Goal: Information Seeking & Learning: Compare options

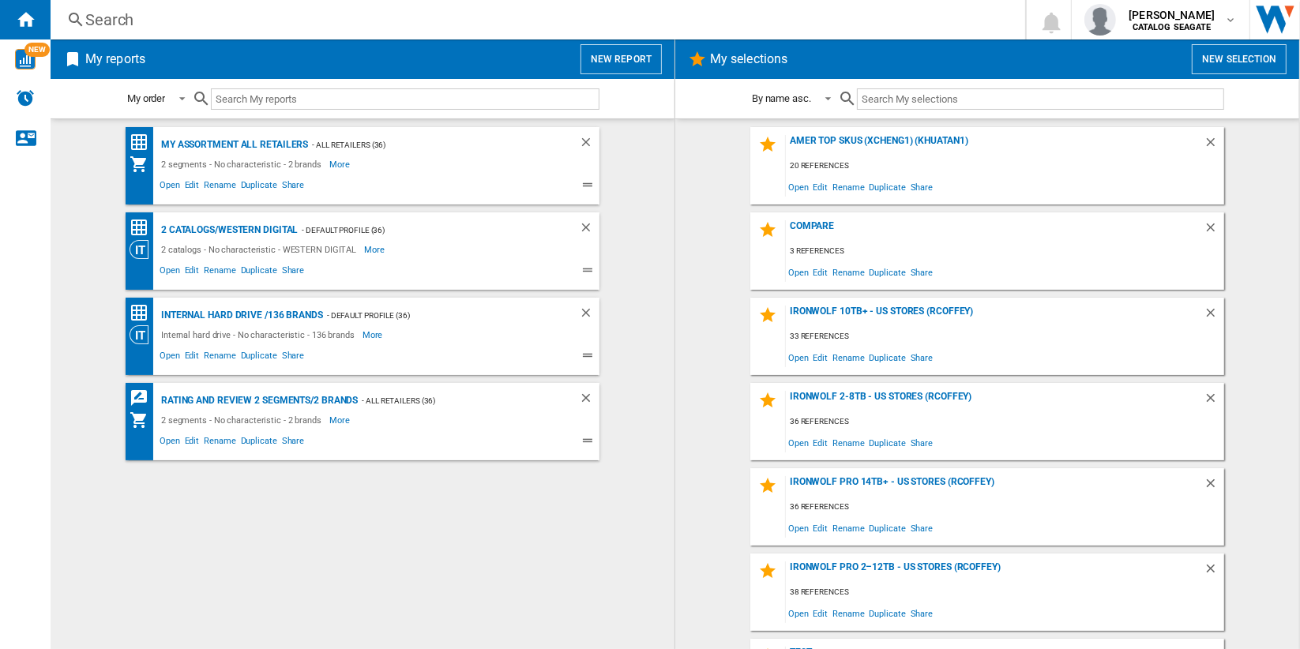
click at [116, 20] on div "Search" at bounding box center [534, 20] width 899 height 22
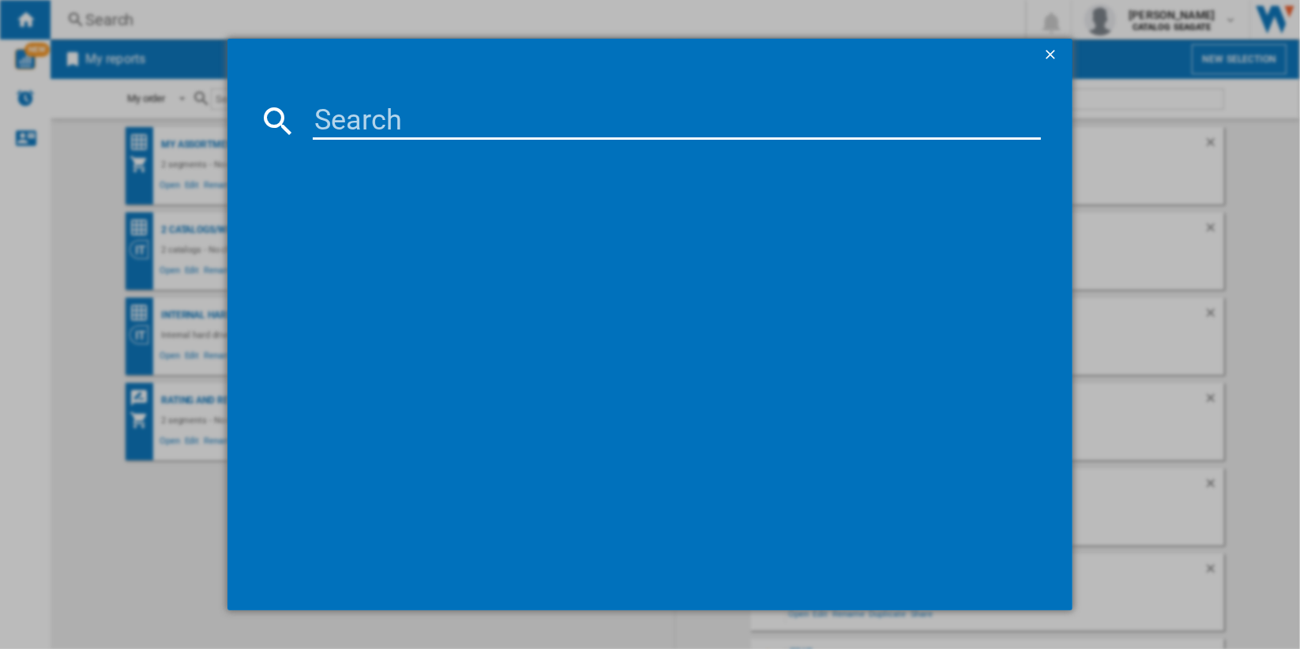
click at [414, 122] on input at bounding box center [677, 121] width 728 height 38
paste input "WESTERN DIGITAL RED PRO WD241KFGX 3.5" SATA III 24TB 7200 512MB 4PACK"
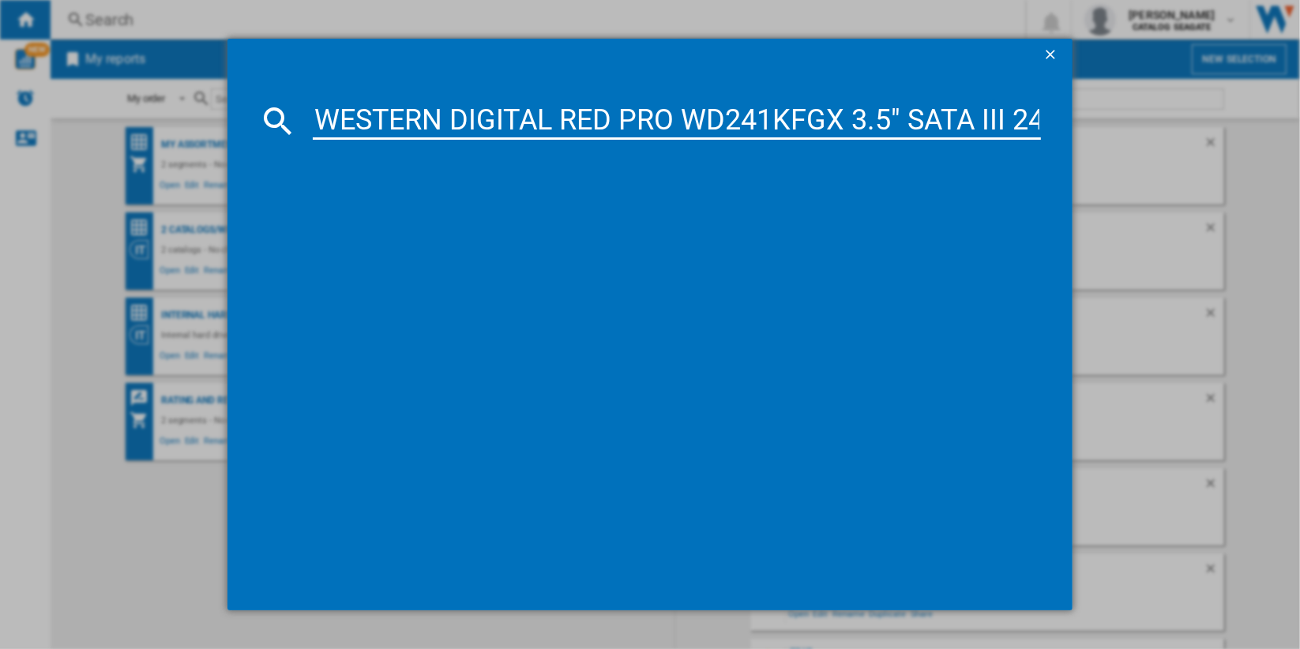
scroll to position [0, 302]
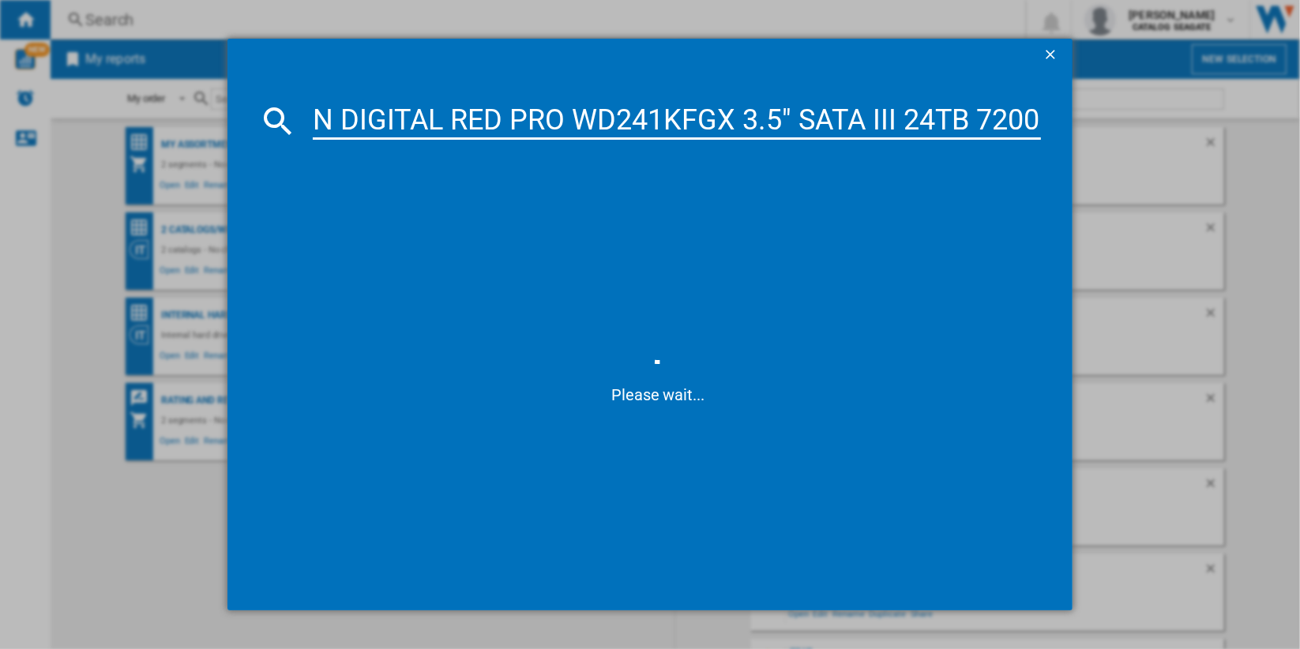
type input "WESTERN DIGITAL RED PRO WD241KFGX 3.5" SATA III 24TB 7200"
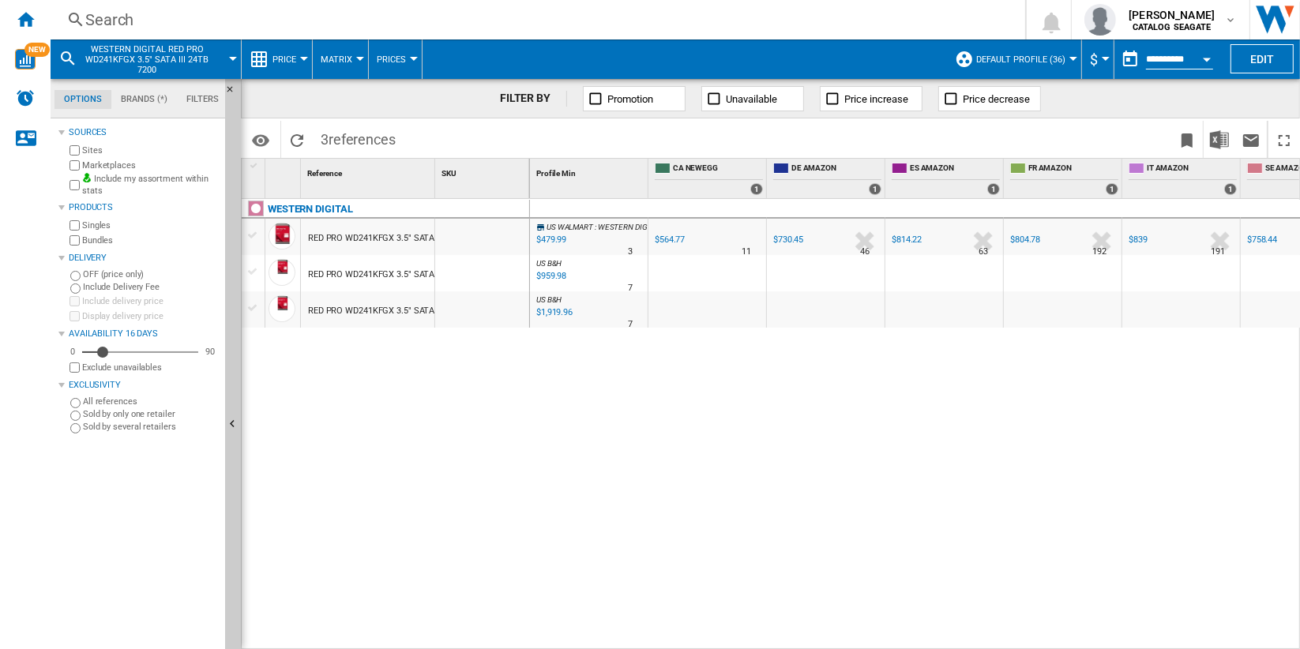
click at [94, 241] on label "Bundles" at bounding box center [150, 241] width 137 height 12
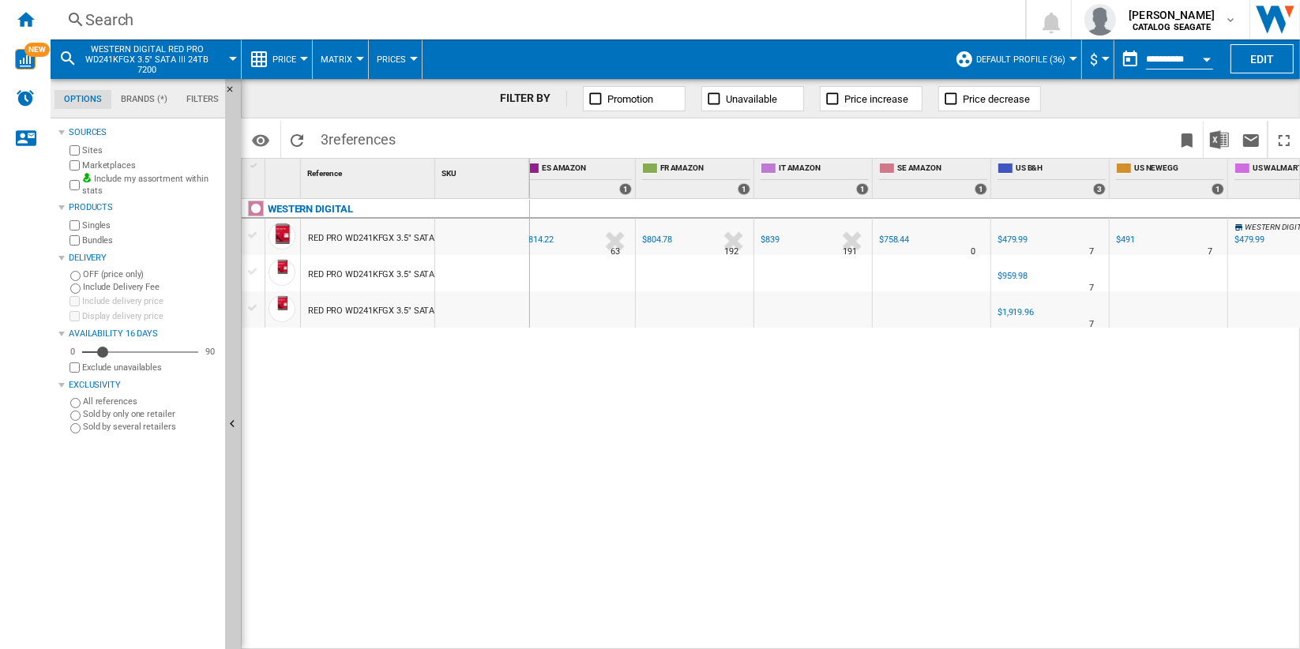
scroll to position [0, 369]
drag, startPoint x: 433, startPoint y: 171, endPoint x: 627, endPoint y: 169, distance: 194.4
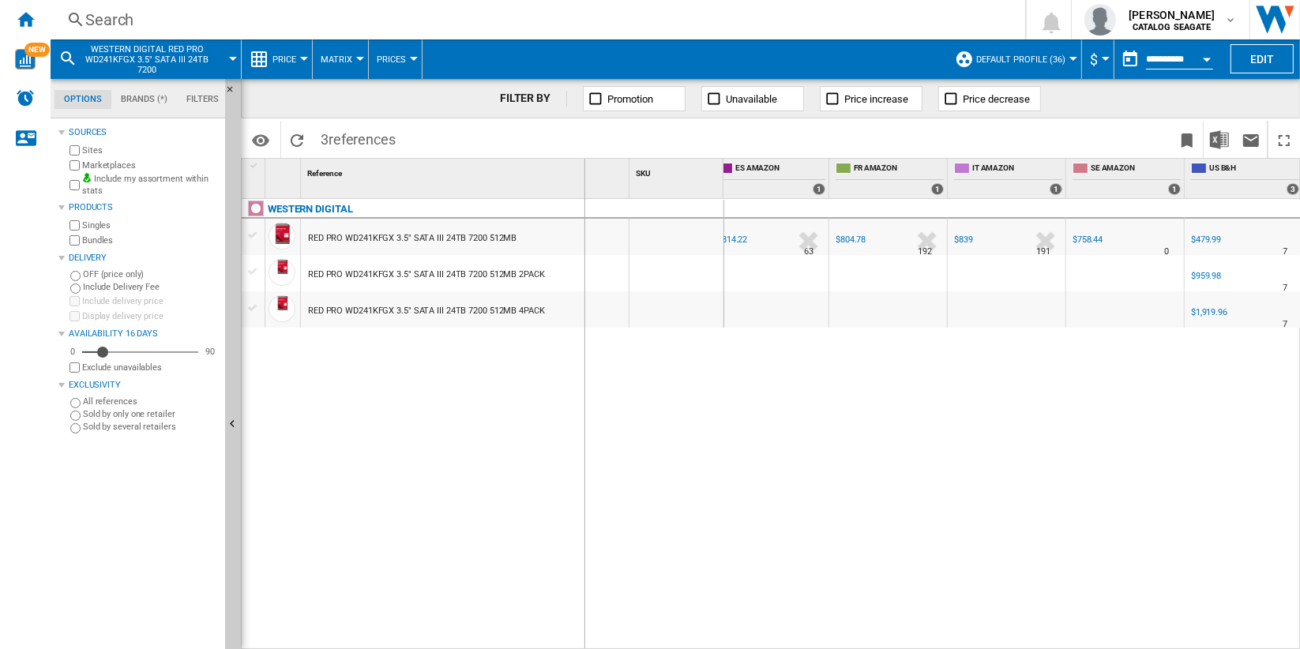
drag, startPoint x: 630, startPoint y: 177, endPoint x: 583, endPoint y: 179, distance: 46.7
click at [583, 179] on div "1 Reference 1 SKU 1" at bounding box center [483, 179] width 483 height 40
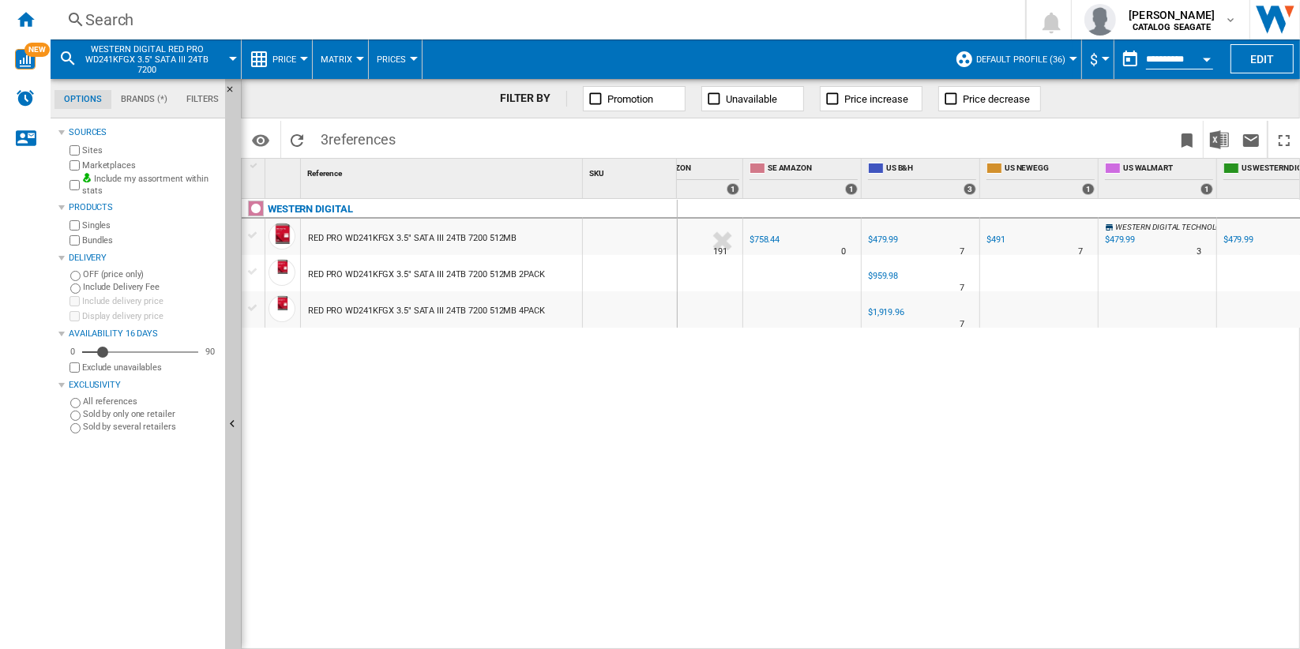
scroll to position [0, 0]
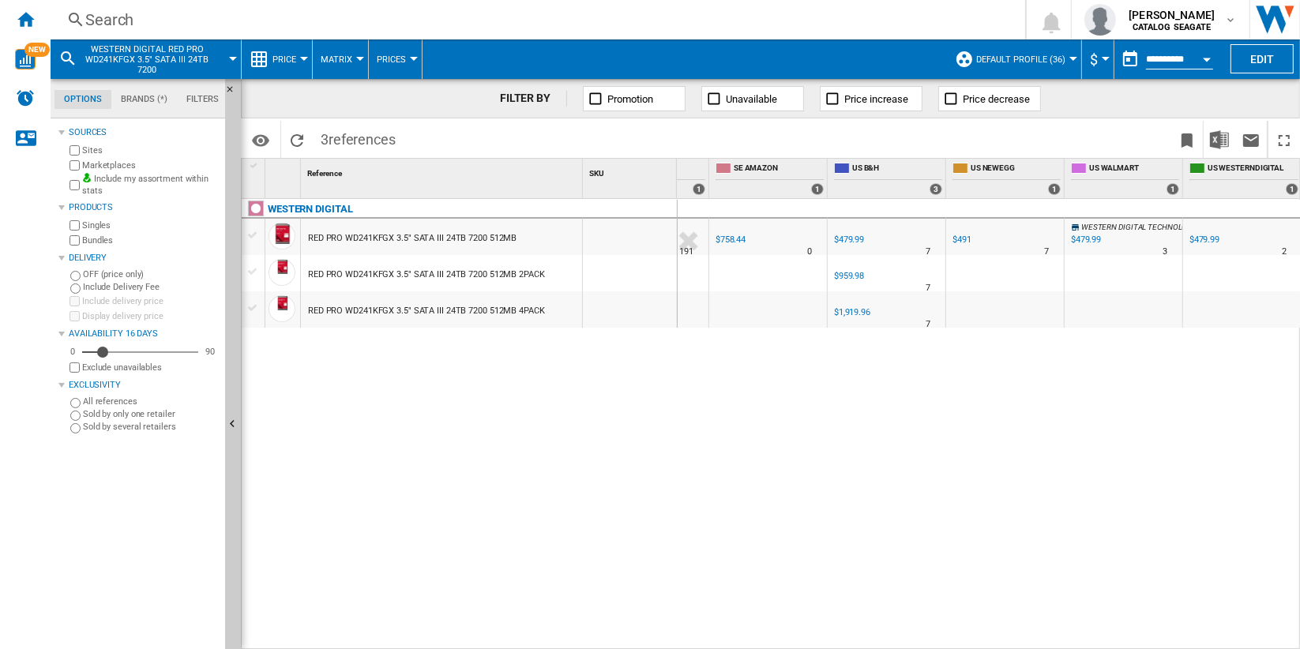
click at [852, 307] on div "$1,919.96" at bounding box center [852, 312] width 36 height 10
click at [119, 13] on div "Search" at bounding box center [534, 20] width 899 height 22
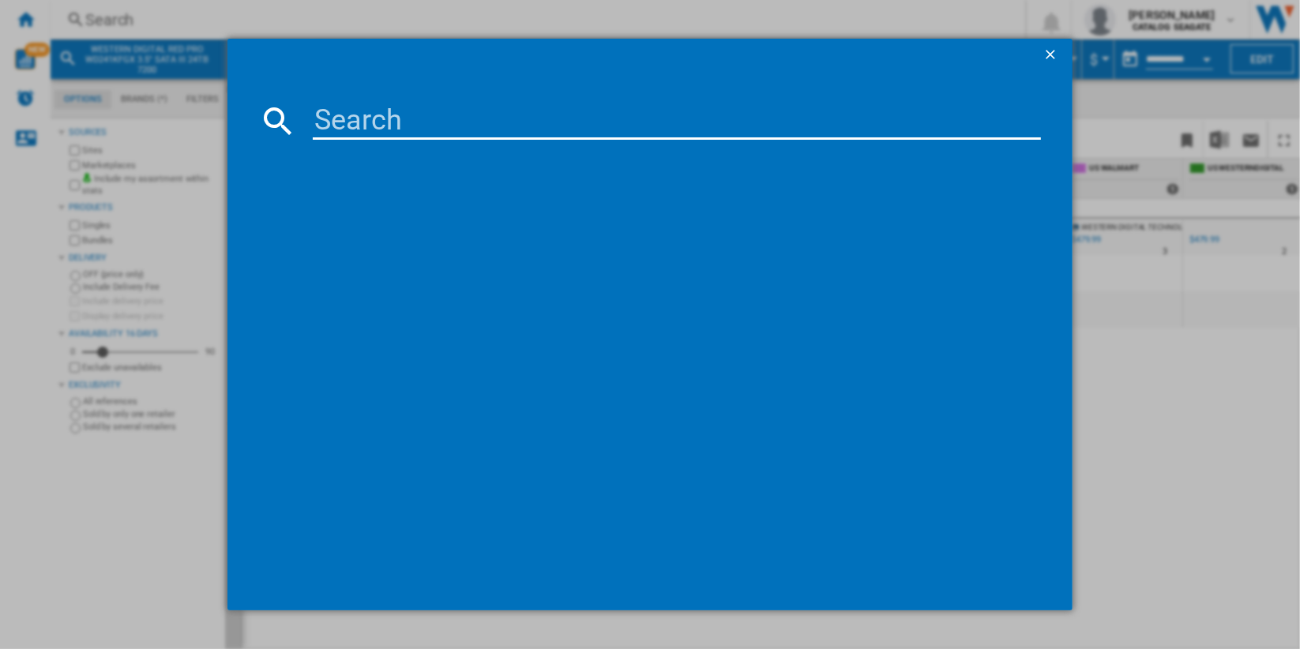
drag, startPoint x: 404, startPoint y: 103, endPoint x: 406, endPoint y: 111, distance: 8.2
click at [405, 107] on input at bounding box center [677, 121] width 728 height 38
type input "WD 14TB Red Pro 7200 rpm SATA III 3.5" Internal NAS HDD"
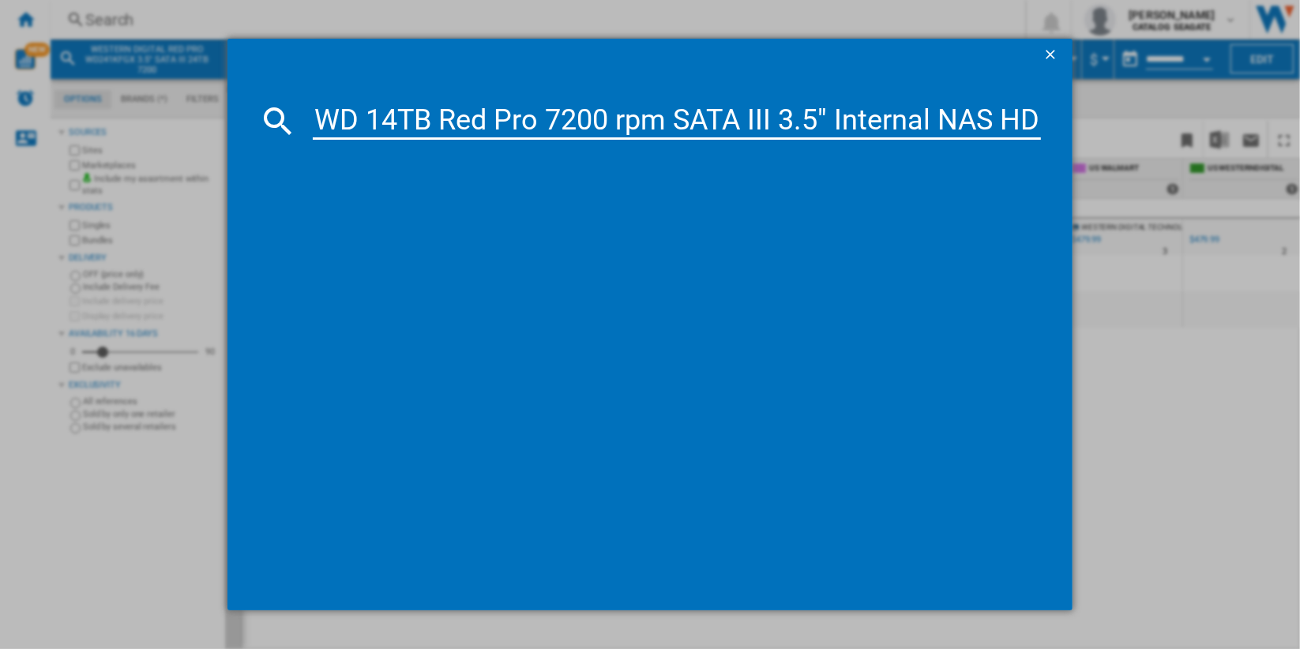
scroll to position [0, 18]
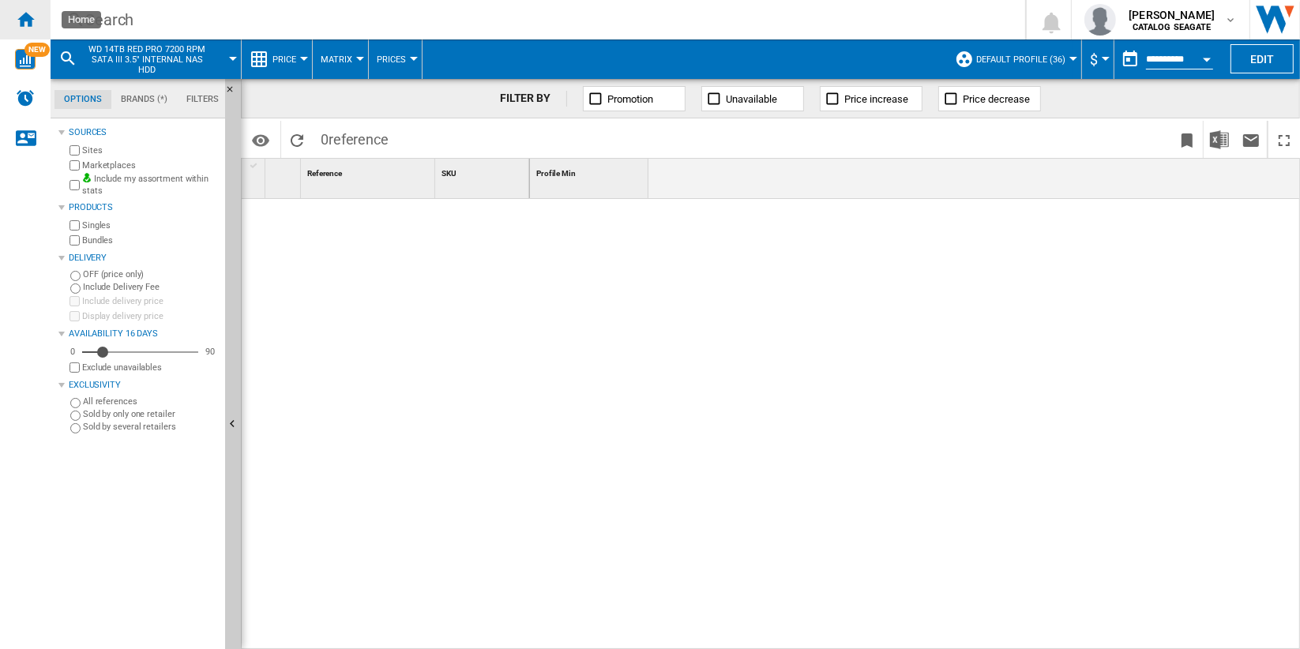
click at [25, 23] on ng-md-icon "Home" at bounding box center [25, 18] width 19 height 19
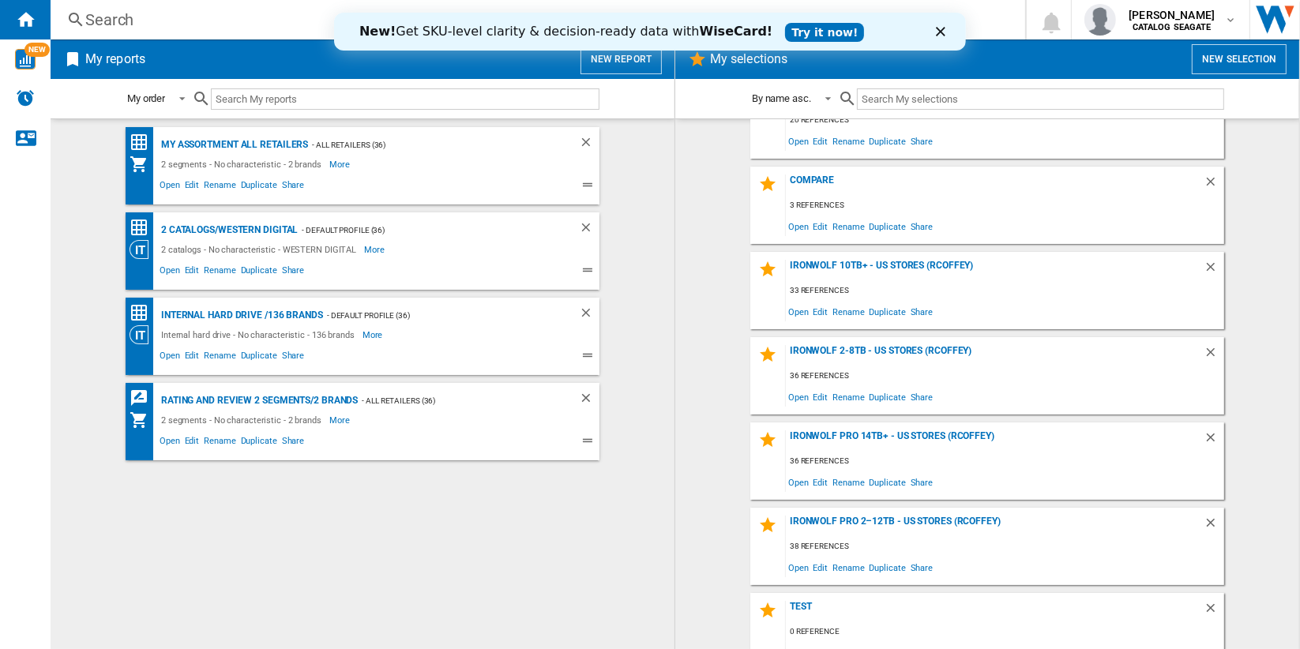
scroll to position [66, 0]
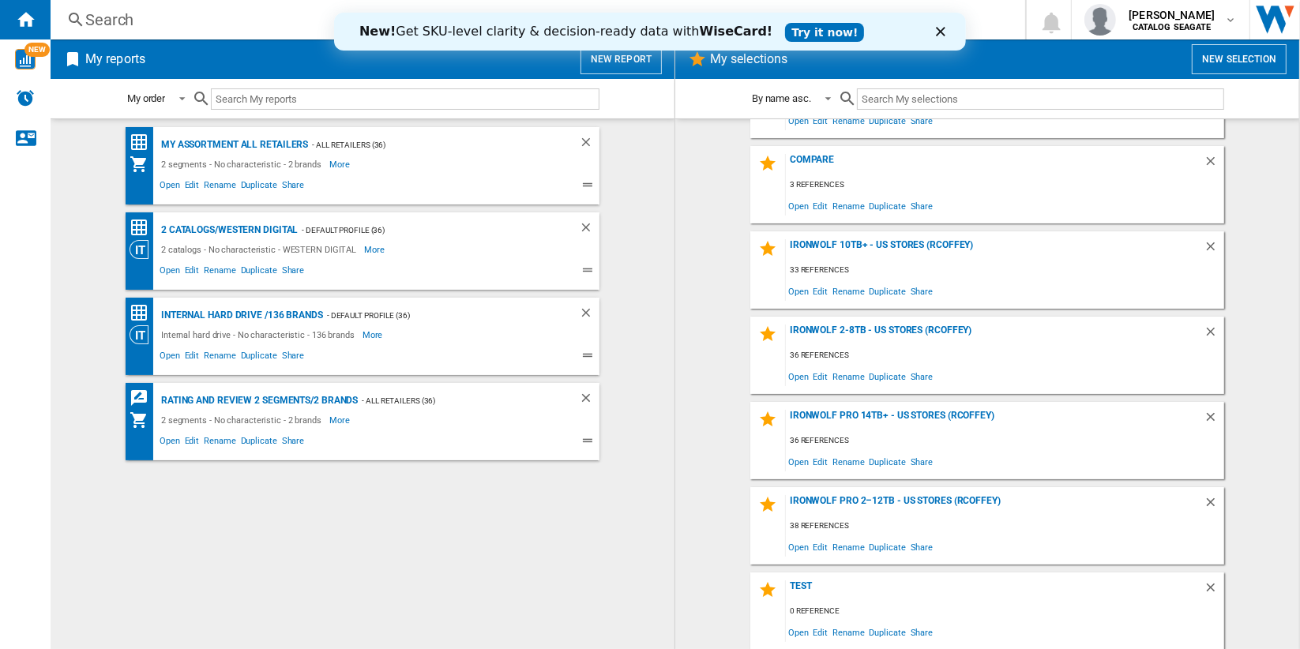
click at [946, 29] on div "Close" at bounding box center [943, 31] width 16 height 9
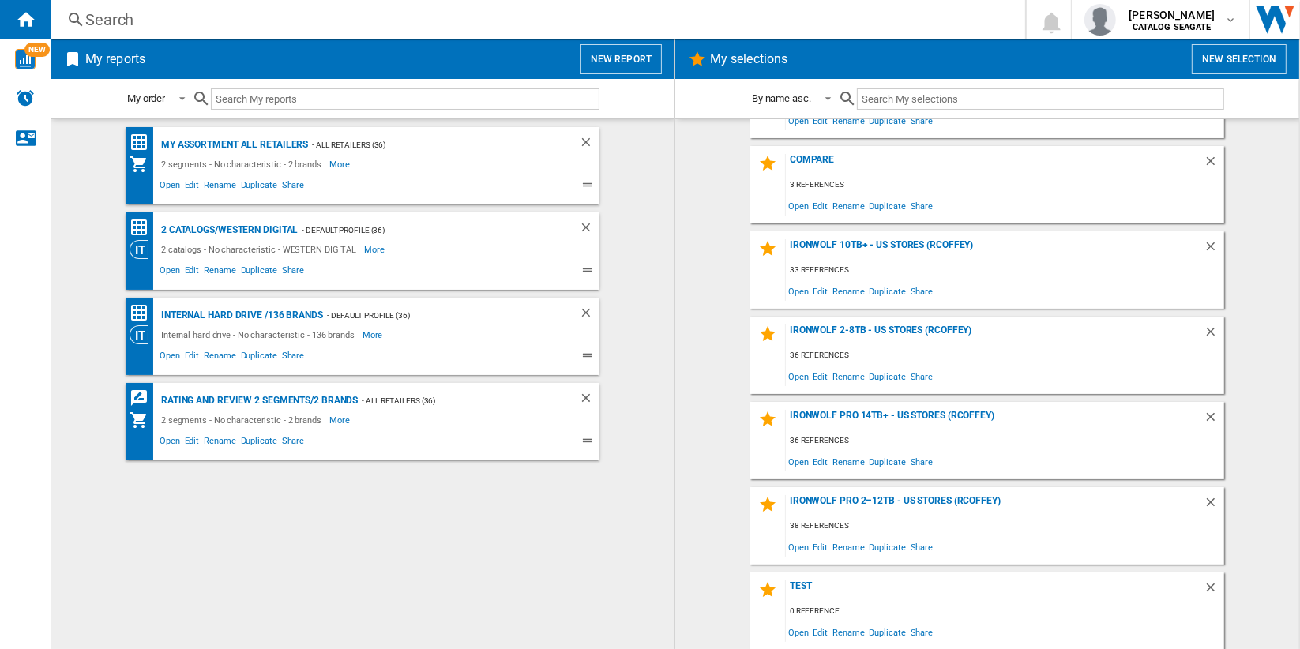
scroll to position [0, 0]
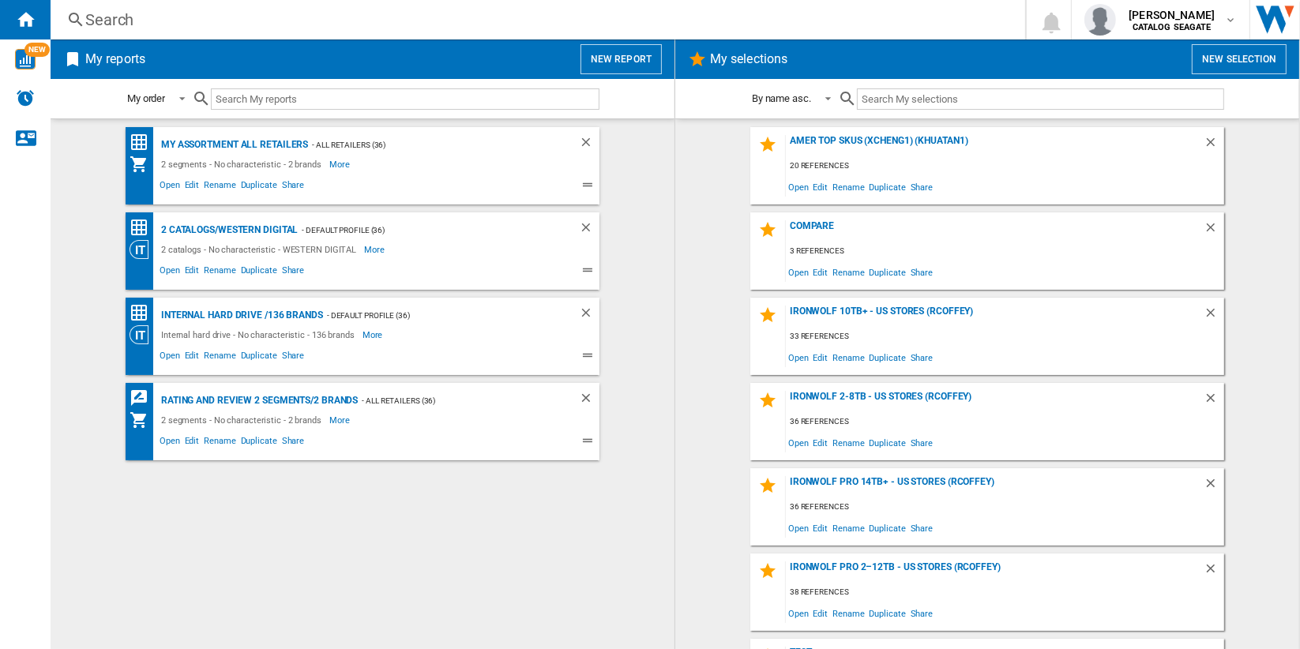
click at [1253, 61] on button "New selection" at bounding box center [1239, 59] width 95 height 30
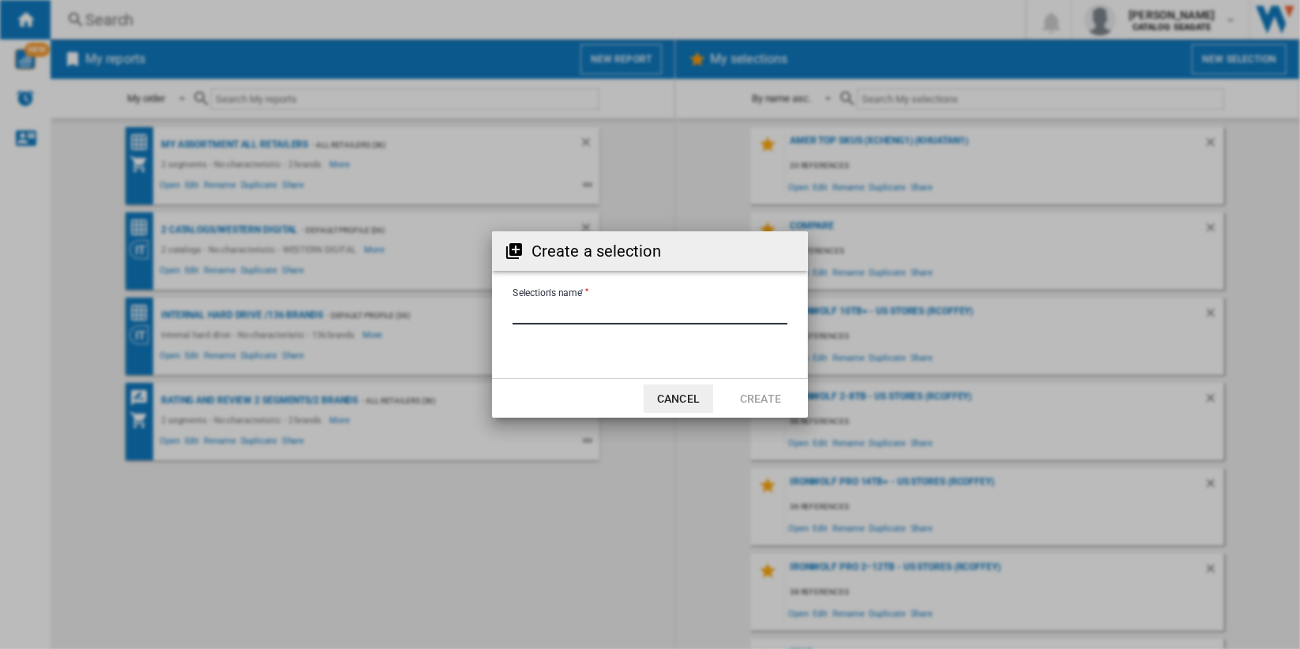
click at [659, 314] on input "Selection's name'" at bounding box center [650, 313] width 275 height 24
type input "**********"
click at [766, 401] on button "Create" at bounding box center [761, 399] width 70 height 28
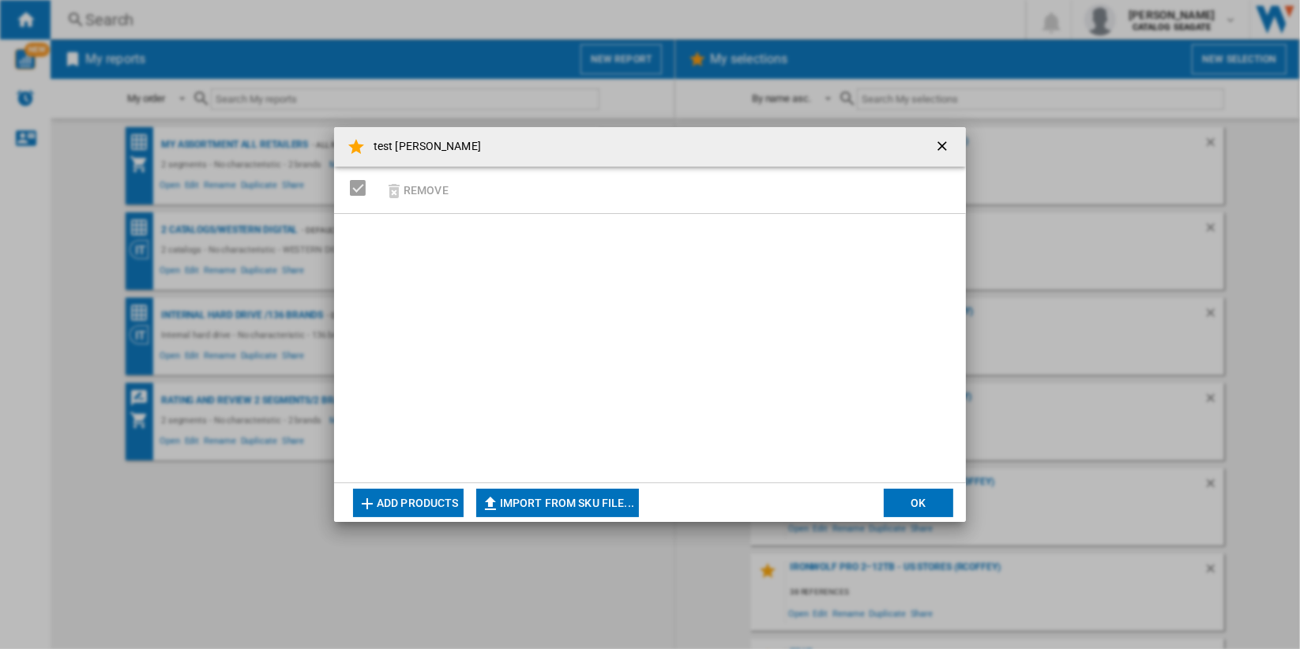
click at [943, 145] on ng-md-icon "getI18NText('BUTTONS.CLOSE_DIALOG')" at bounding box center [944, 147] width 19 height 19
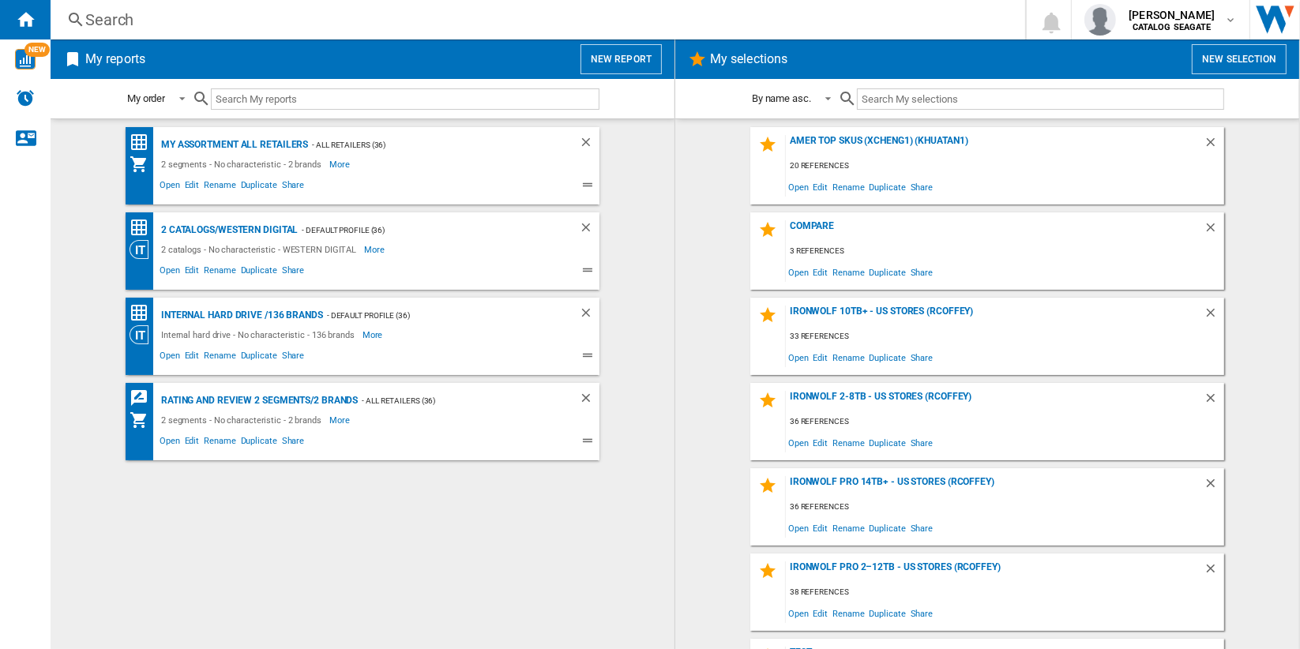
click at [115, 17] on div "Search" at bounding box center [534, 20] width 899 height 22
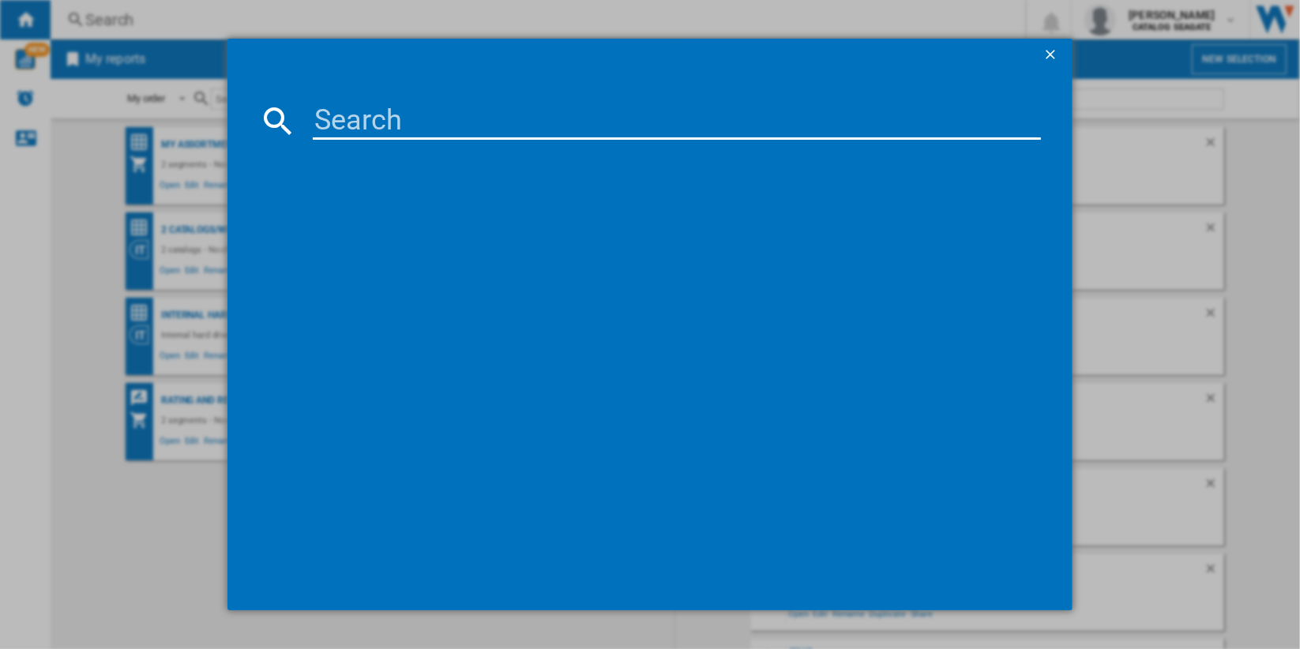
click at [444, 121] on input at bounding box center [677, 121] width 728 height 38
paste input "WD241KFGX"
type input "WD241KFGX"
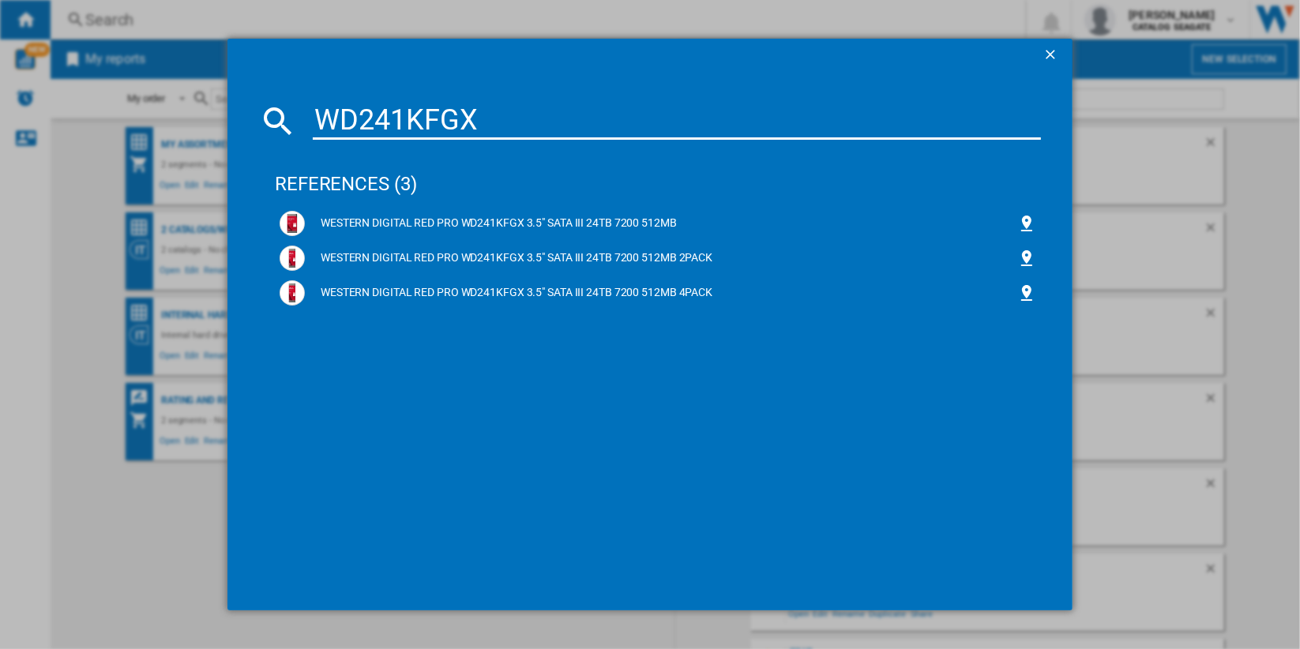
click at [570, 119] on input "WD241KFGX" at bounding box center [677, 121] width 728 height 38
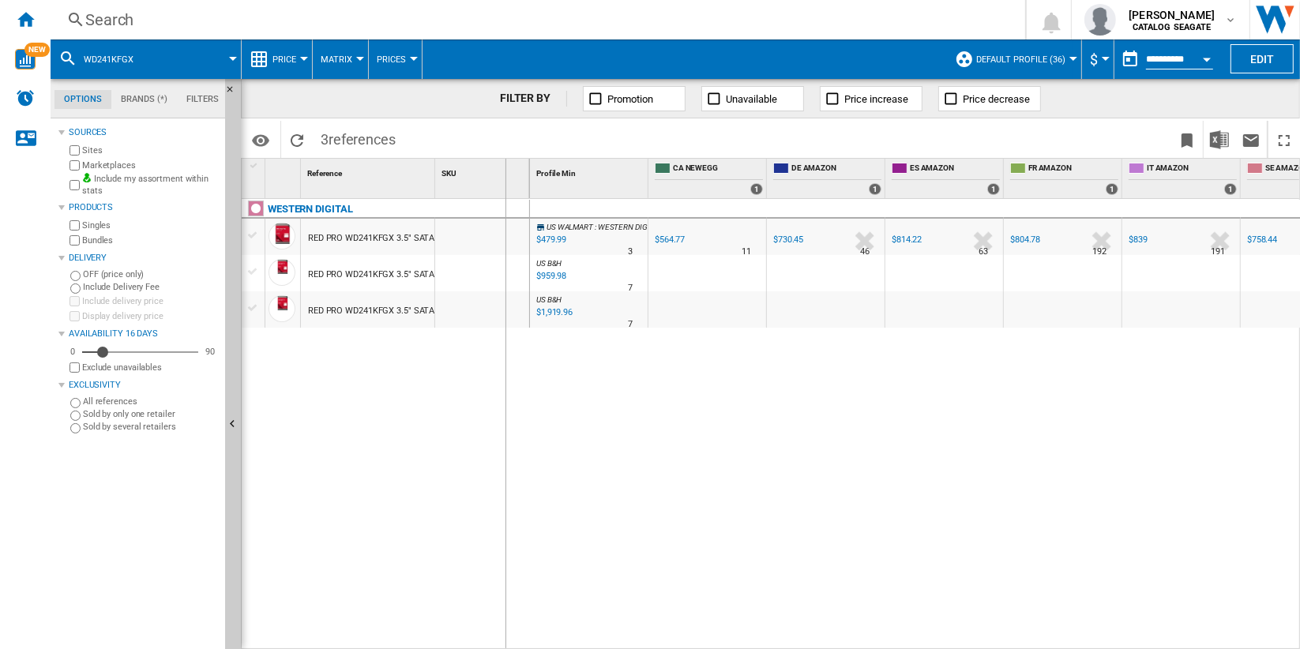
drag, startPoint x: 437, startPoint y: 173, endPoint x: 505, endPoint y: 174, distance: 68.0
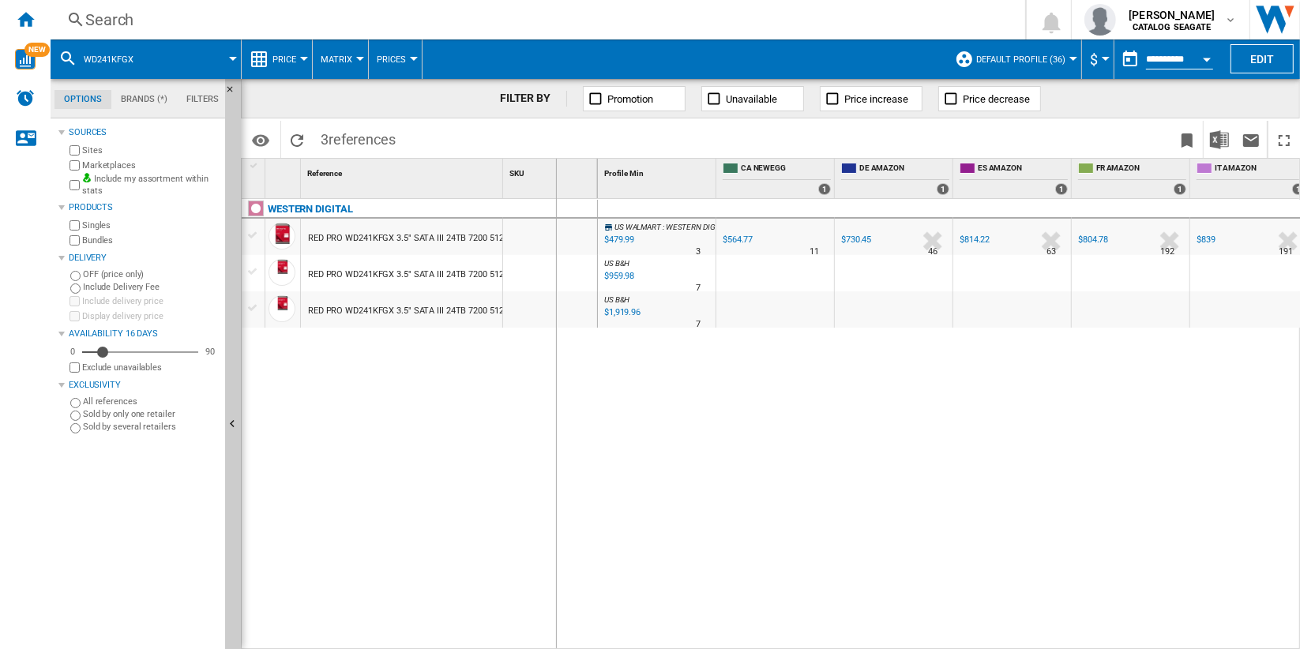
drag, startPoint x: 502, startPoint y: 177, endPoint x: 555, endPoint y: 178, distance: 53.7
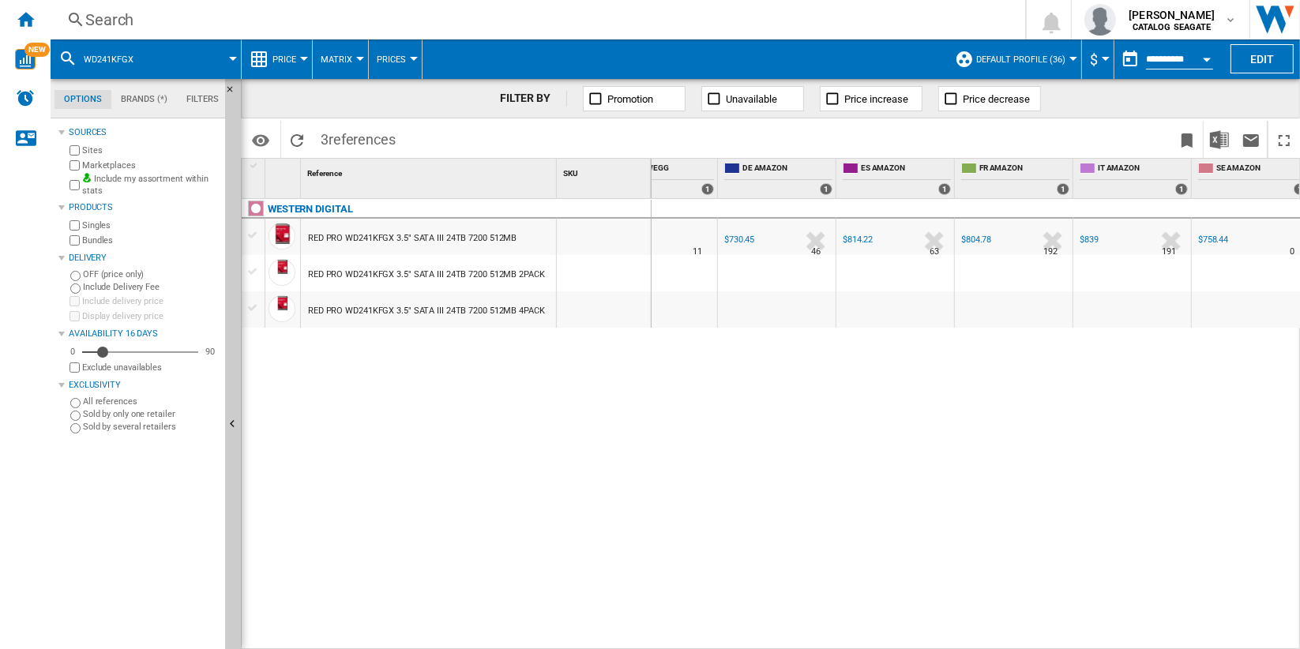
scroll to position [0, 182]
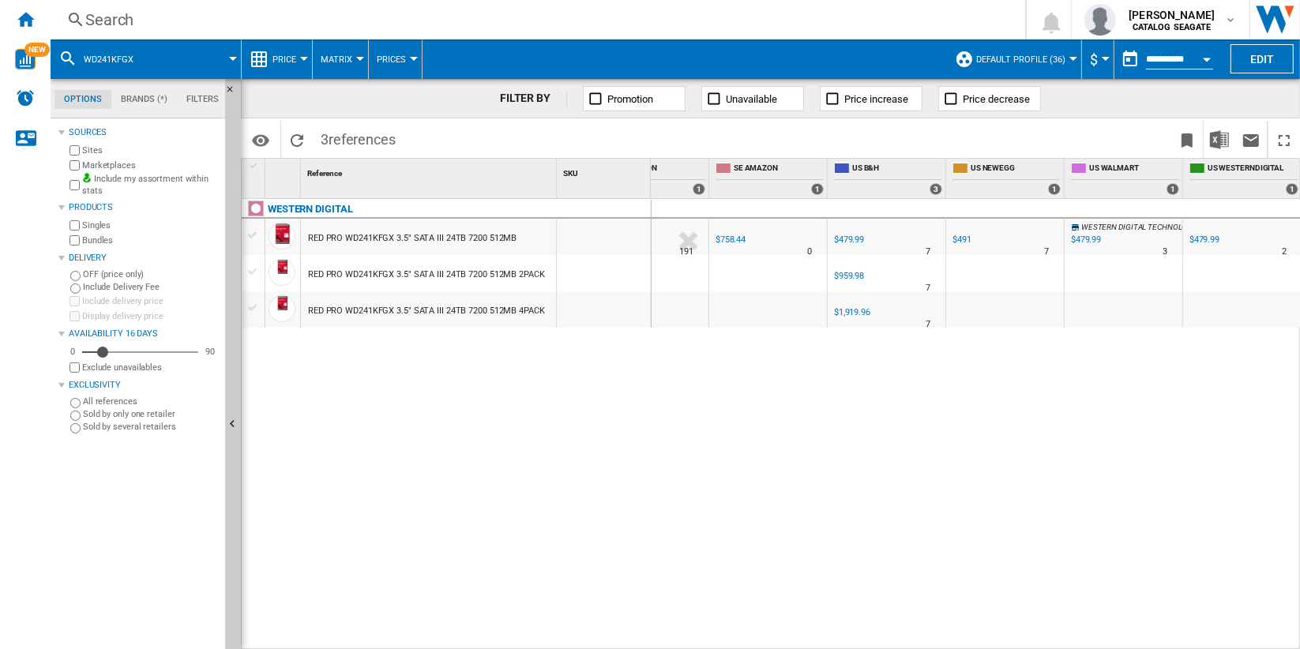
click at [846, 239] on div "$479.99" at bounding box center [849, 240] width 30 height 10
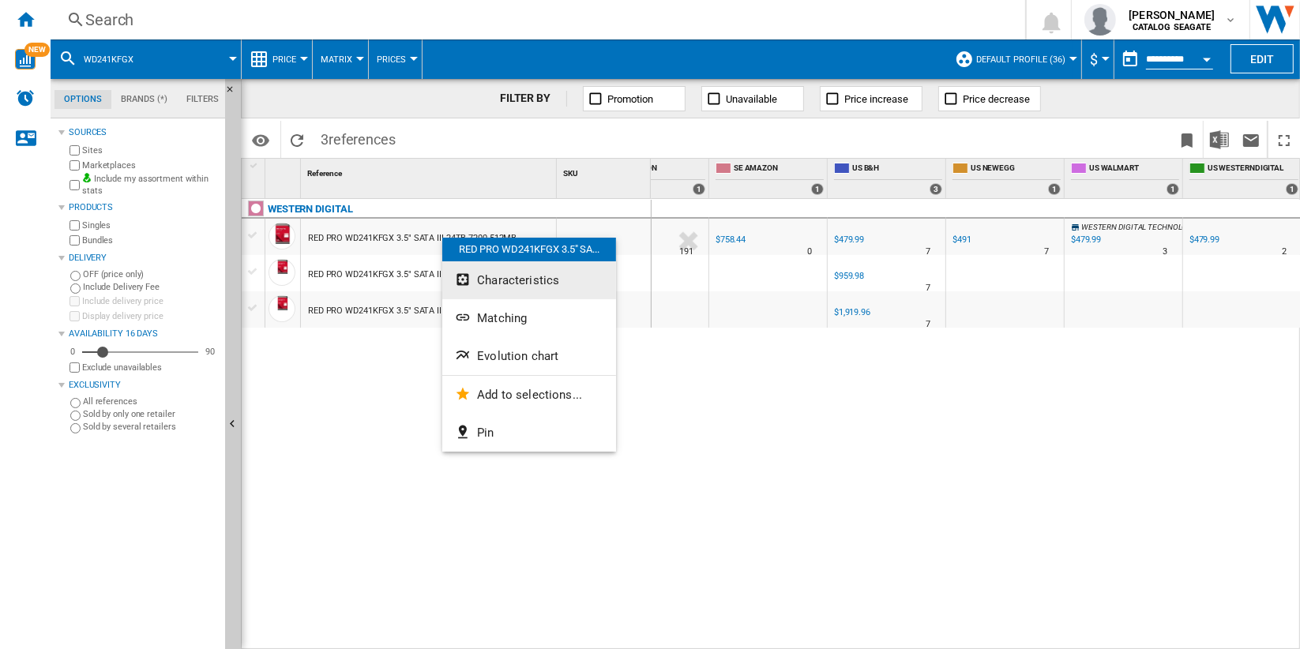
click at [557, 278] on button "Characteristics" at bounding box center [529, 281] width 174 height 38
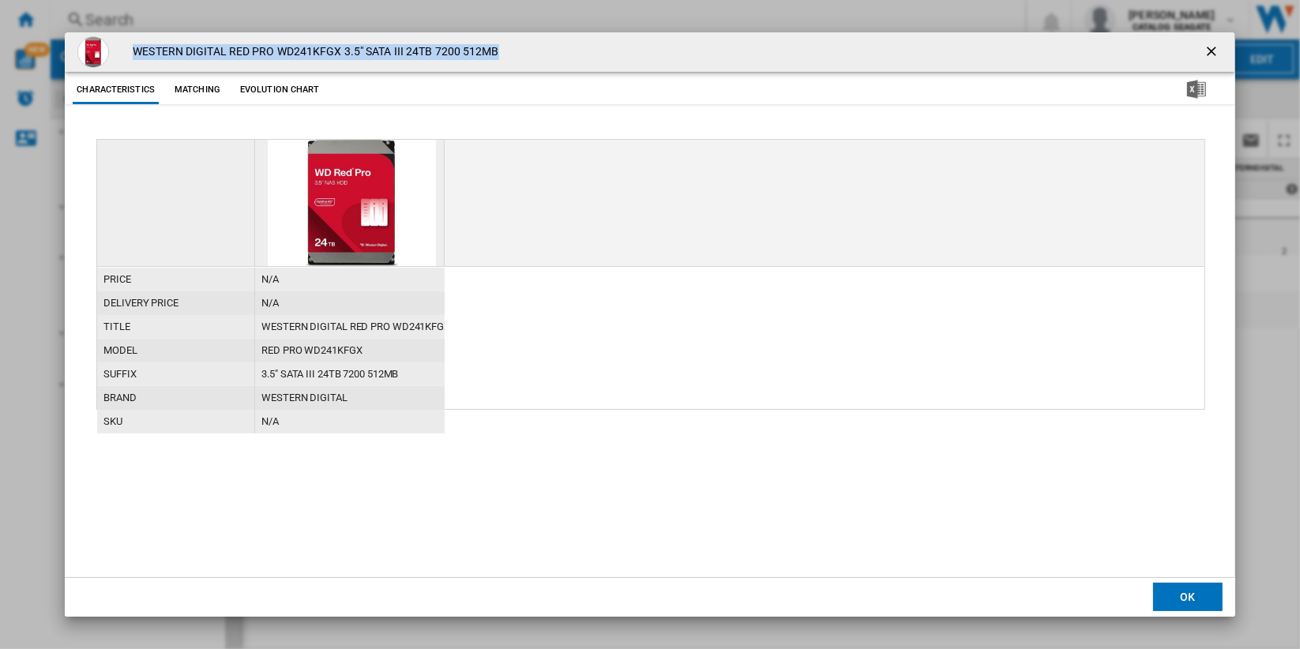
drag, startPoint x: 134, startPoint y: 50, endPoint x: 521, endPoint y: 58, distance: 388.0
click at [521, 58] on div "WESTERN DIGITAL RED PRO WD241KFGX 3.5" SATA III 24TB 7200 512MB" at bounding box center [650, 52] width 1170 height 40
copy h4 "WESTERN DIGITAL RED PRO WD241KFGX 3.5" SATA III 24TB 7200 512MB"
click at [593, 21] on div "WESTERN DIGITAL RED PRO WD241KFGX 3.5" SATA III 24TB 7200 512MB Characteristics…" at bounding box center [650, 324] width 1300 height 649
click at [1209, 53] on ng-md-icon "getI18NText('BUTTONS.CLOSE_DIALOG')" at bounding box center [1213, 52] width 19 height 19
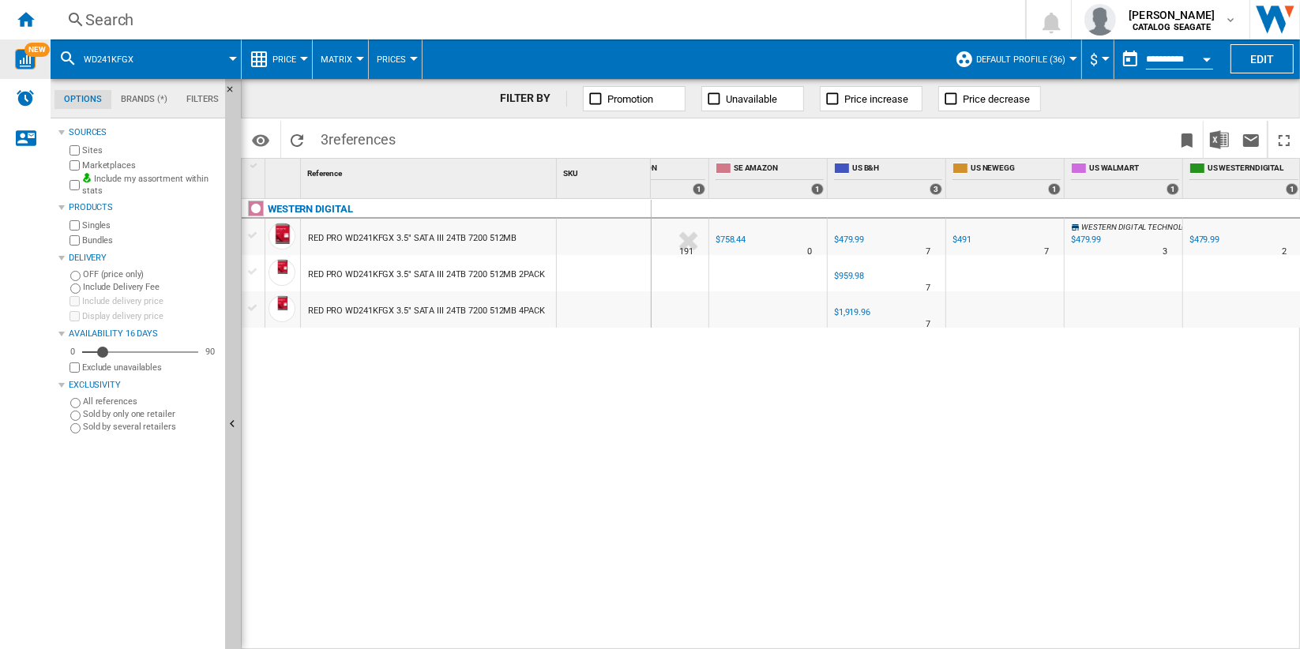
click at [25, 58] on img "WiseCard" at bounding box center [25, 59] width 21 height 21
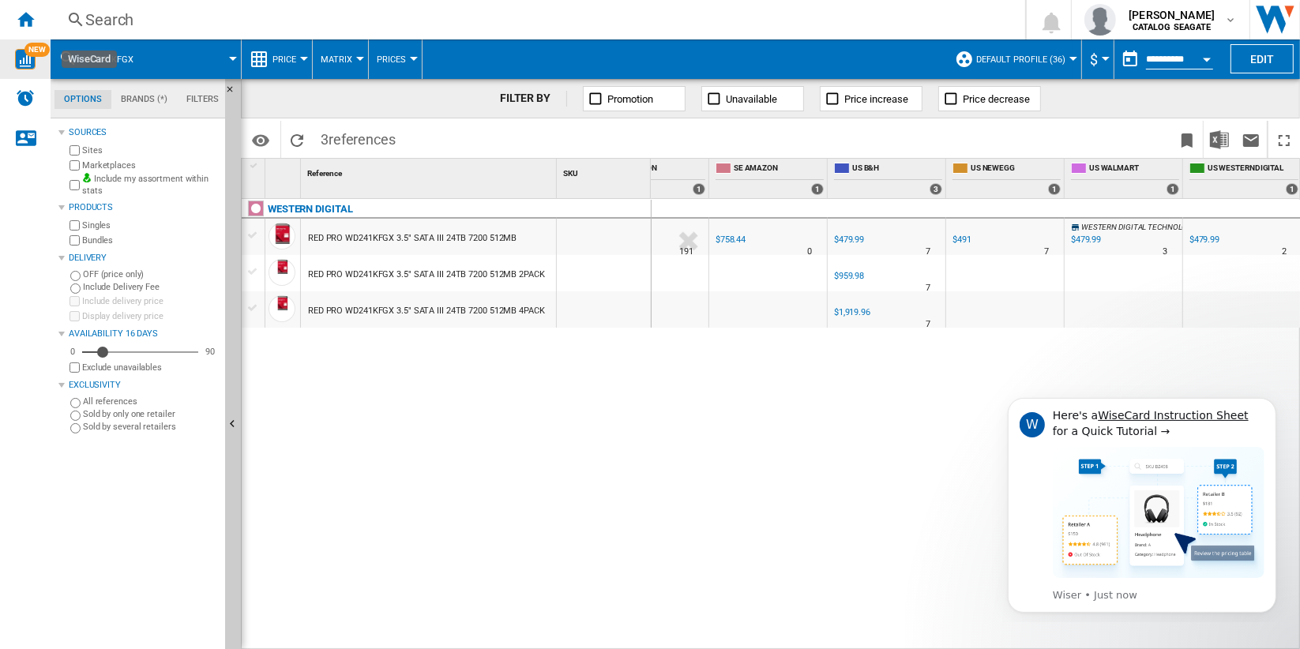
scroll to position [0, 0]
click at [849, 237] on div "$479.99" at bounding box center [849, 240] width 30 height 10
click at [431, 274] on div "RED PRO WD241KFGX 3.5" SATA III 24TB 7200 512MB 2PACK" at bounding box center [426, 275] width 237 height 36
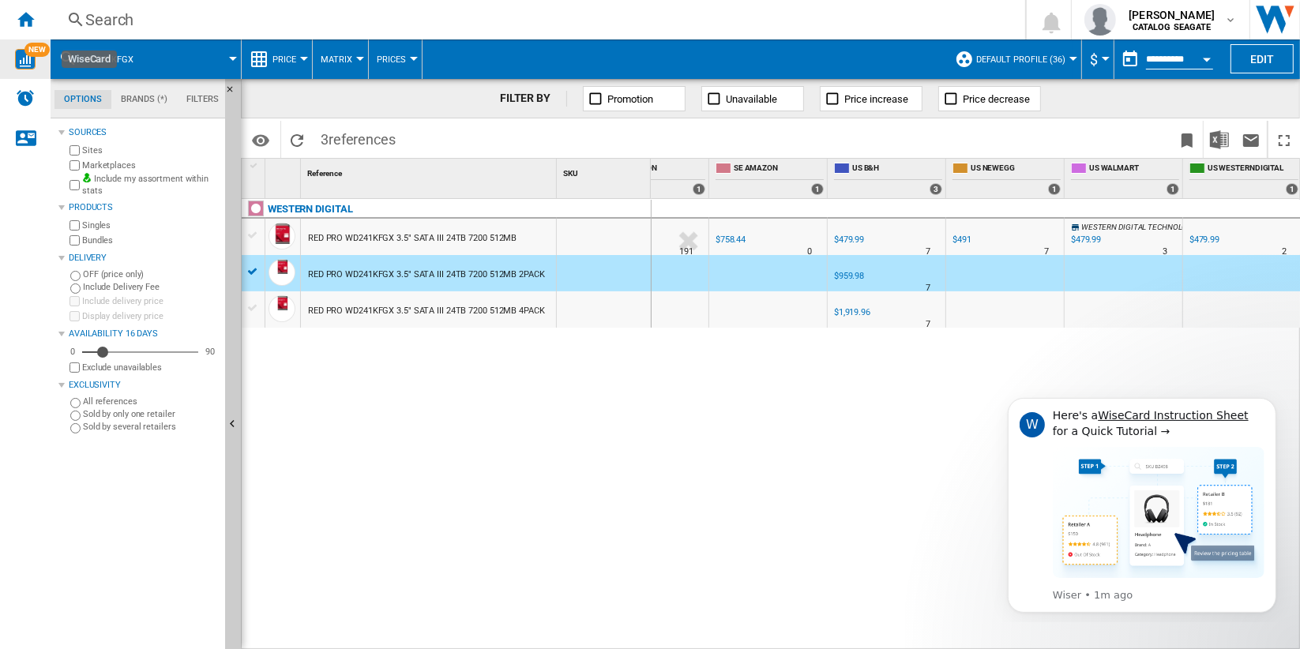
click at [461, 307] on div "RED PRO WD241KFGX 3.5" SATA III 24TB 7200 512MB 4PACK" at bounding box center [426, 311] width 237 height 36
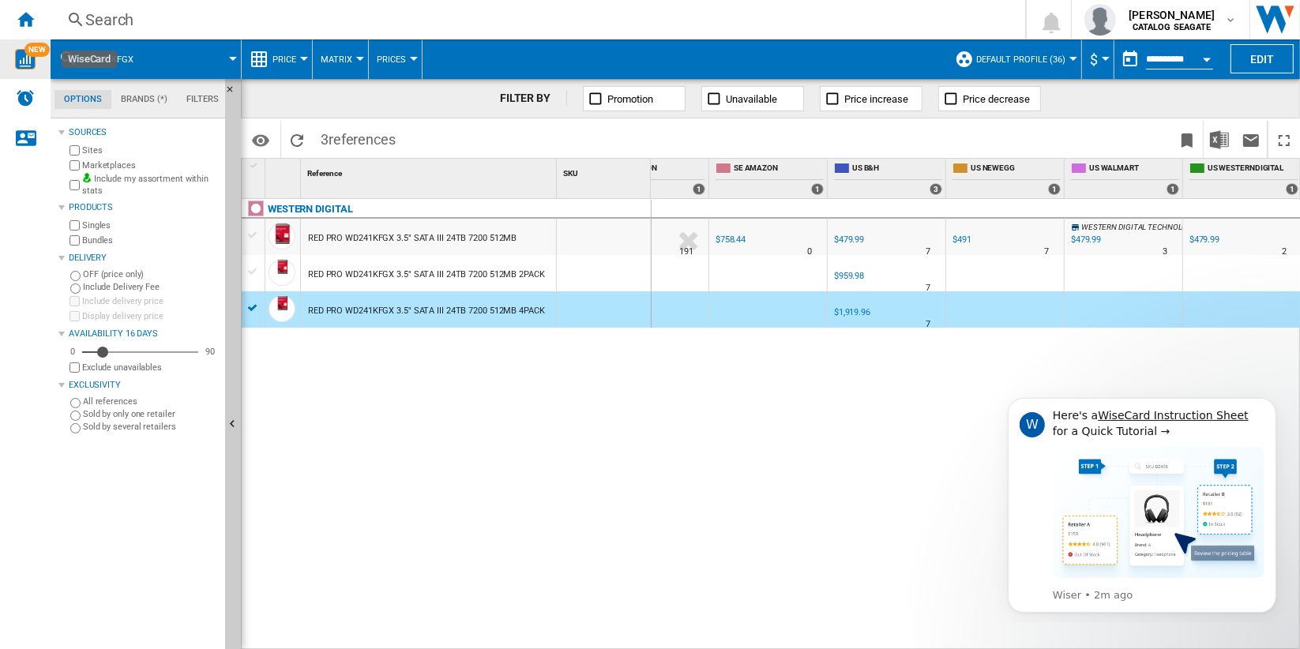
click at [85, 244] on label "Bundles" at bounding box center [150, 241] width 137 height 12
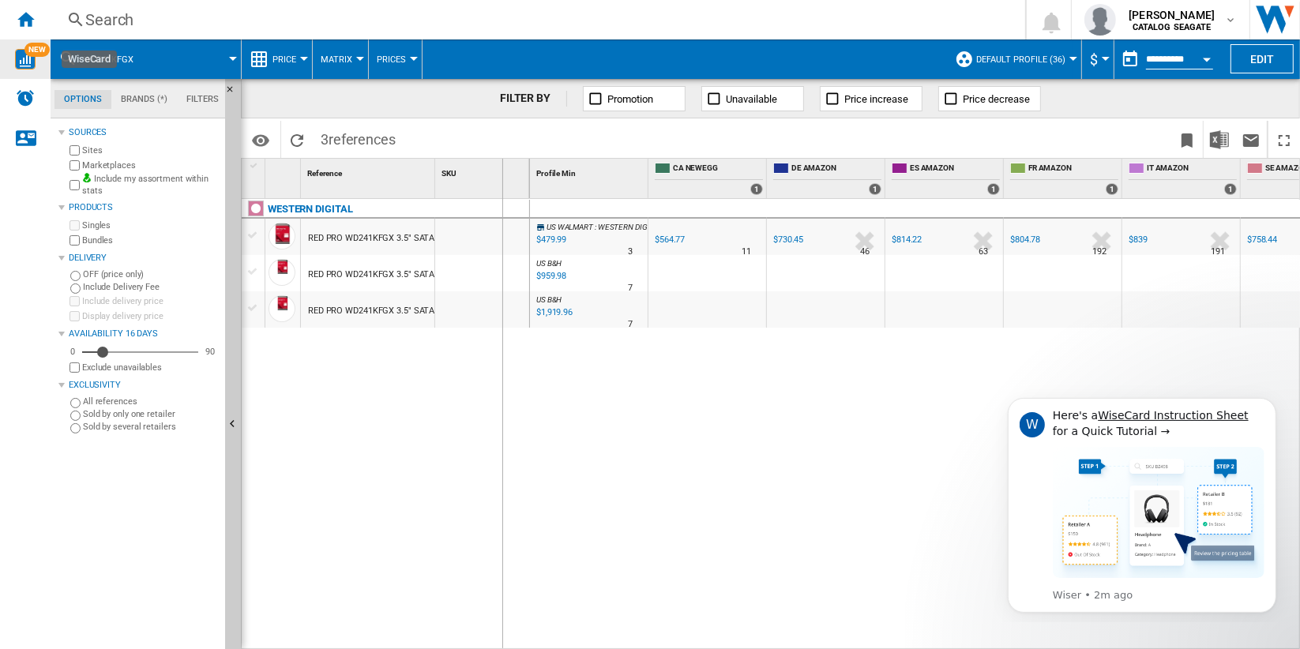
drag, startPoint x: 437, startPoint y: 176, endPoint x: 502, endPoint y: 180, distance: 64.9
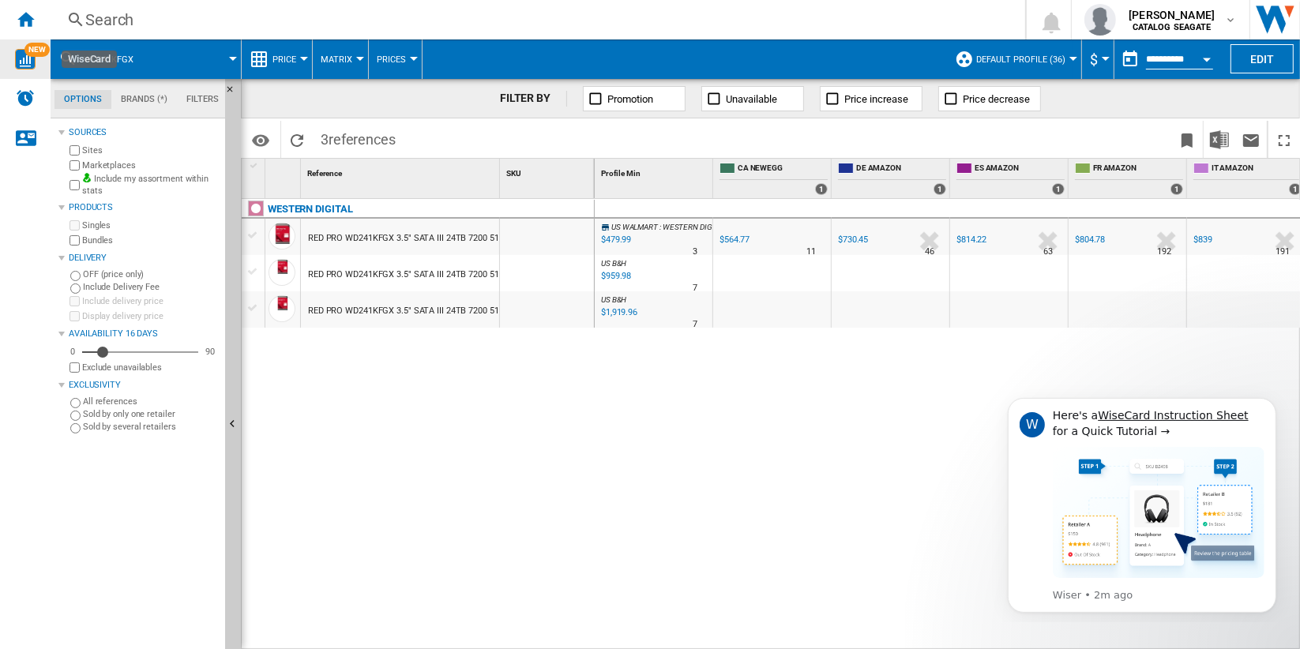
click at [88, 240] on label "Bundles" at bounding box center [150, 241] width 137 height 12
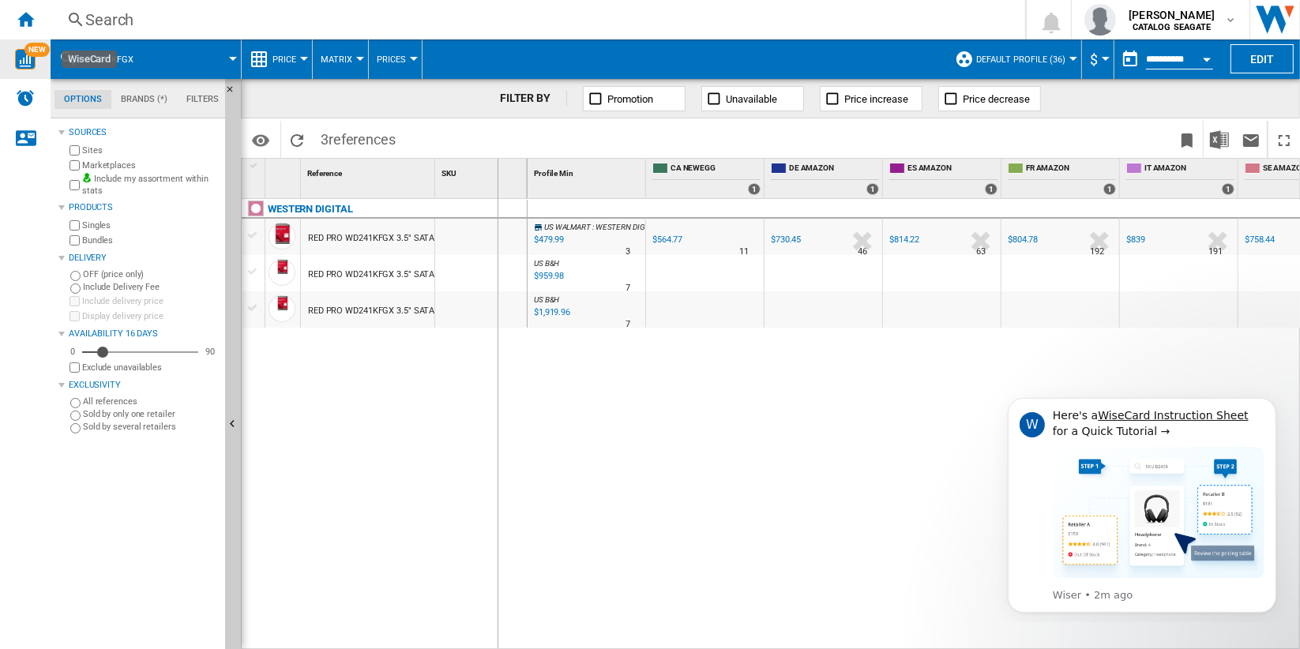
drag, startPoint x: 431, startPoint y: 177, endPoint x: 497, endPoint y: 177, distance: 66.4
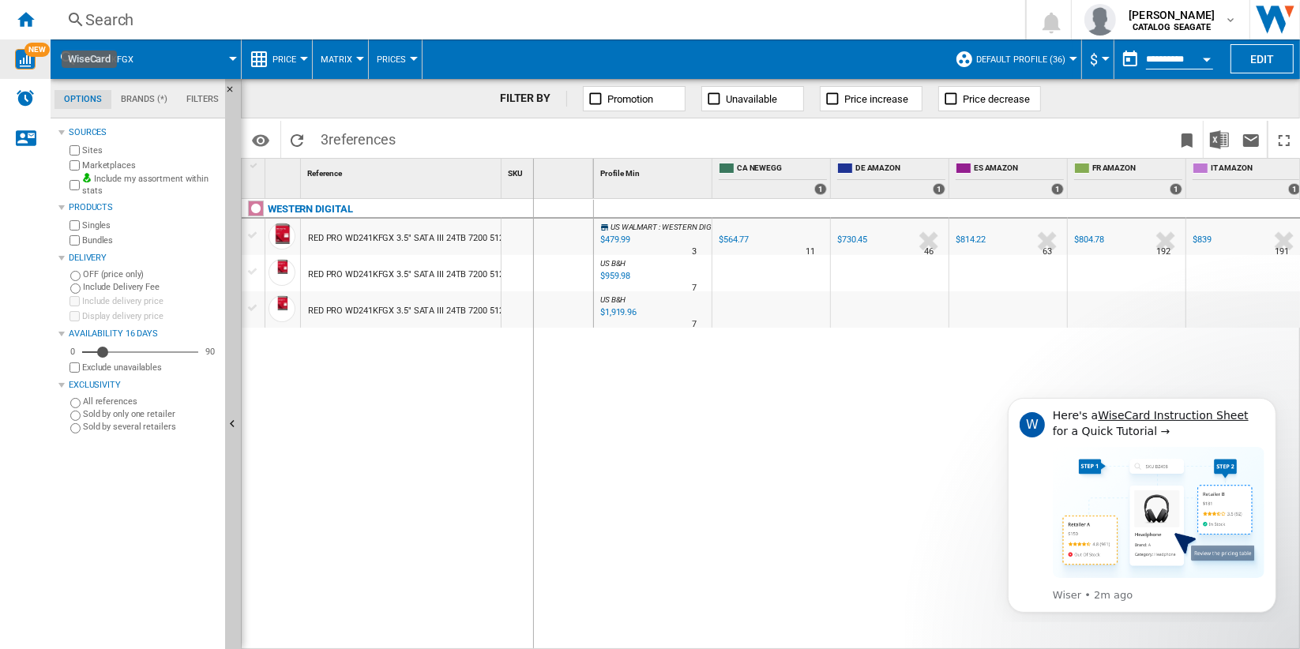
drag, startPoint x: 501, startPoint y: 180, endPoint x: 533, endPoint y: 181, distance: 31.6
click at [533, 181] on div "SKU 1" at bounding box center [548, 179] width 92 height 40
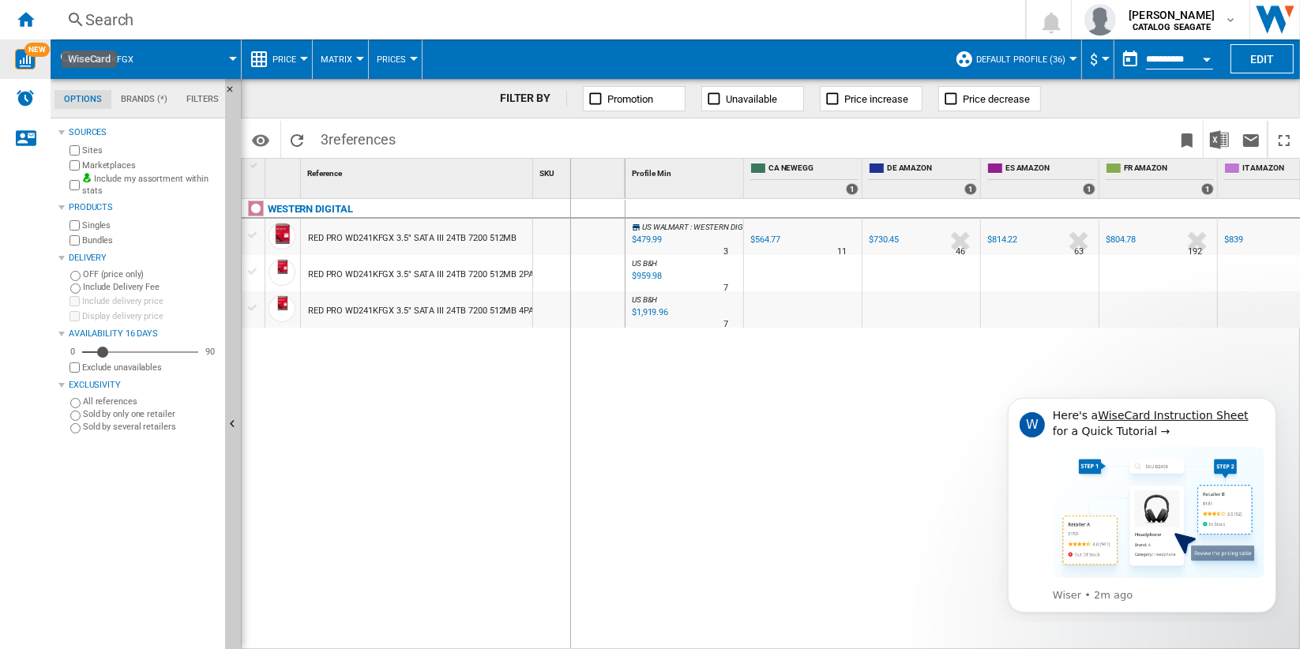
drag, startPoint x: 533, startPoint y: 176, endPoint x: 570, endPoint y: 178, distance: 37.2
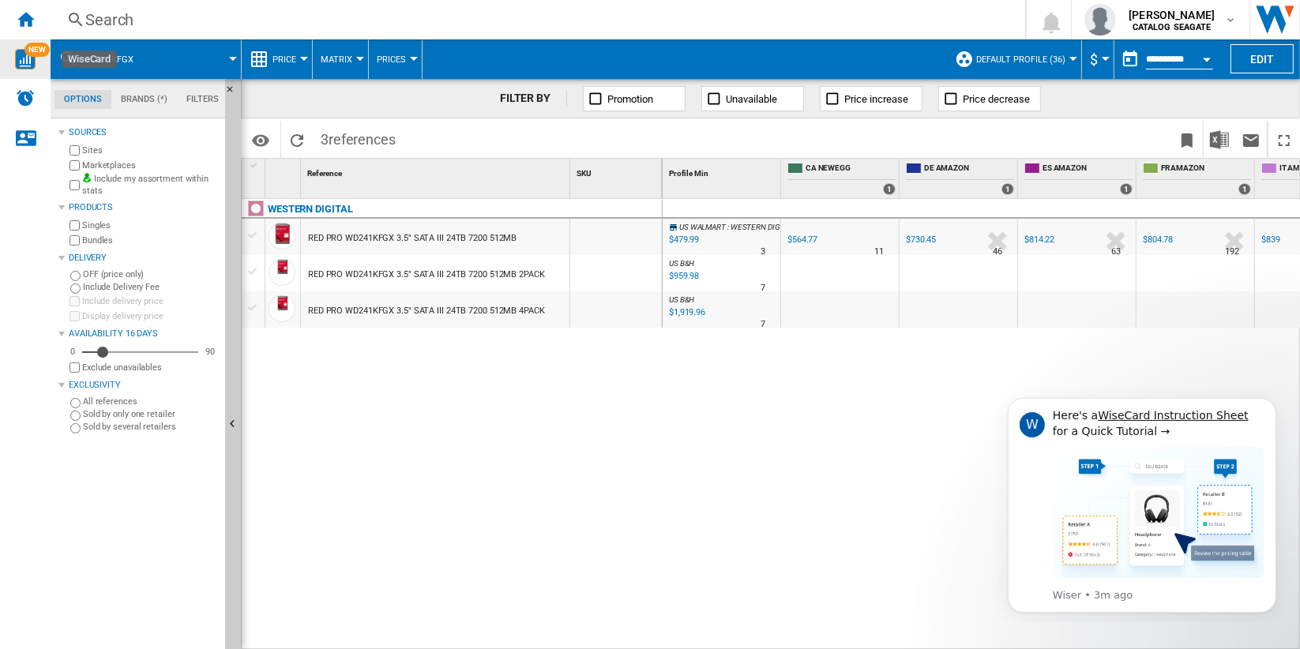
click at [87, 236] on label "Bundles" at bounding box center [150, 241] width 137 height 12
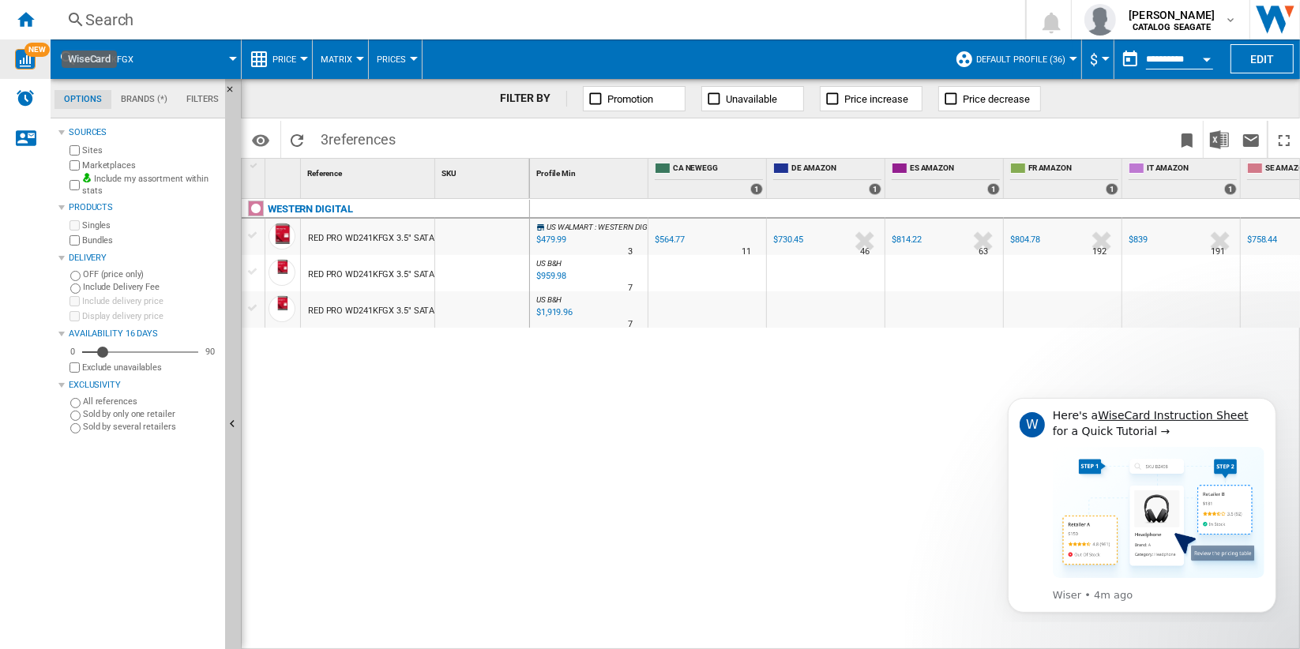
click at [108, 21] on div "Search" at bounding box center [534, 20] width 899 height 22
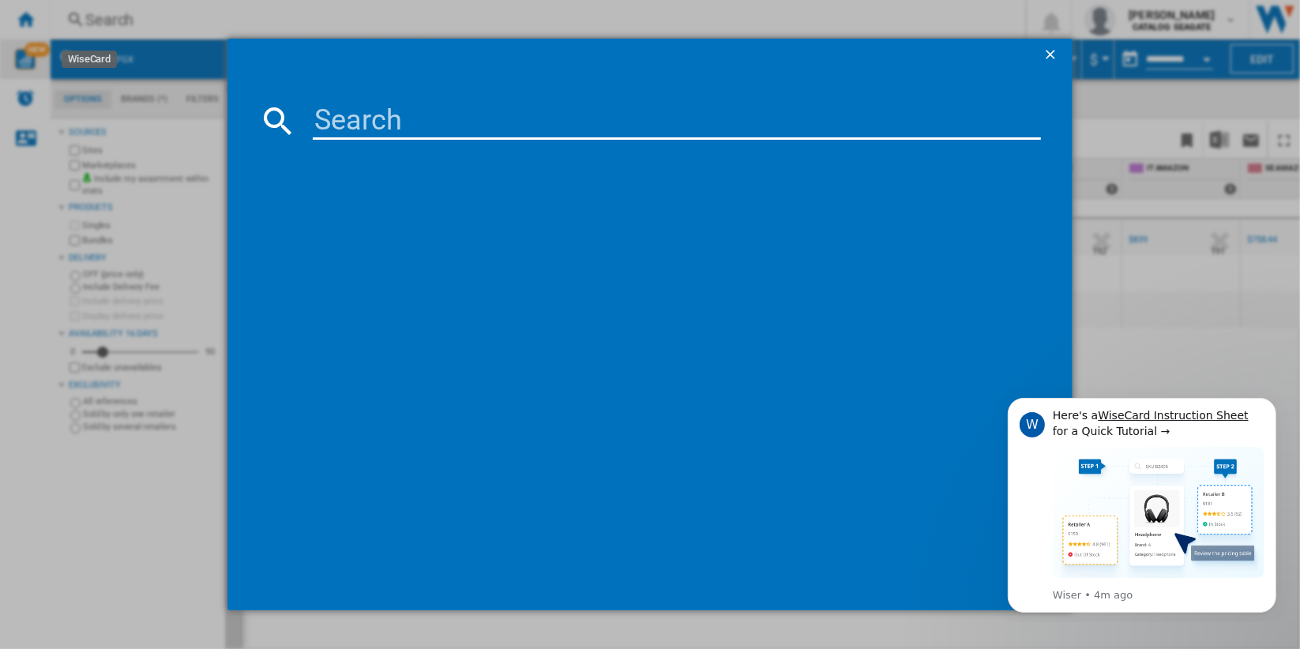
click at [432, 124] on input at bounding box center [677, 121] width 728 height 38
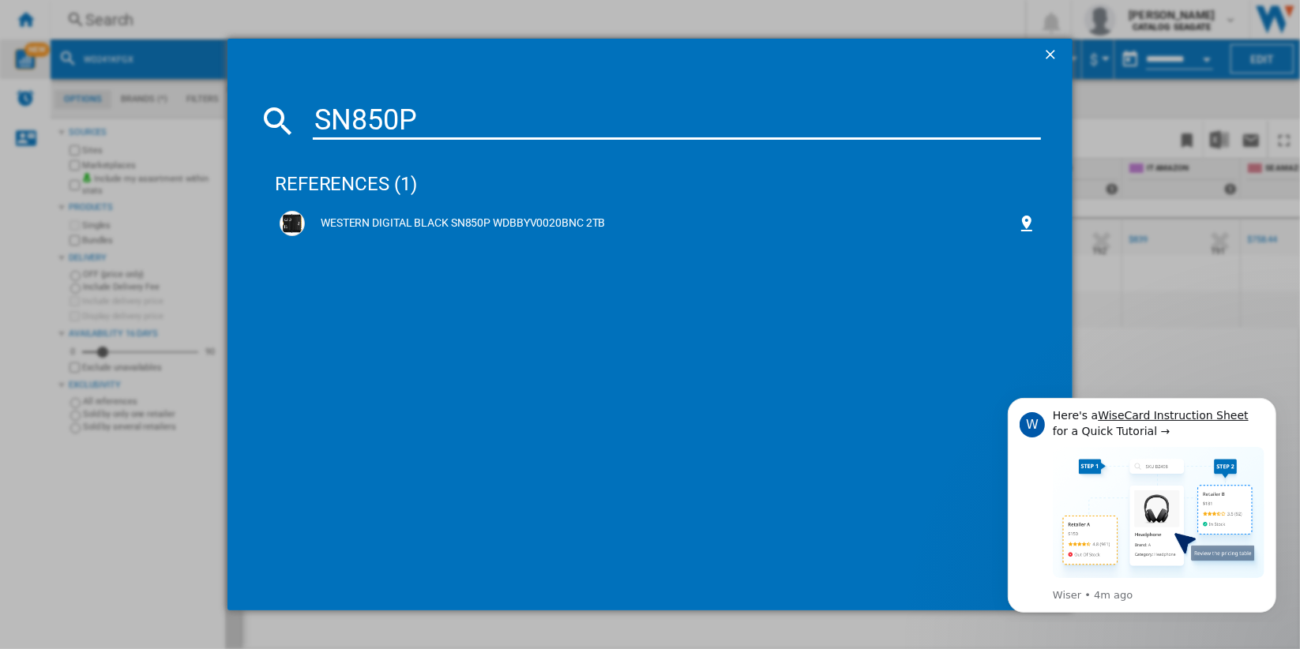
type input "SN850P"
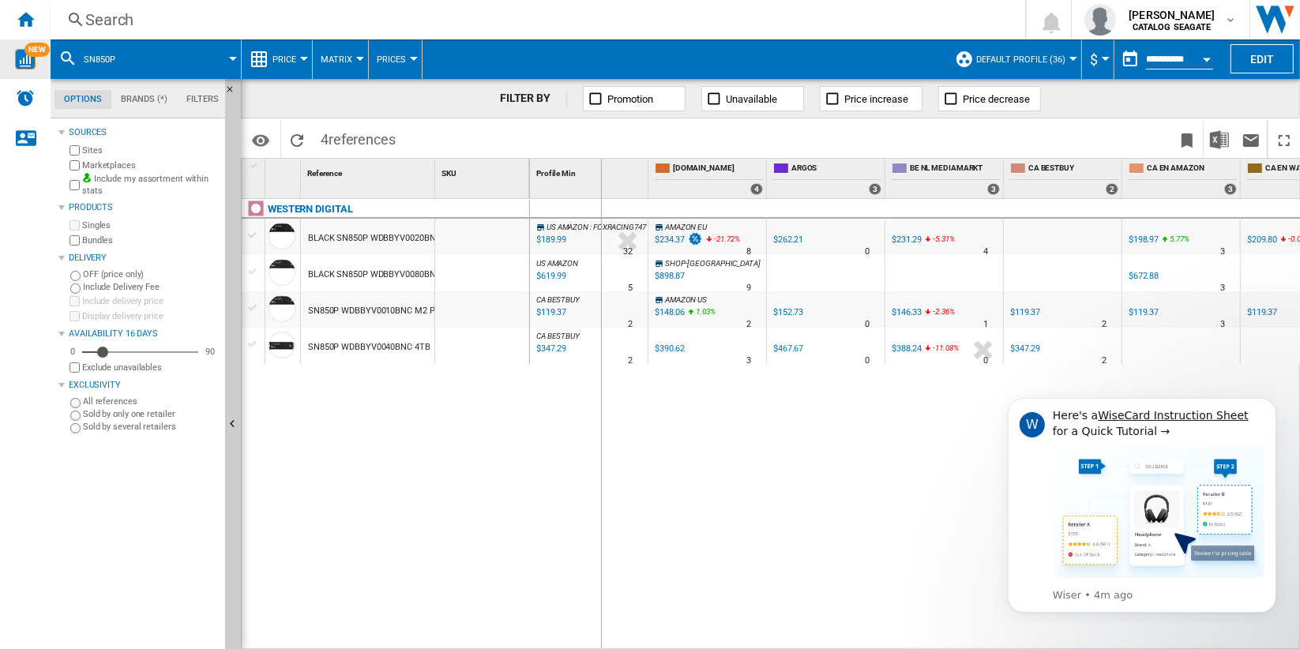
drag, startPoint x: 431, startPoint y: 178, endPoint x: 600, endPoint y: 179, distance: 169.1
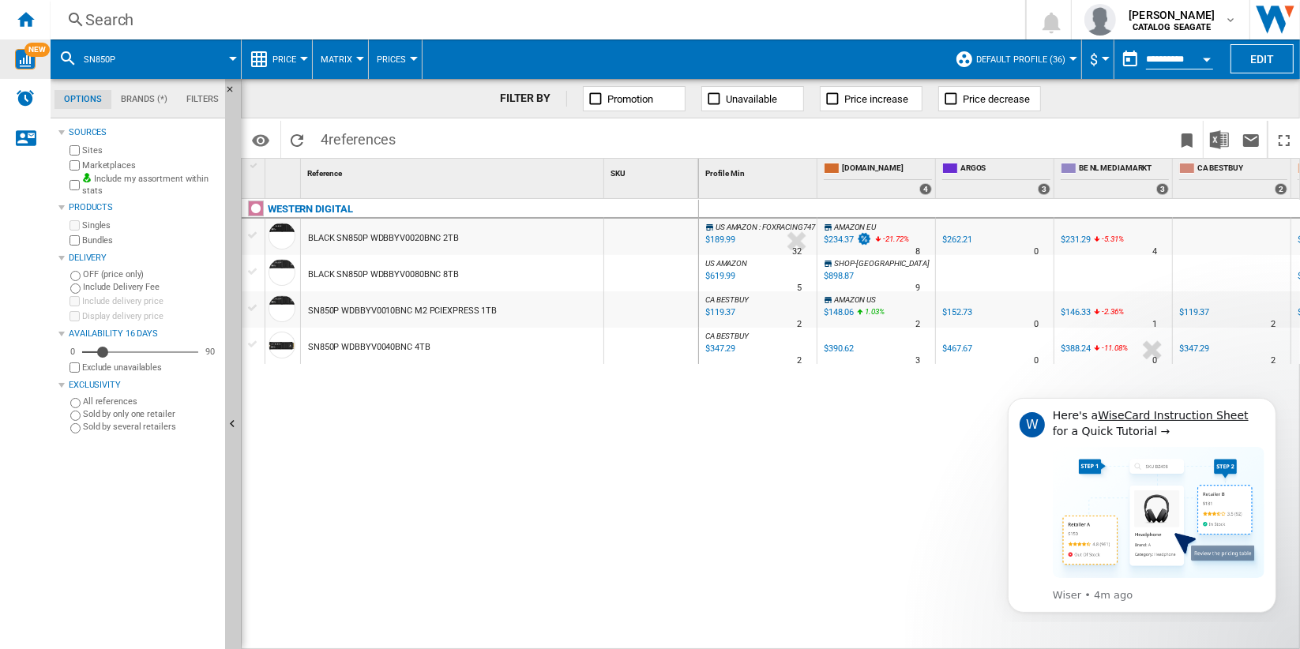
click at [503, 241] on div "BLACK SN850P WDBBYV0020BNC 2TB" at bounding box center [452, 237] width 303 height 36
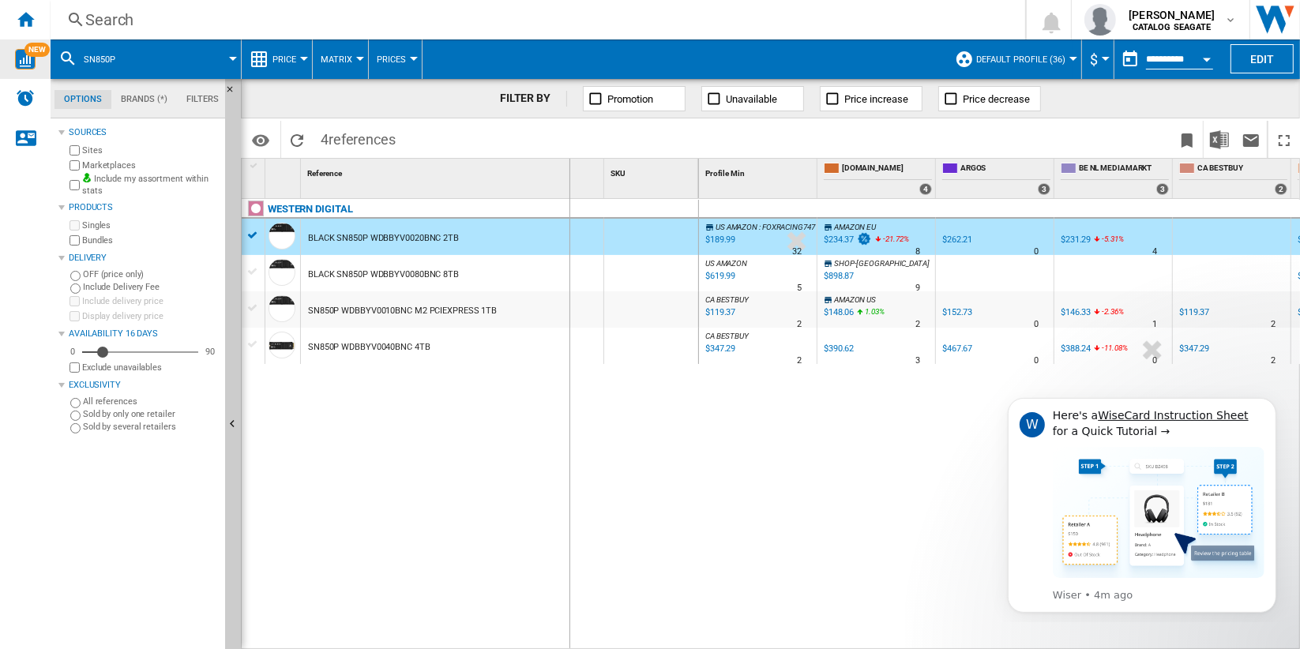
drag, startPoint x: 602, startPoint y: 181, endPoint x: 569, endPoint y: 181, distance: 33.2
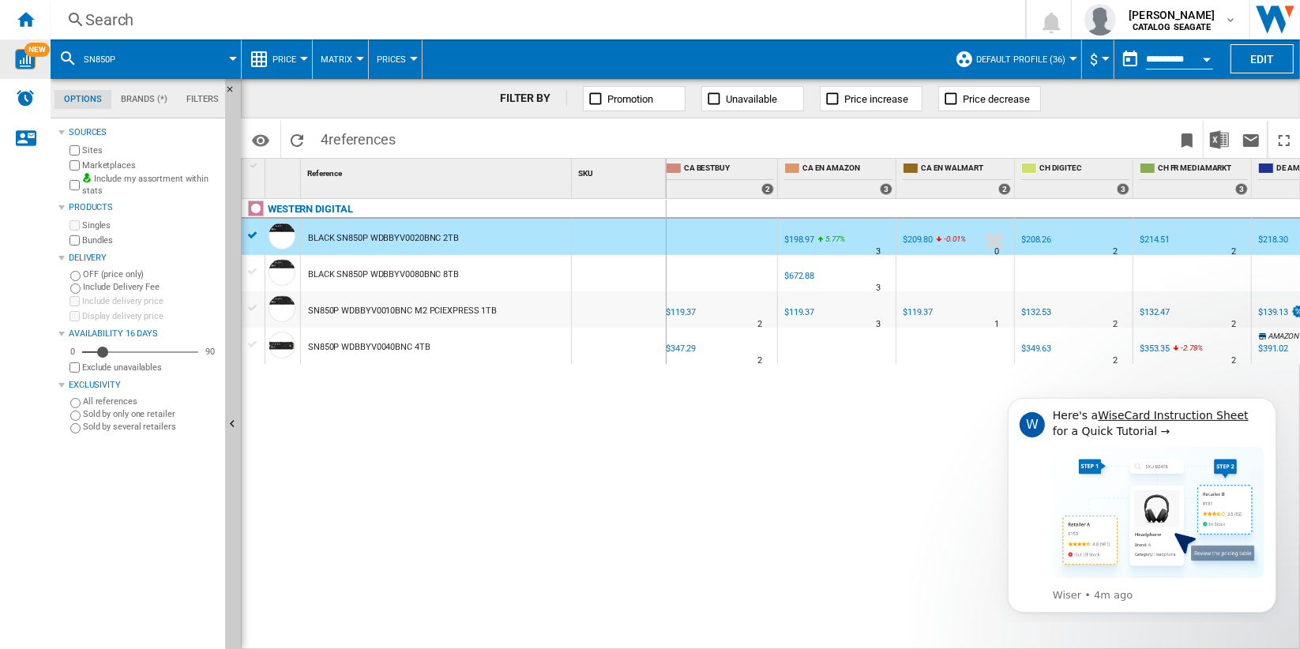
scroll to position [0, 506]
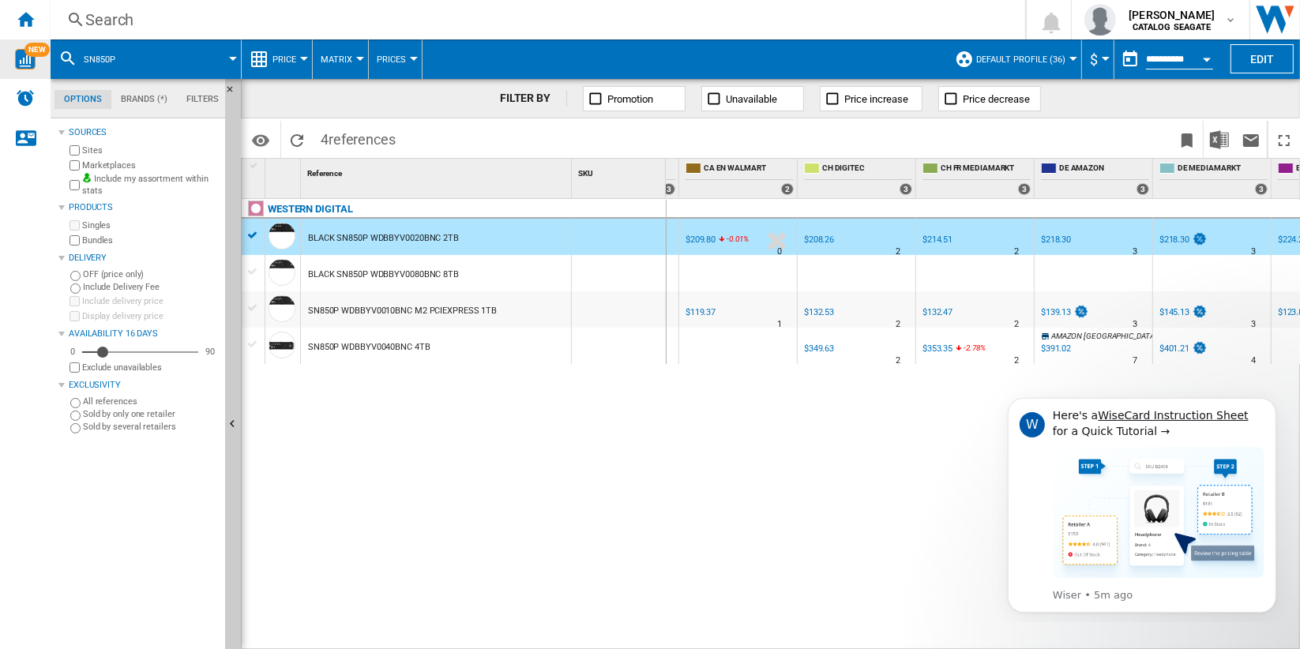
click at [1199, 58] on button "Open calendar" at bounding box center [1207, 57] width 28 height 28
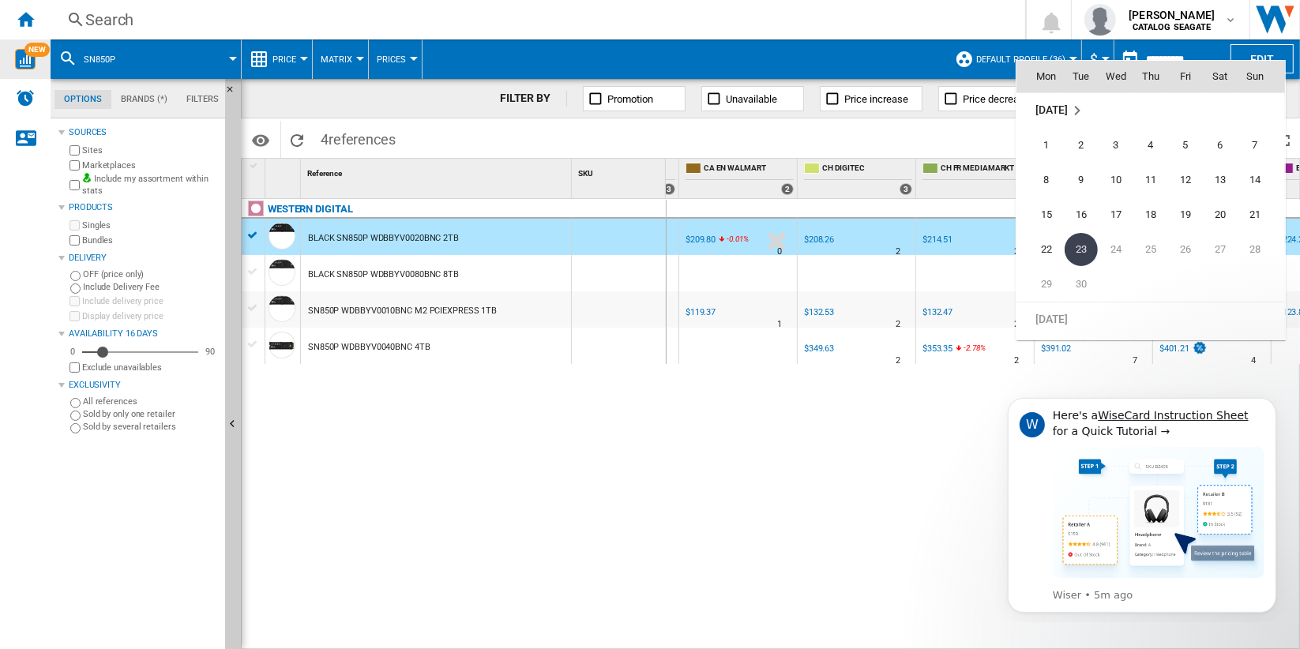
click at [761, 402] on div at bounding box center [650, 324] width 1300 height 649
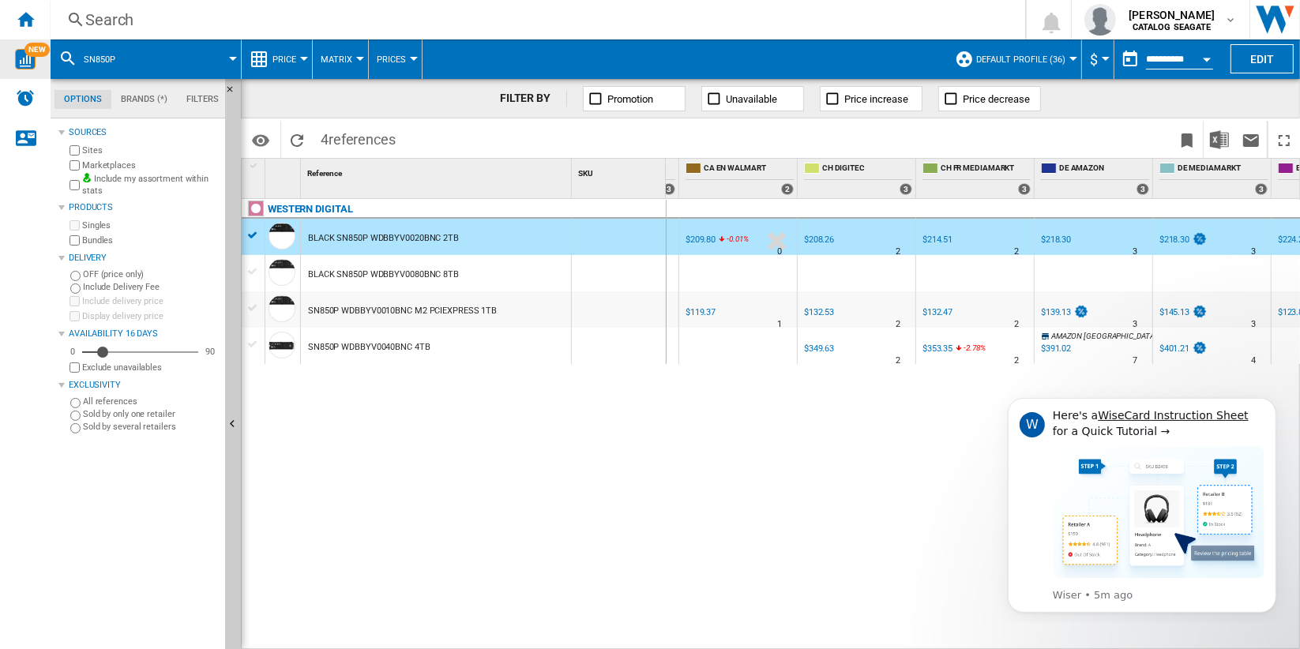
click at [700, 238] on div "$209.80" at bounding box center [701, 240] width 30 height 10
click at [27, 137] on ng-md-icon "Contact us" at bounding box center [25, 137] width 19 height 19
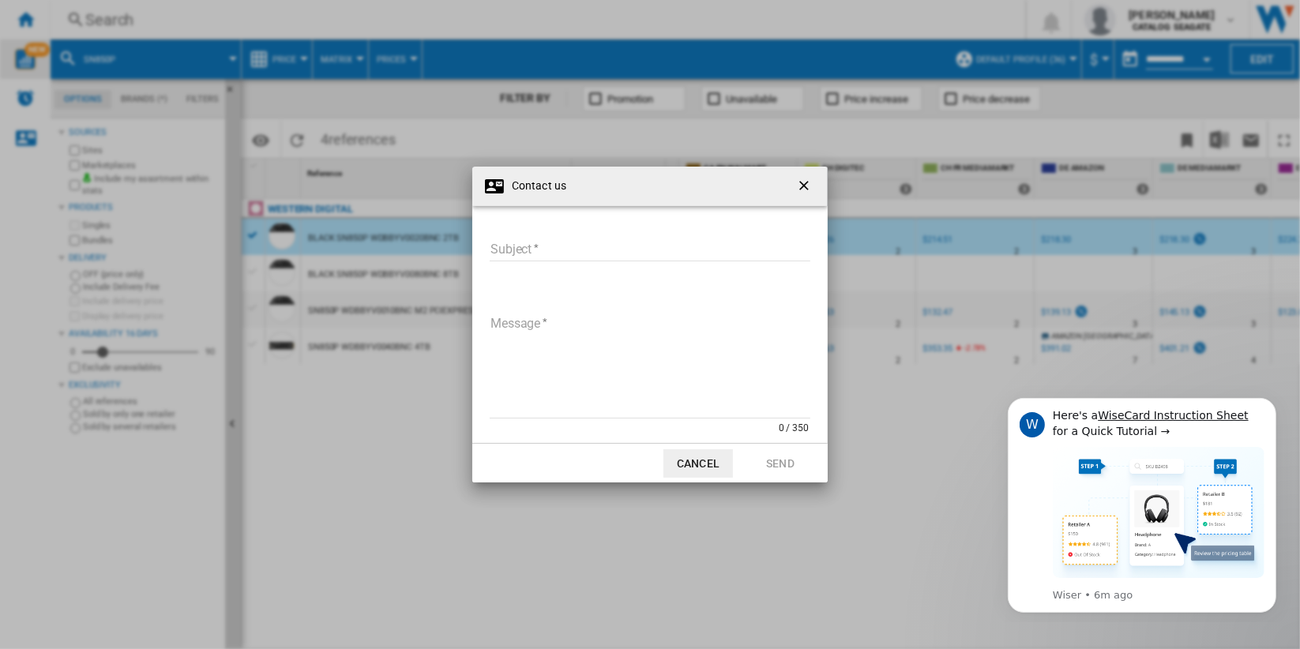
click at [551, 252] on input "Subject" at bounding box center [650, 250] width 321 height 24
click at [807, 183] on ng-md-icon "getI18NText('BUTTONS.CLOSE_DIALOG')" at bounding box center [805, 187] width 19 height 19
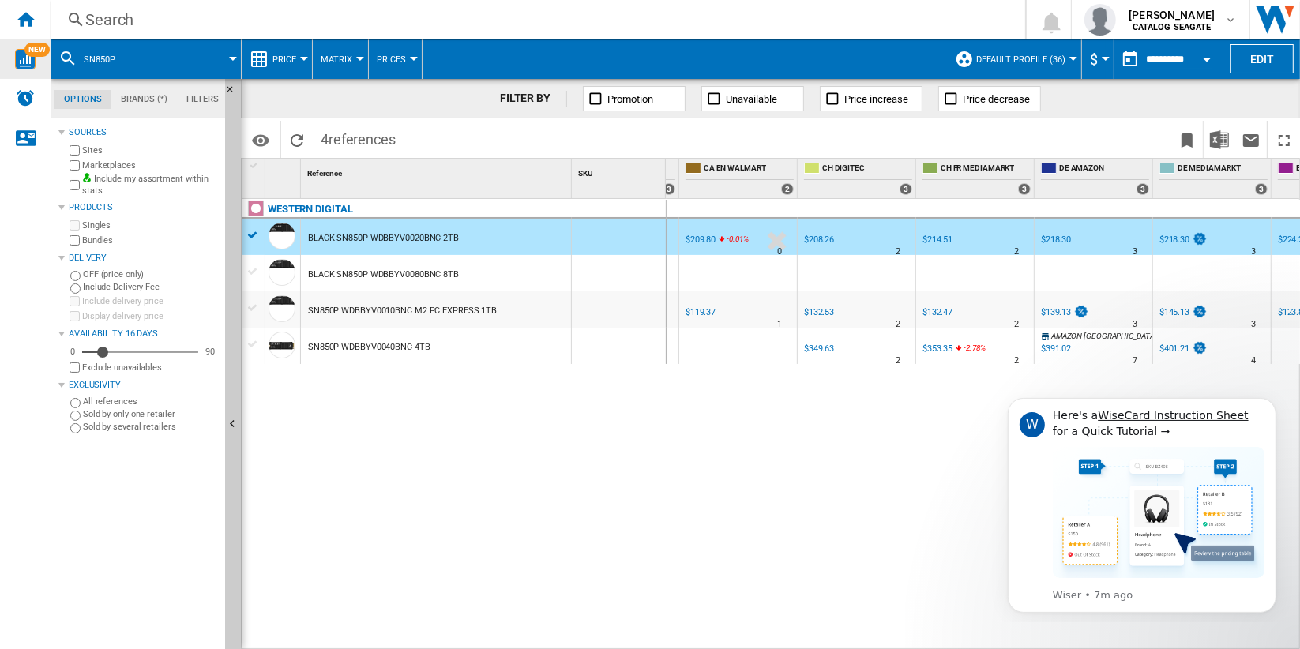
click at [1097, 57] on button "$" at bounding box center [1098, 60] width 16 height 40
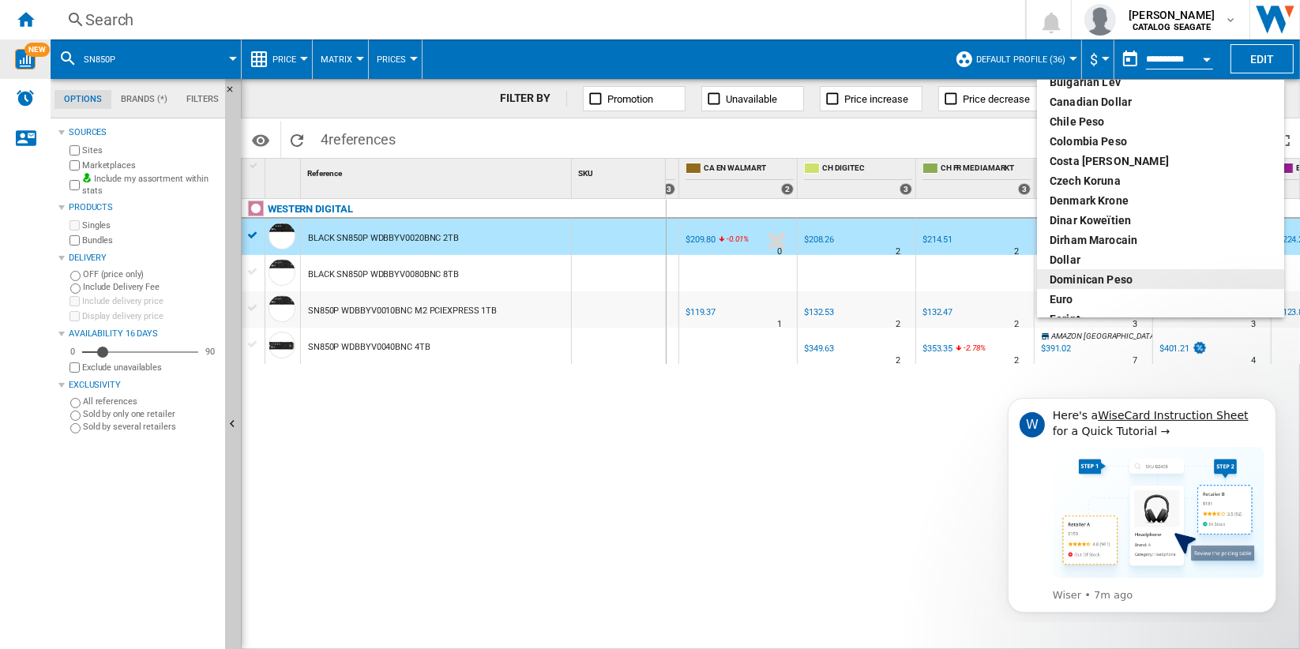
scroll to position [125, 0]
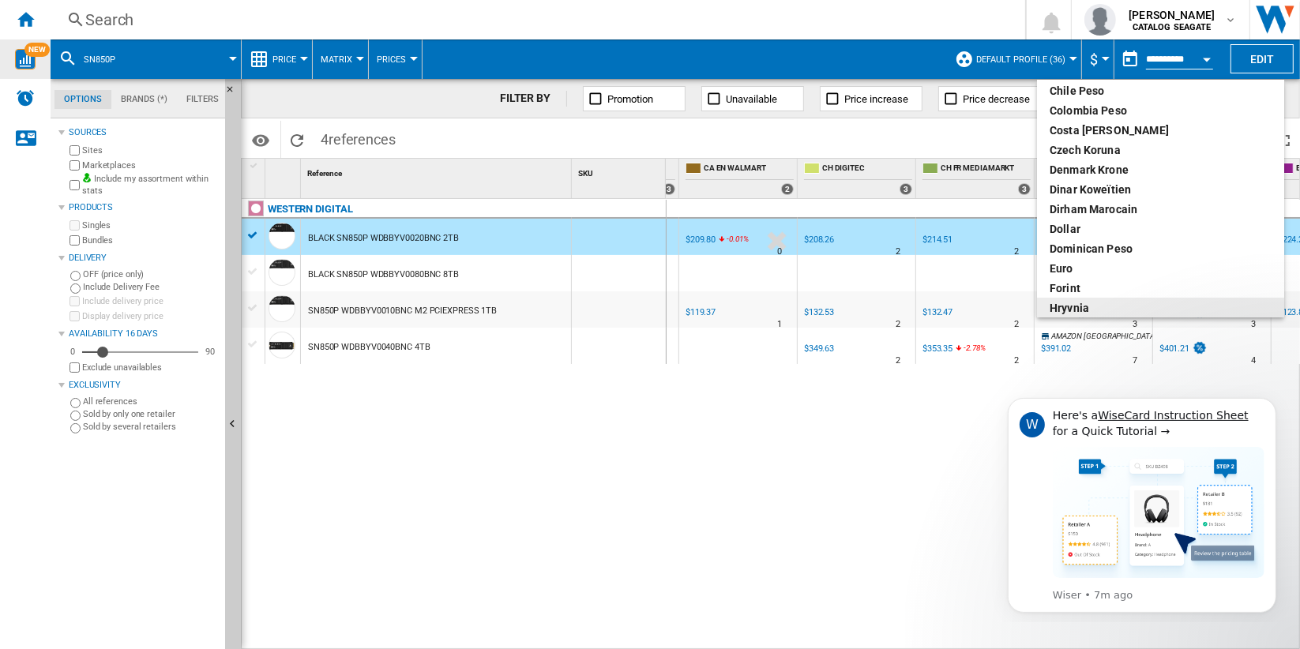
click at [722, 518] on md-backdrop at bounding box center [650, 324] width 1300 height 649
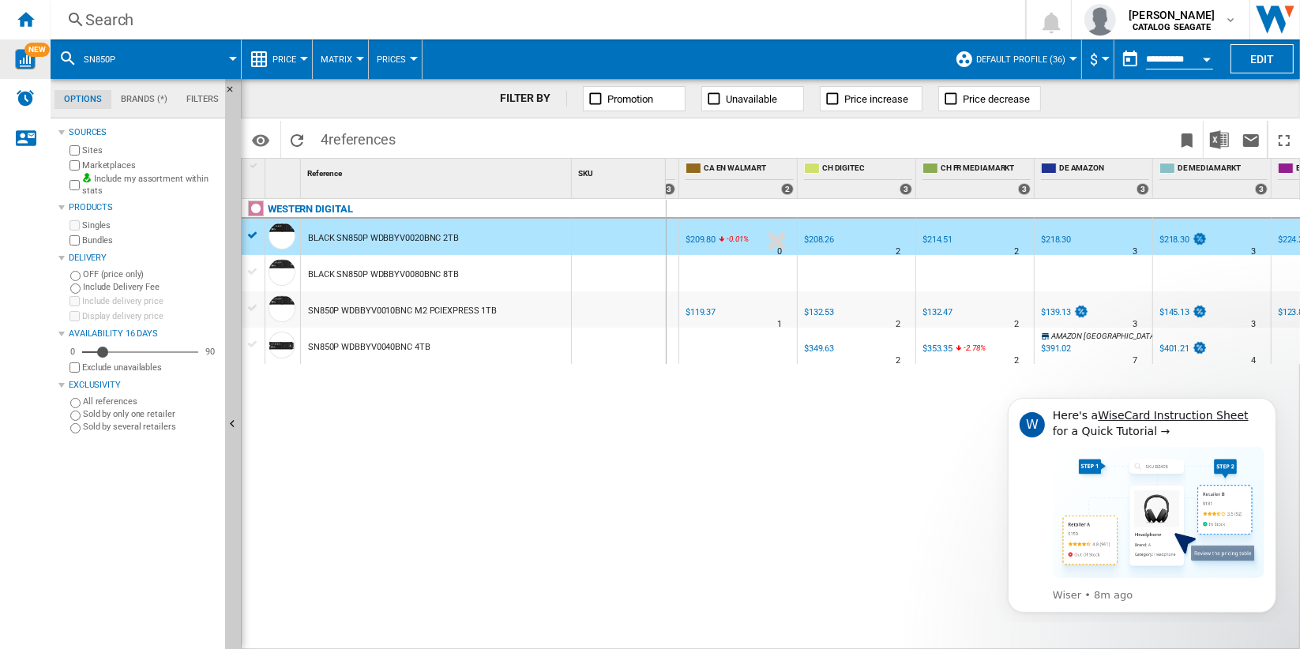
click at [1057, 236] on div "$218.30" at bounding box center [1056, 240] width 30 height 10
click at [1199, 61] on button "Open calendar" at bounding box center [1207, 57] width 28 height 28
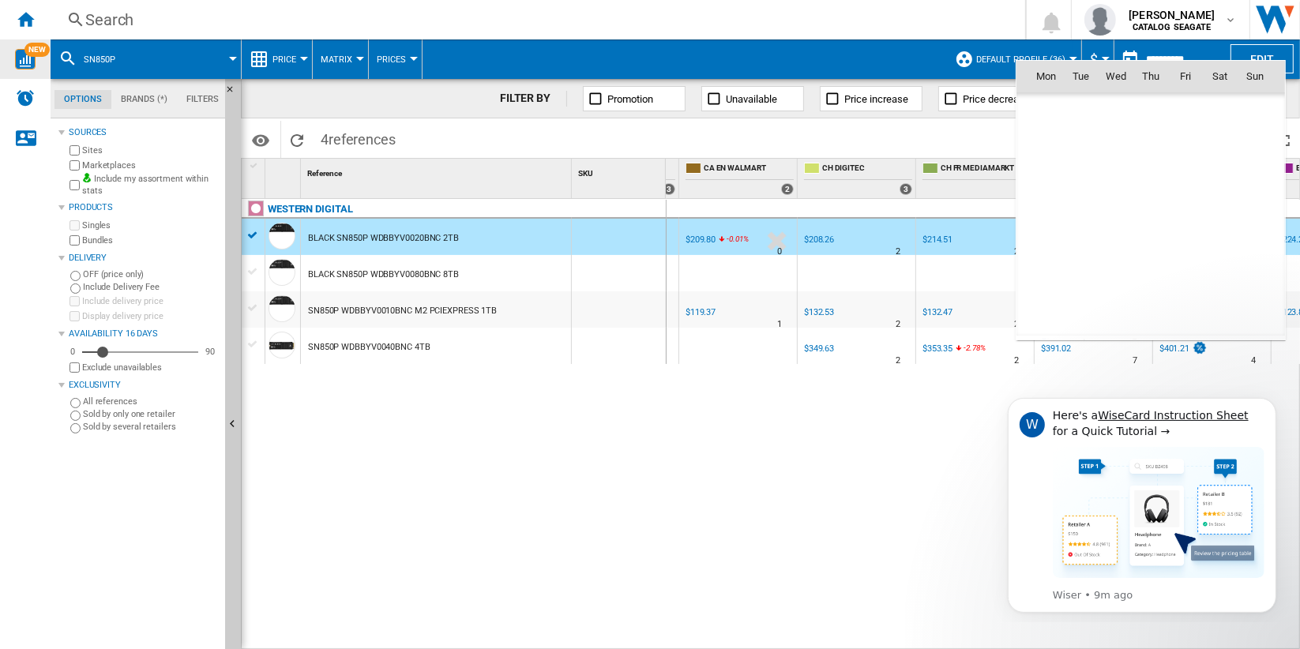
scroll to position [7537, 0]
click at [1049, 247] on span "22" at bounding box center [1047, 250] width 32 height 32
type input "**********"
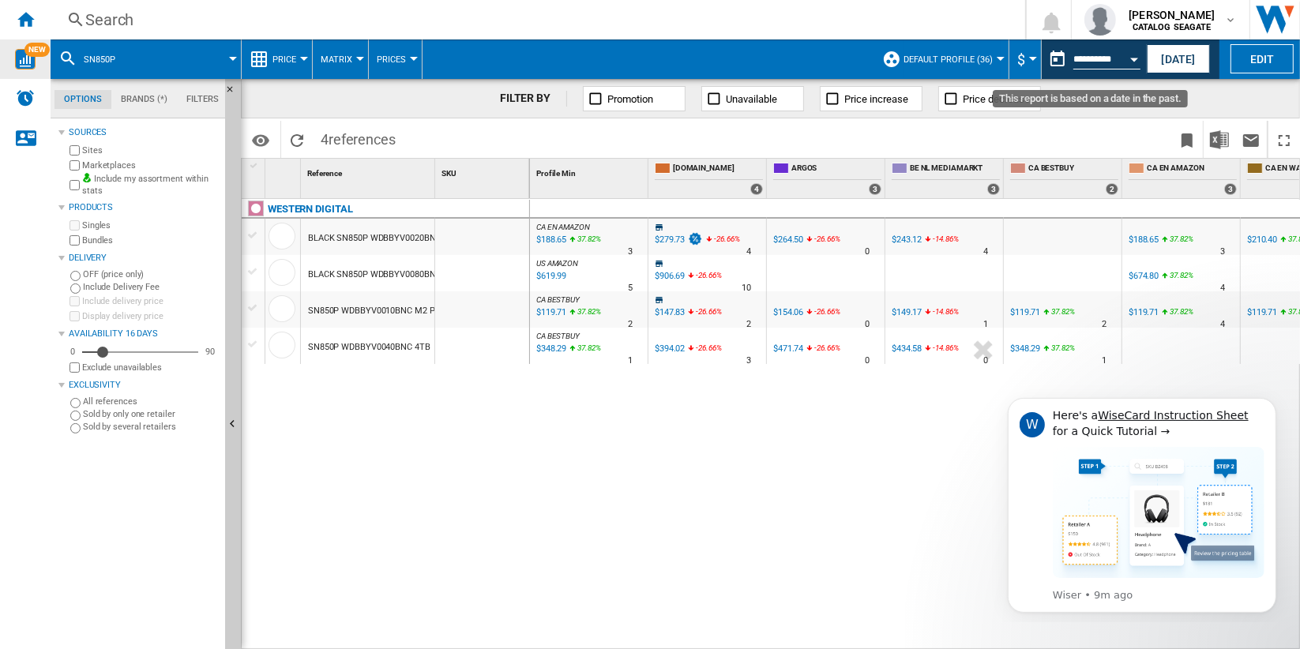
click at [1129, 57] on button "Open calendar" at bounding box center [1134, 57] width 28 height 28
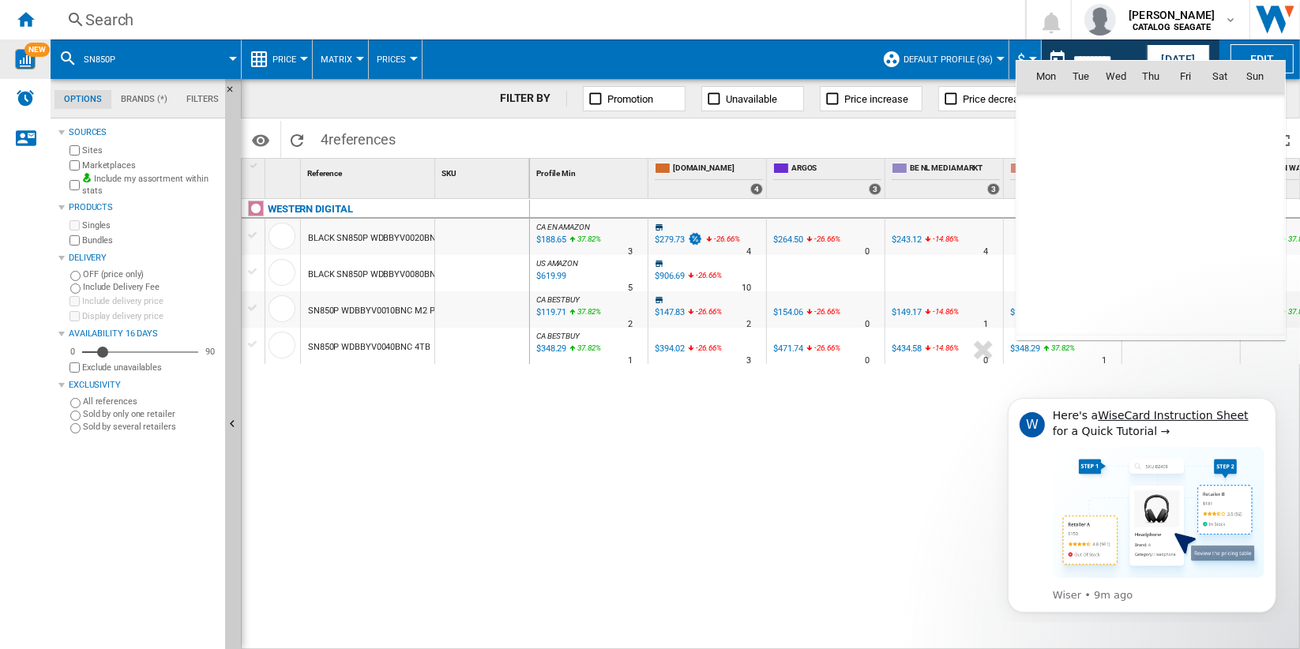
scroll to position [7537, 0]
click at [855, 477] on div at bounding box center [650, 324] width 1300 height 649
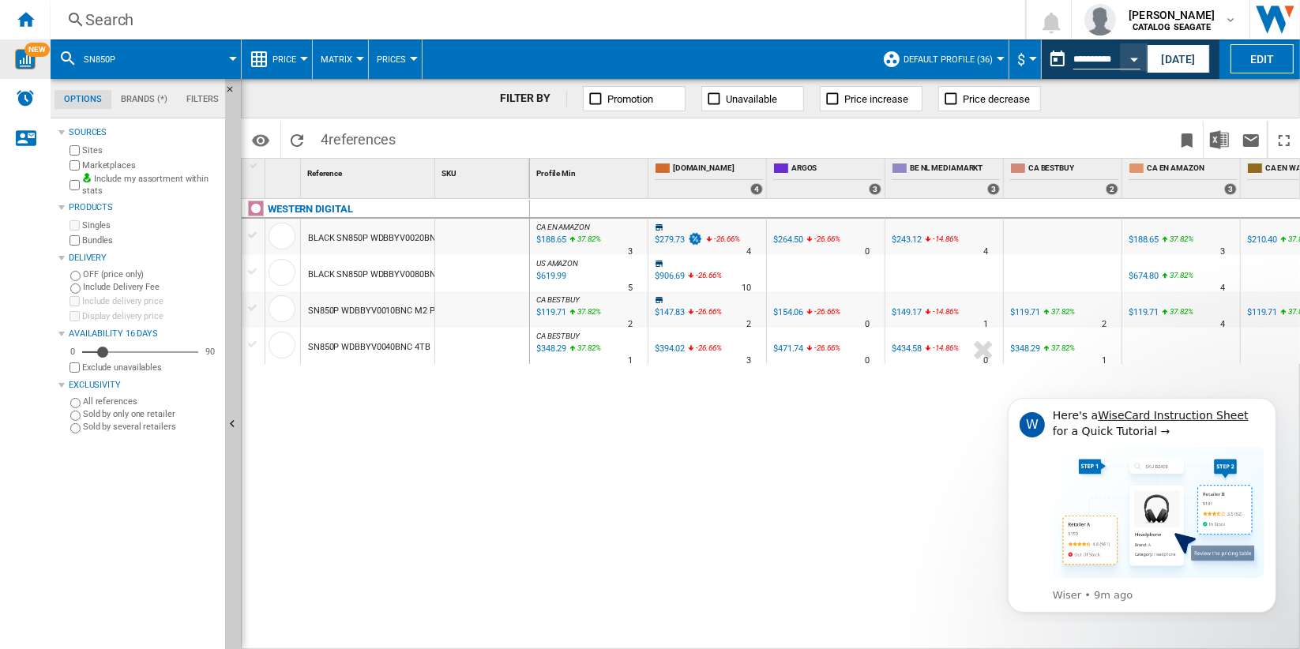
click at [362, 240] on div "BLACK SN850P WDBBYV0020BNC 2TB" at bounding box center [383, 238] width 151 height 36
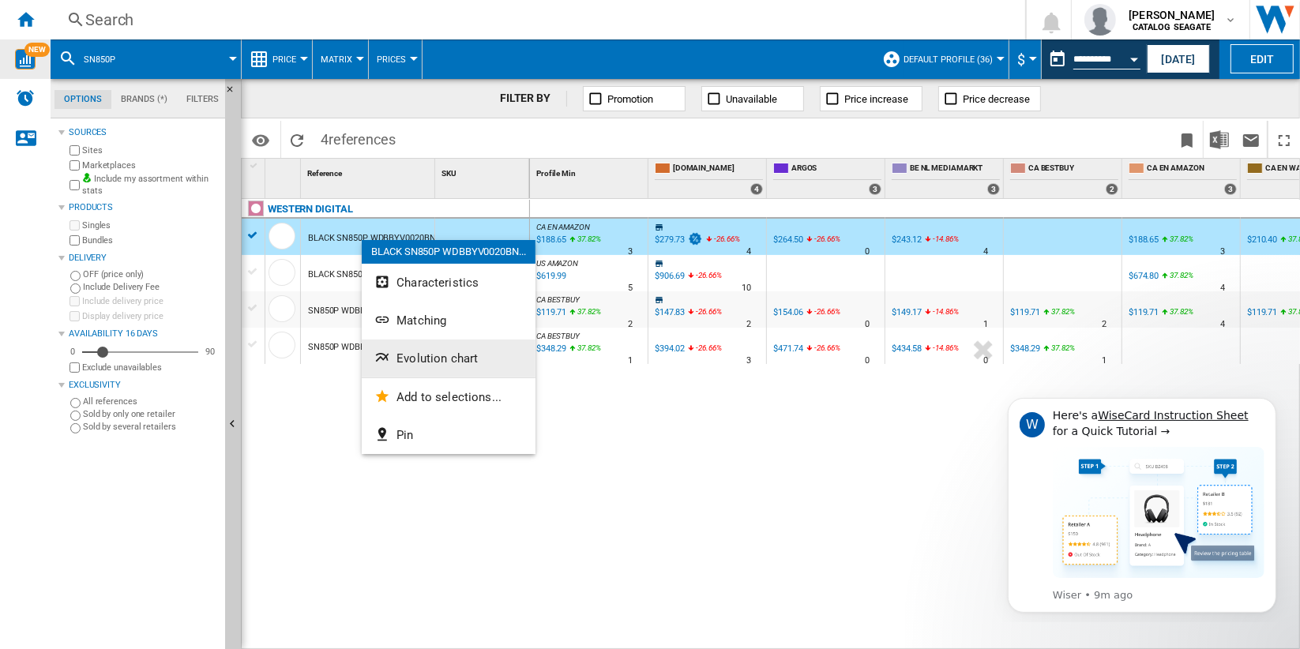
click at [483, 354] on button "Evolution chart" at bounding box center [449, 359] width 174 height 38
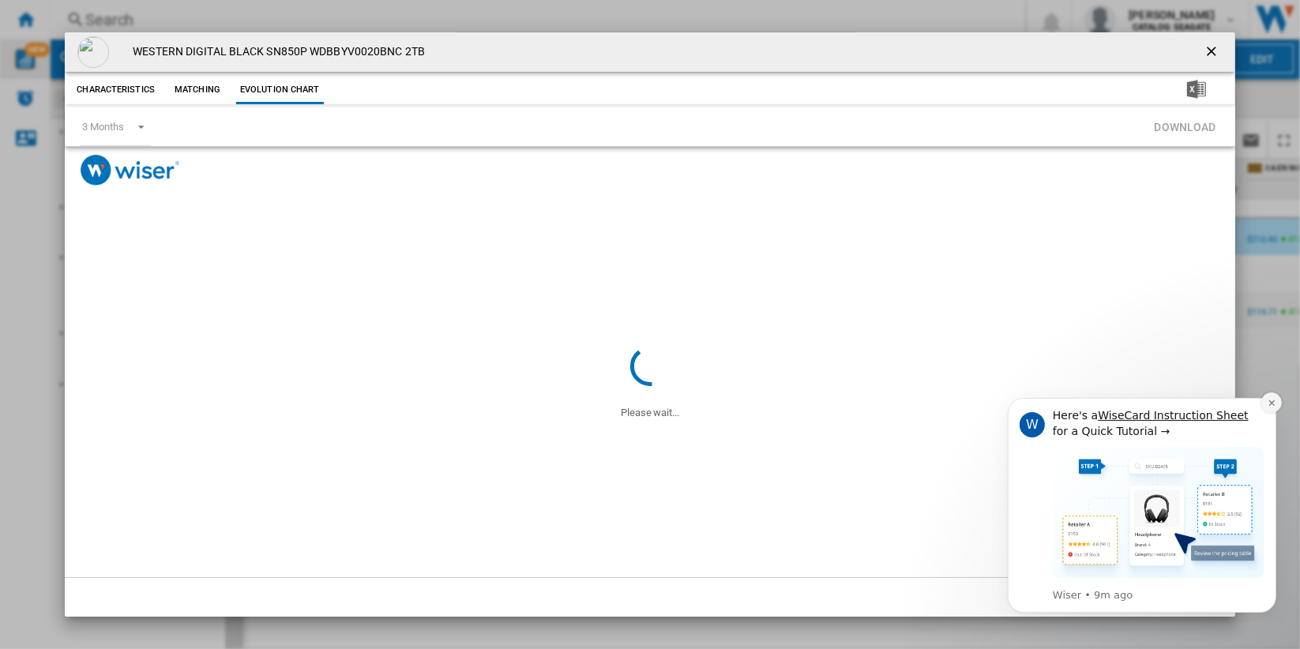
click at [1270, 406] on icon "Dismiss notification" at bounding box center [1271, 402] width 9 height 9
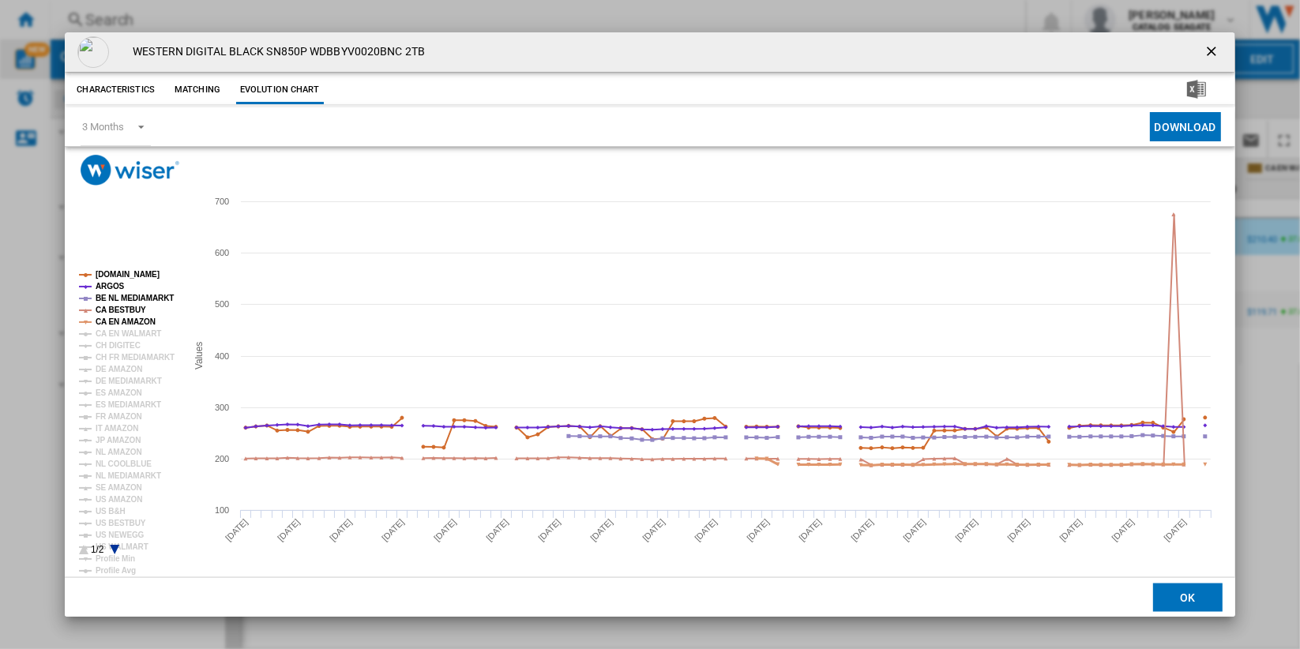
click at [147, 319] on tspan "CA EN AMAZON" at bounding box center [126, 322] width 60 height 9
click at [119, 308] on tspan "CA BESTBUY" at bounding box center [121, 310] width 51 height 9
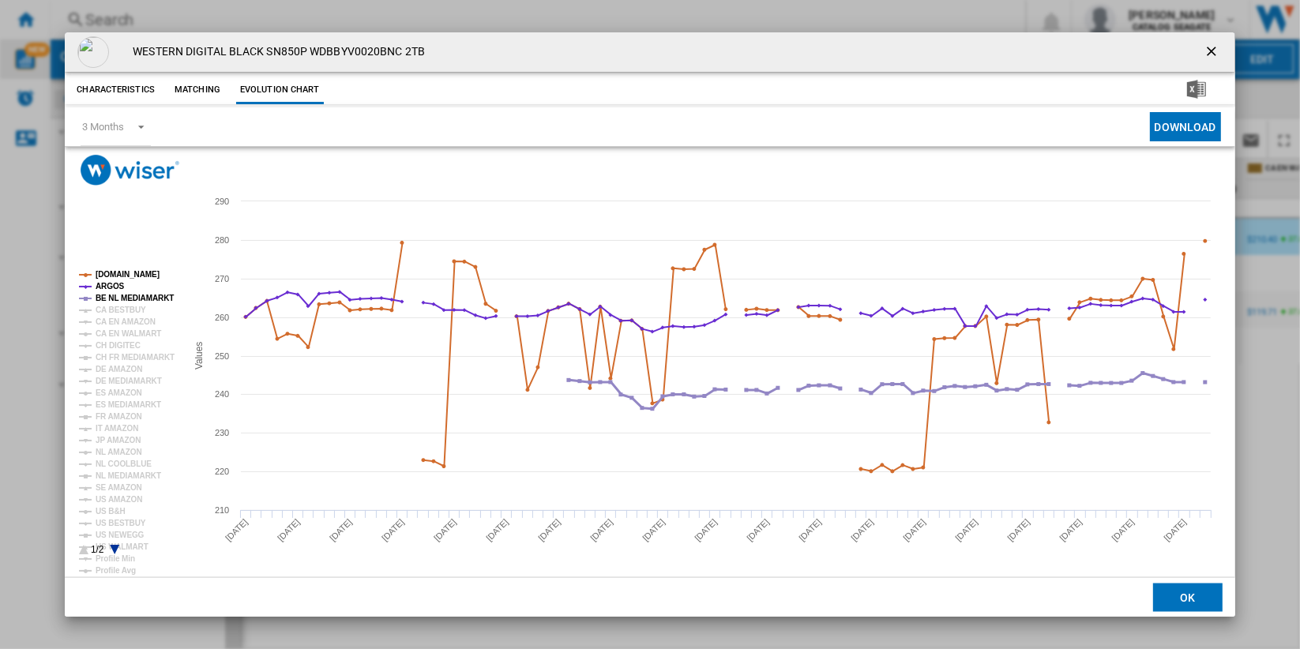
click at [147, 297] on tspan "BE NL MEDIAMARKT" at bounding box center [135, 298] width 78 height 9
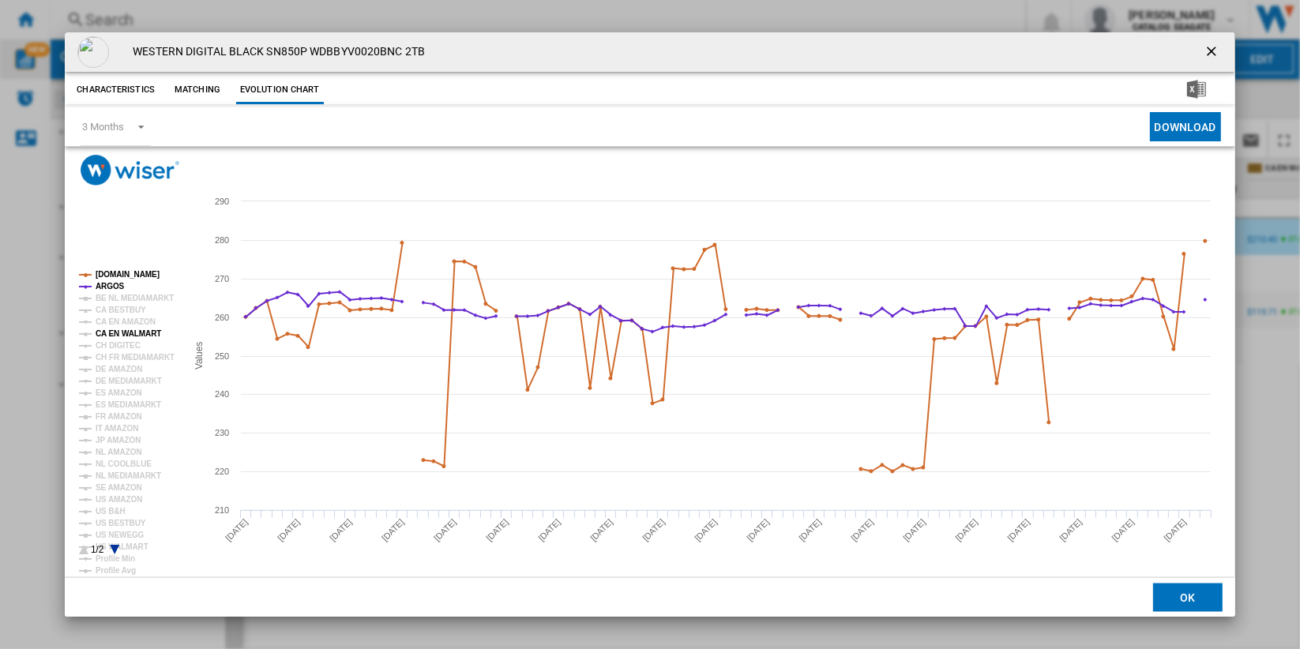
click at [149, 332] on tspan "CA EN WALMART" at bounding box center [129, 333] width 66 height 9
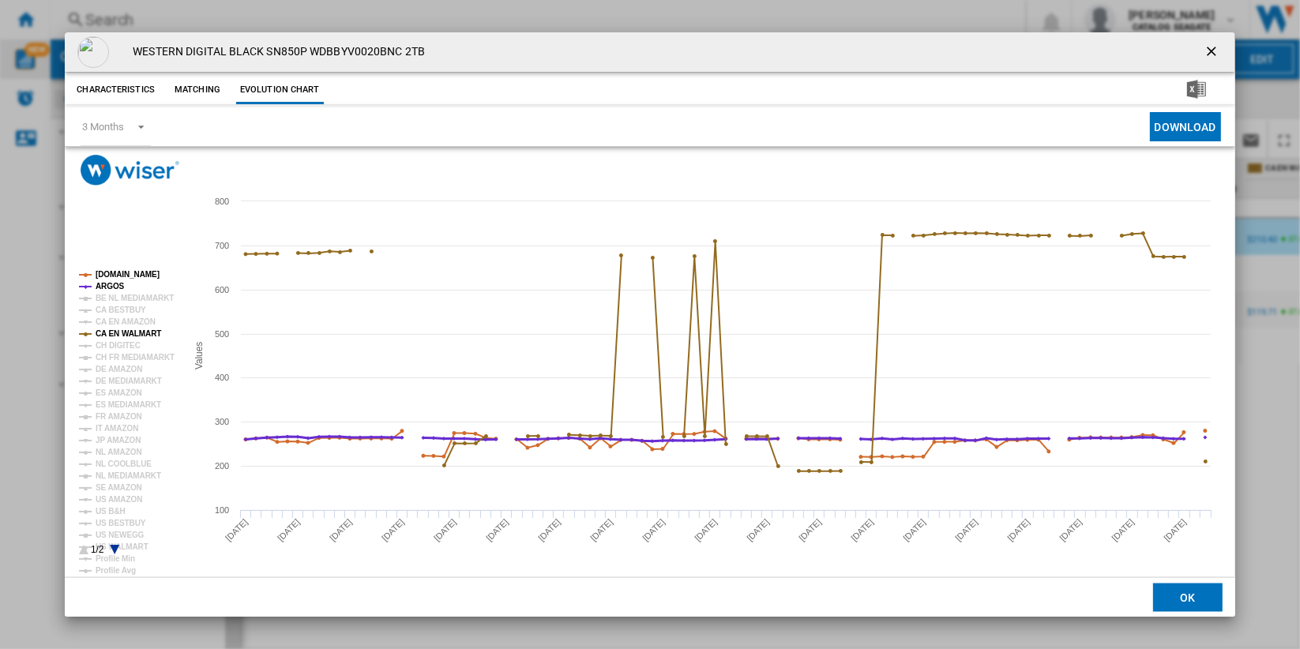
click at [111, 287] on tspan "ARGOS" at bounding box center [110, 286] width 29 height 9
click at [119, 282] on tspan "ARGOS" at bounding box center [110, 286] width 29 height 9
click at [139, 277] on tspan "[DOMAIN_NAME]" at bounding box center [128, 274] width 64 height 9
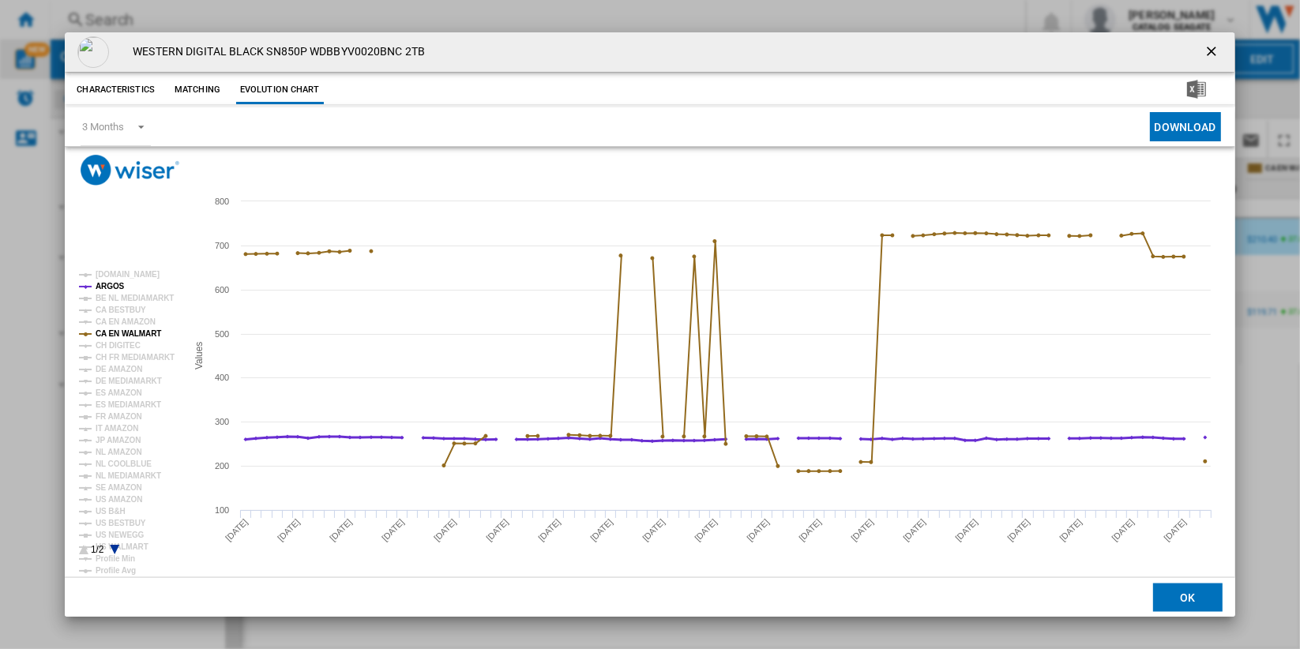
click at [112, 284] on tspan "ARGOS" at bounding box center [110, 286] width 29 height 9
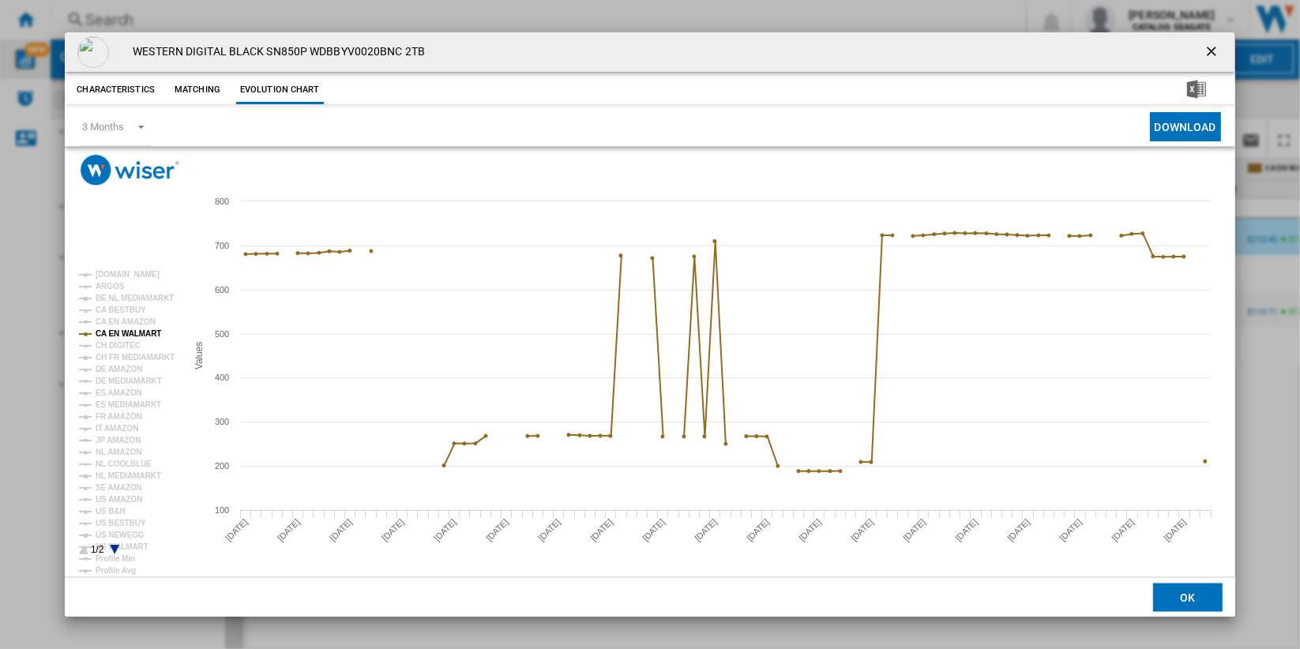
click at [1204, 48] on ng-md-icon "getI18NText('BUTTONS.CLOSE_DIALOG')" at bounding box center [1213, 52] width 19 height 19
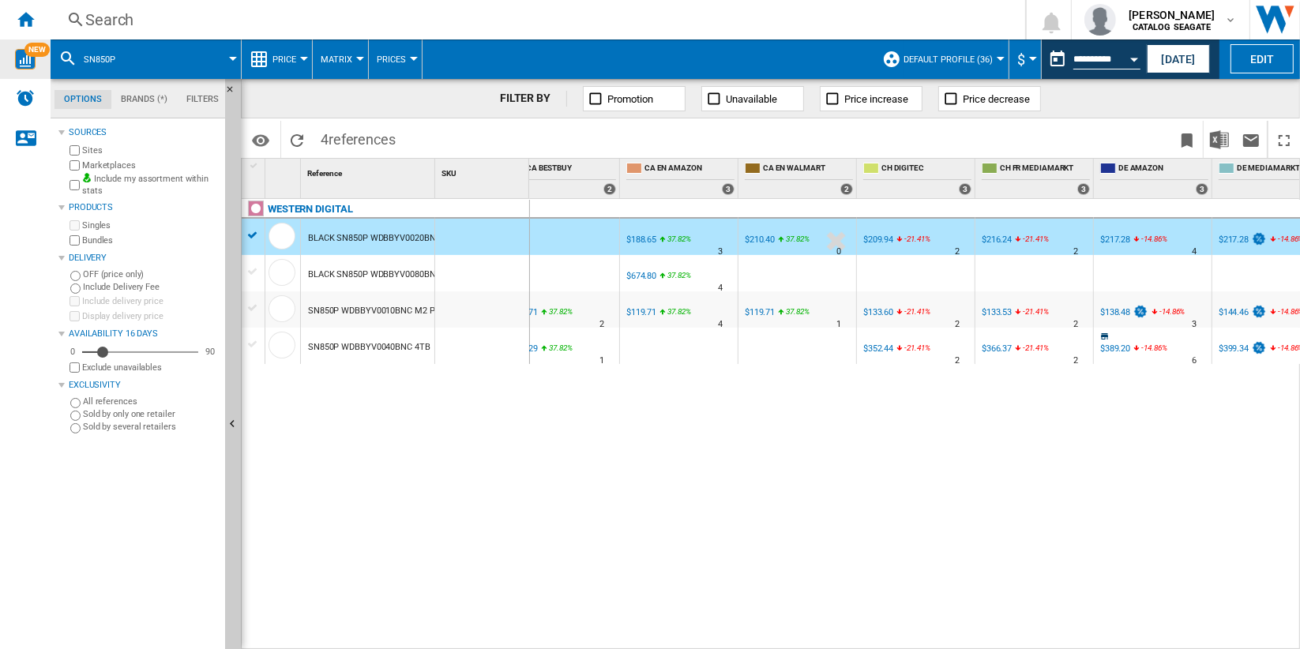
scroll to position [0, 506]
click at [757, 233] on div "$210.40" at bounding box center [756, 240] width 32 height 16
click at [757, 240] on div "$210.40" at bounding box center [757, 240] width 30 height 10
click at [753, 235] on div "$210.40" at bounding box center [757, 240] width 30 height 10
click at [1180, 59] on button "[DATE]" at bounding box center [1178, 58] width 63 height 29
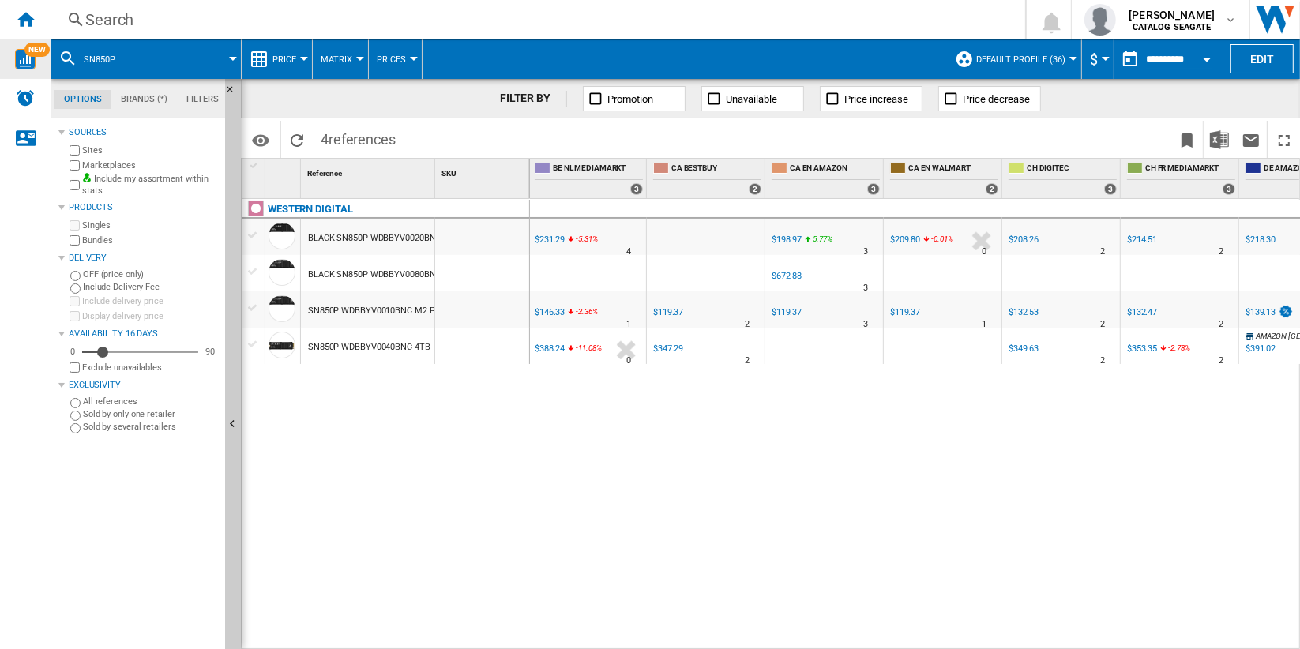
scroll to position [0, 510]
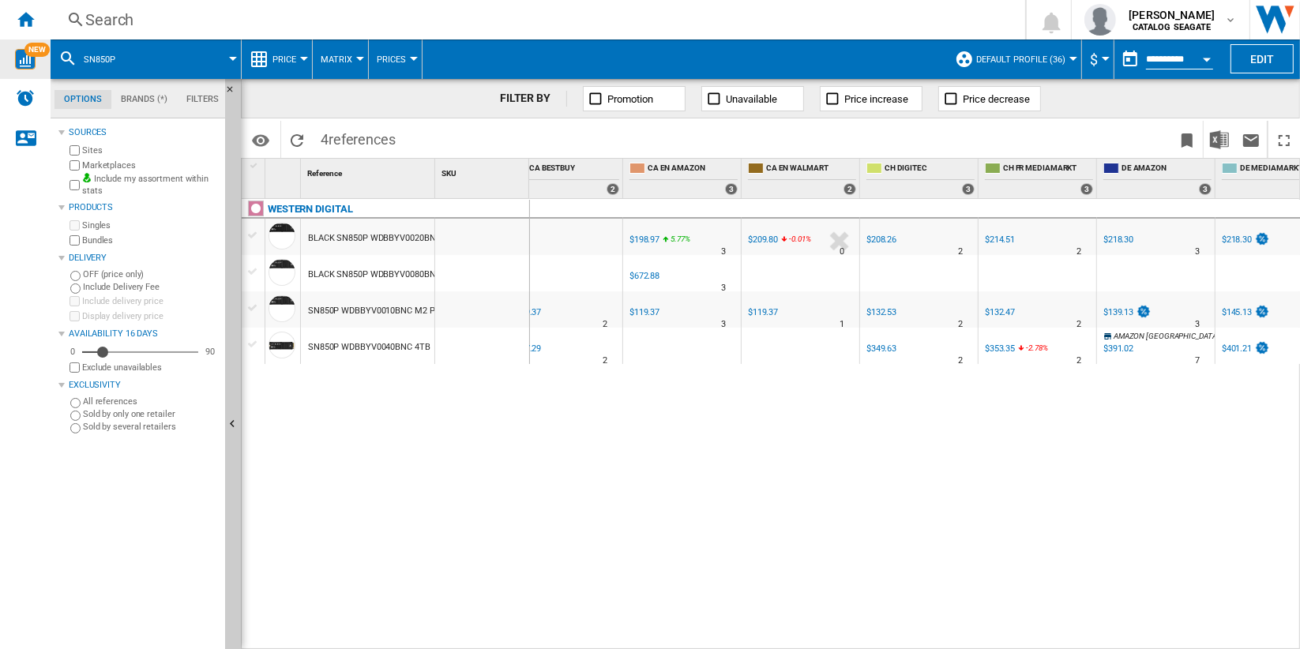
click at [760, 238] on div "$209.80" at bounding box center [763, 240] width 30 height 10
click at [368, 240] on div "BLACK SN850P WDBBYV0020BNC 2TB" at bounding box center [383, 238] width 151 height 36
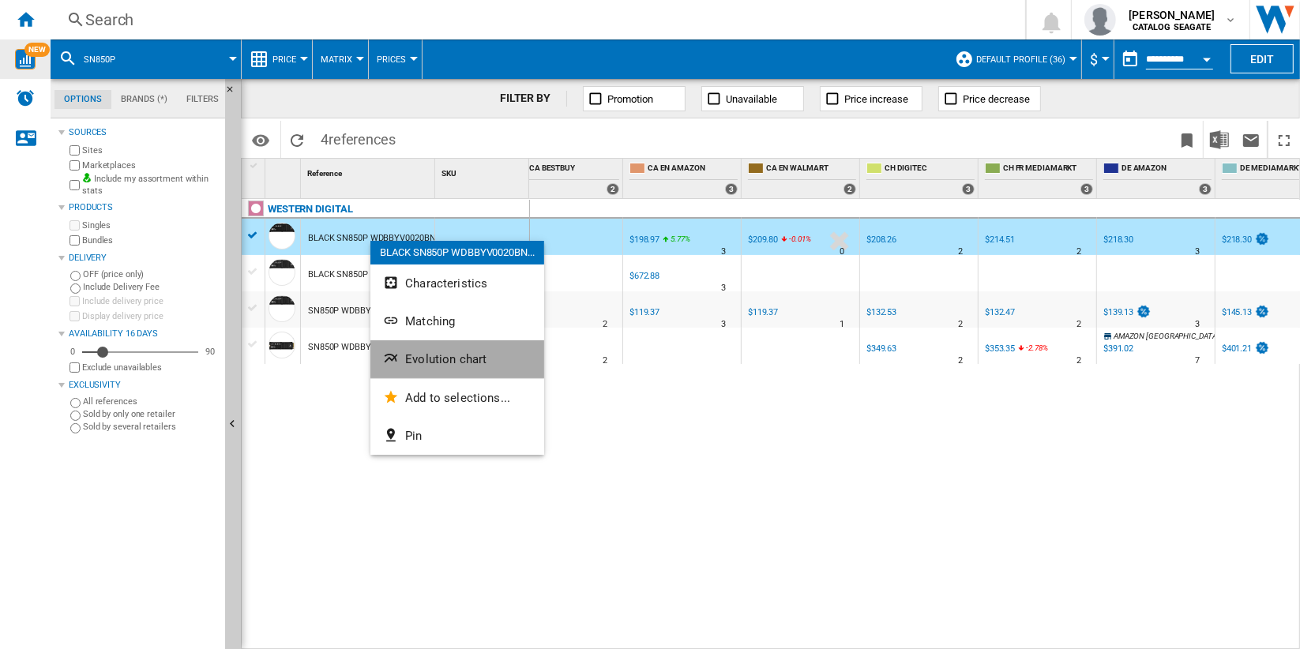
click at [488, 356] on button "Evolution chart" at bounding box center [458, 360] width 174 height 38
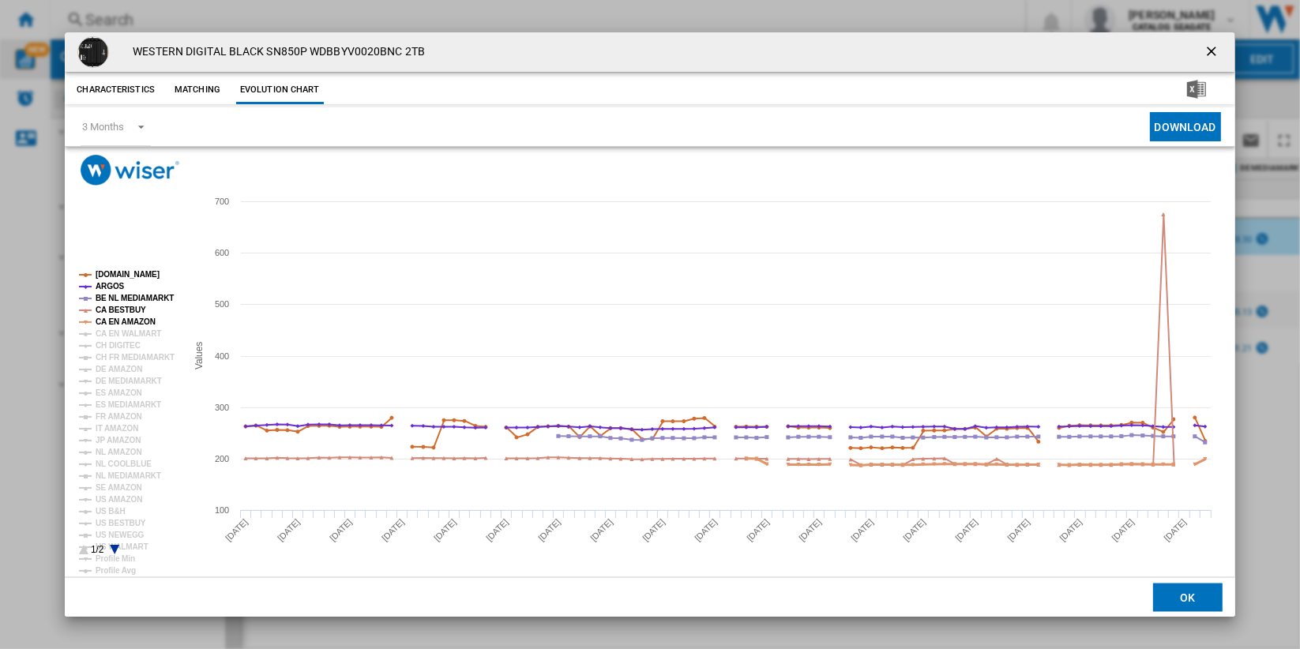
click at [134, 321] on tspan "CA EN AMAZON" at bounding box center [126, 322] width 60 height 9
click at [116, 311] on tspan "CA BESTBUY" at bounding box center [121, 310] width 51 height 9
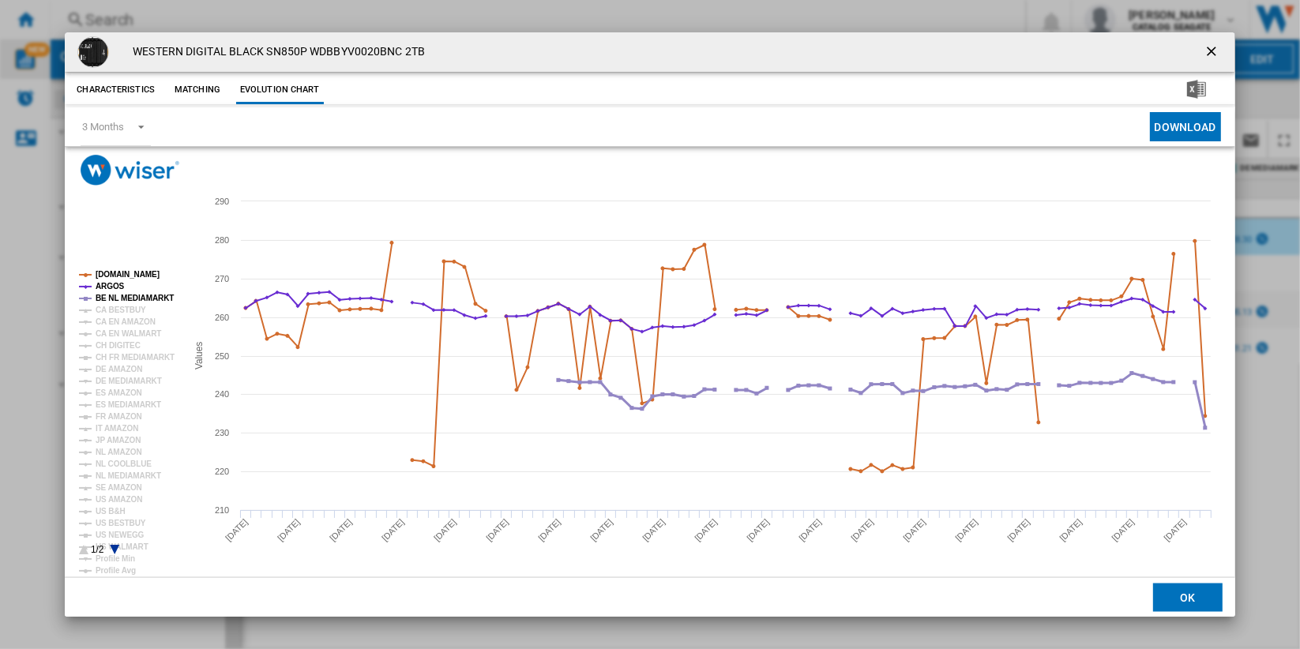
click at [119, 297] on tspan "BE NL MEDIAMARKT" at bounding box center [135, 298] width 78 height 9
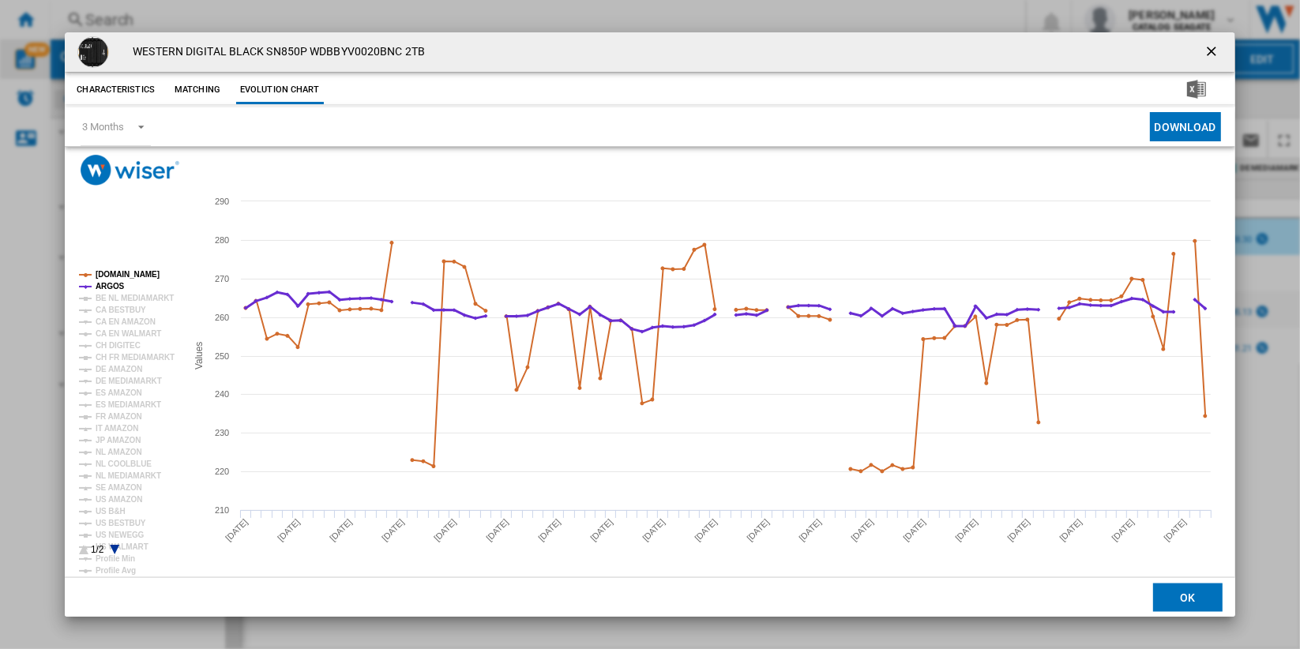
click at [109, 284] on tspan "ARGOS" at bounding box center [110, 286] width 29 height 9
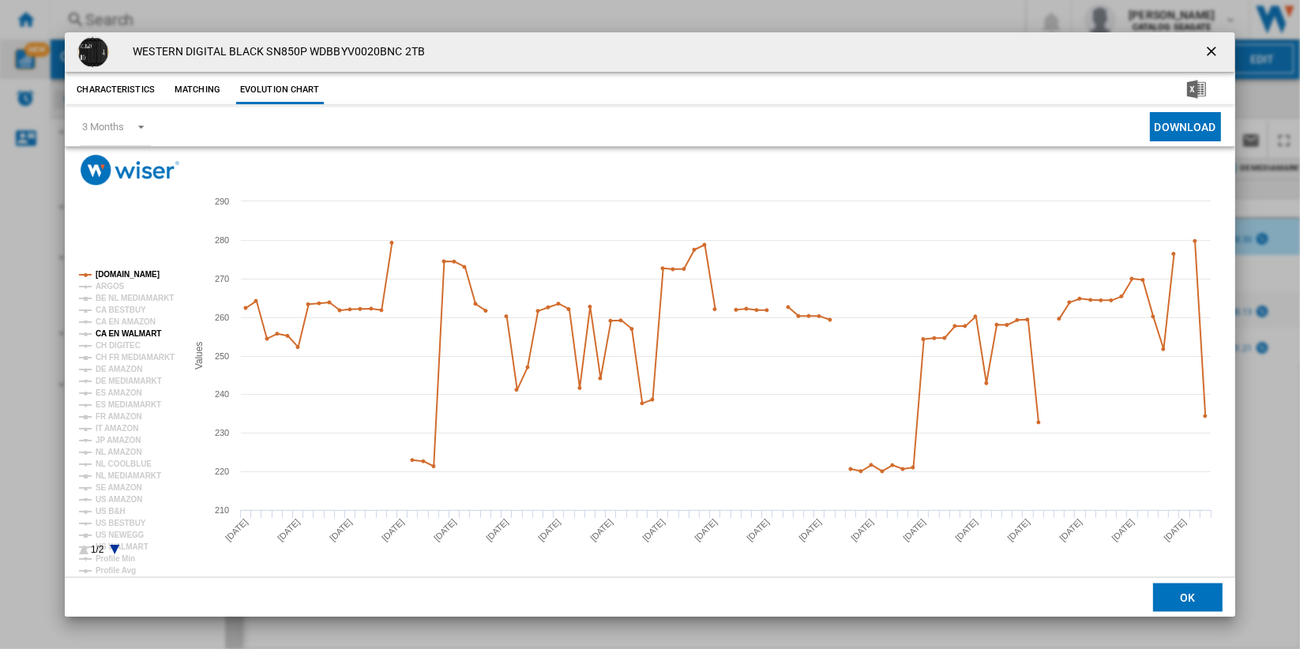
click at [149, 335] on tspan "CA EN WALMART" at bounding box center [129, 333] width 66 height 9
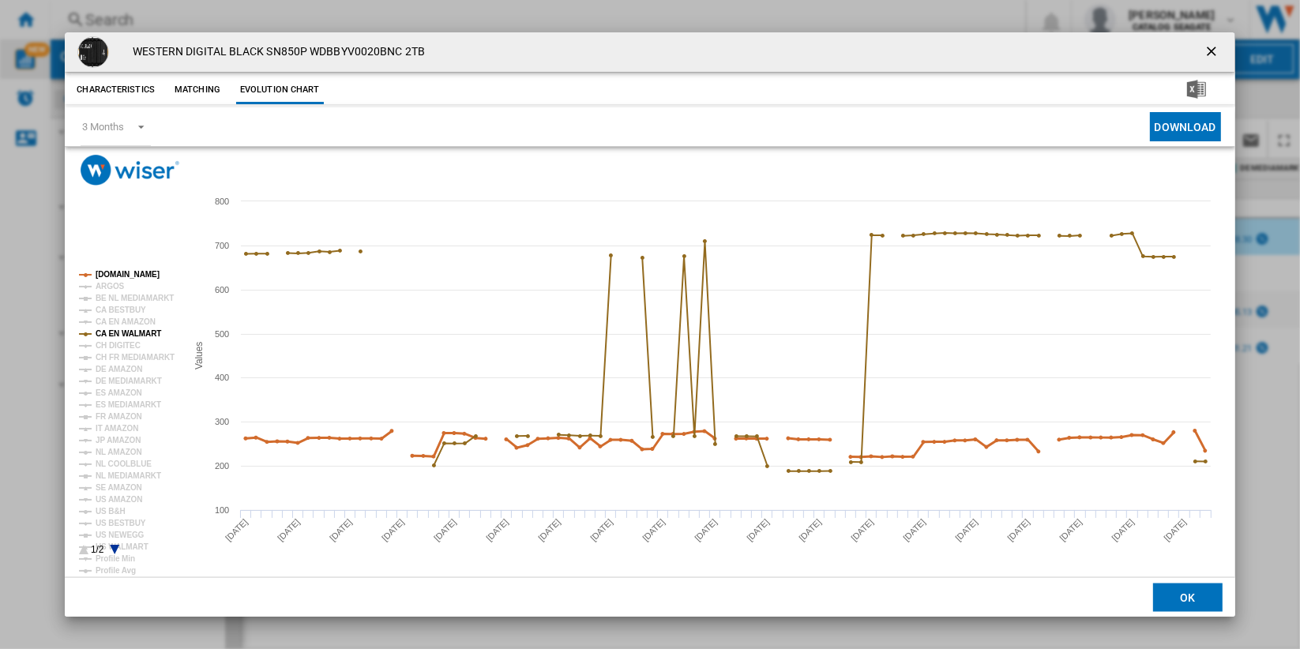
click at [140, 276] on tspan "[DOMAIN_NAME]" at bounding box center [128, 274] width 64 height 9
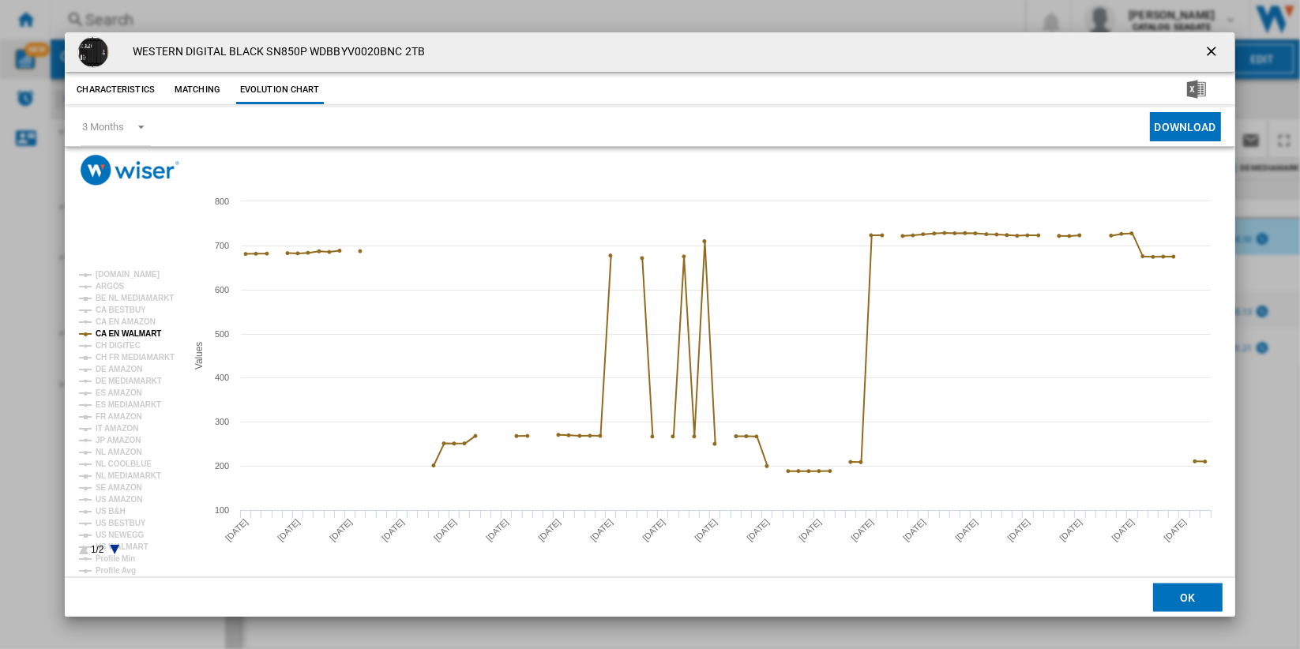
click at [1204, 55] on ng-md-icon "getI18NText('BUTTONS.CLOSE_DIALOG')" at bounding box center [1213, 52] width 19 height 19
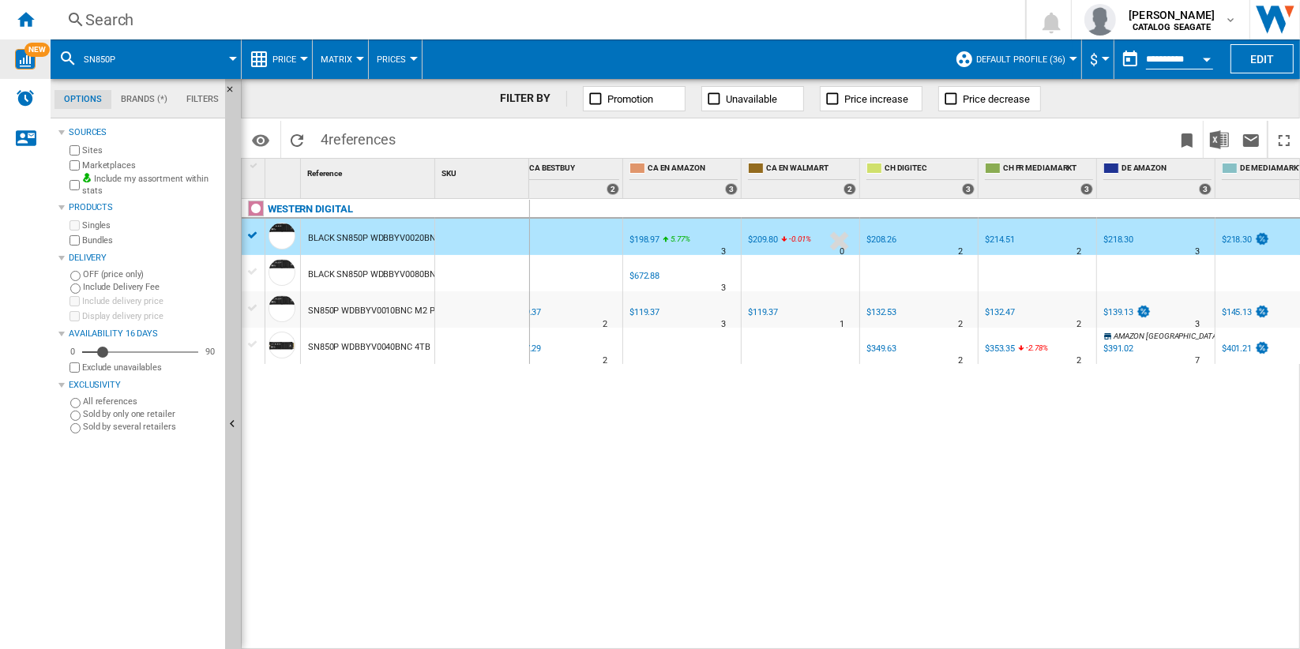
click at [128, 17] on div "Search" at bounding box center [534, 20] width 899 height 22
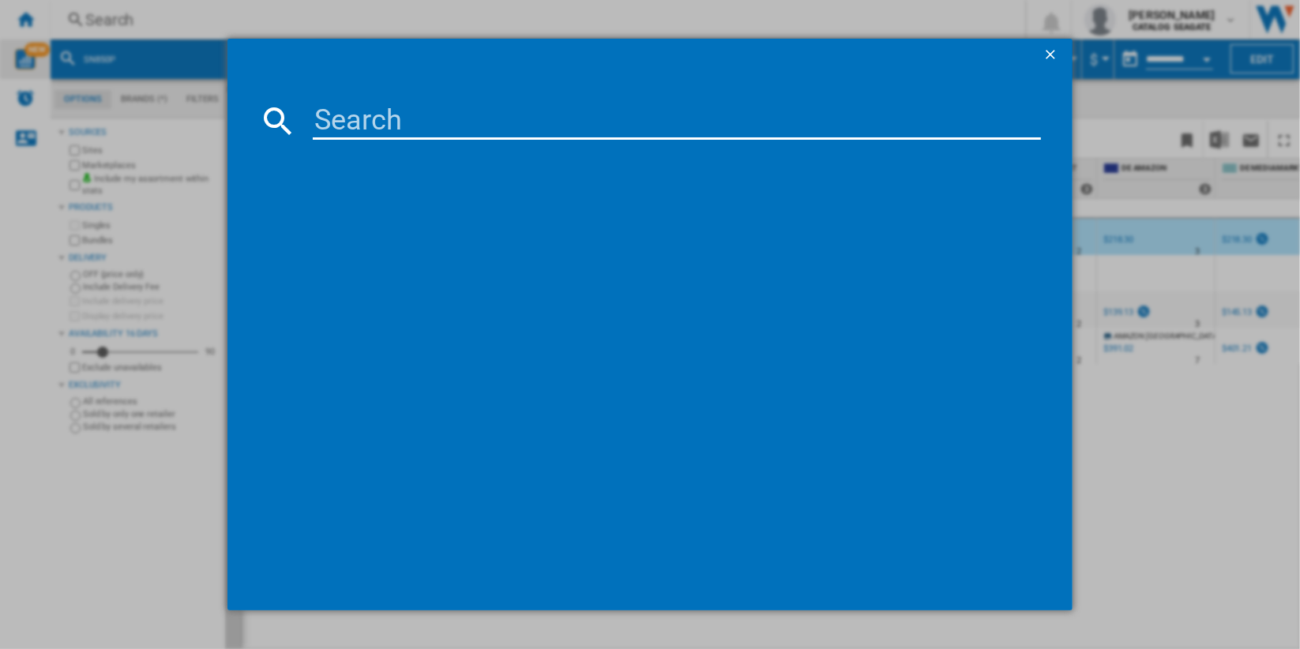
click at [469, 119] on input at bounding box center [677, 121] width 728 height 38
click at [1048, 52] on ng-md-icon "getI18NText('BUTTONS.CLOSE_DIALOG')" at bounding box center [1052, 56] width 19 height 19
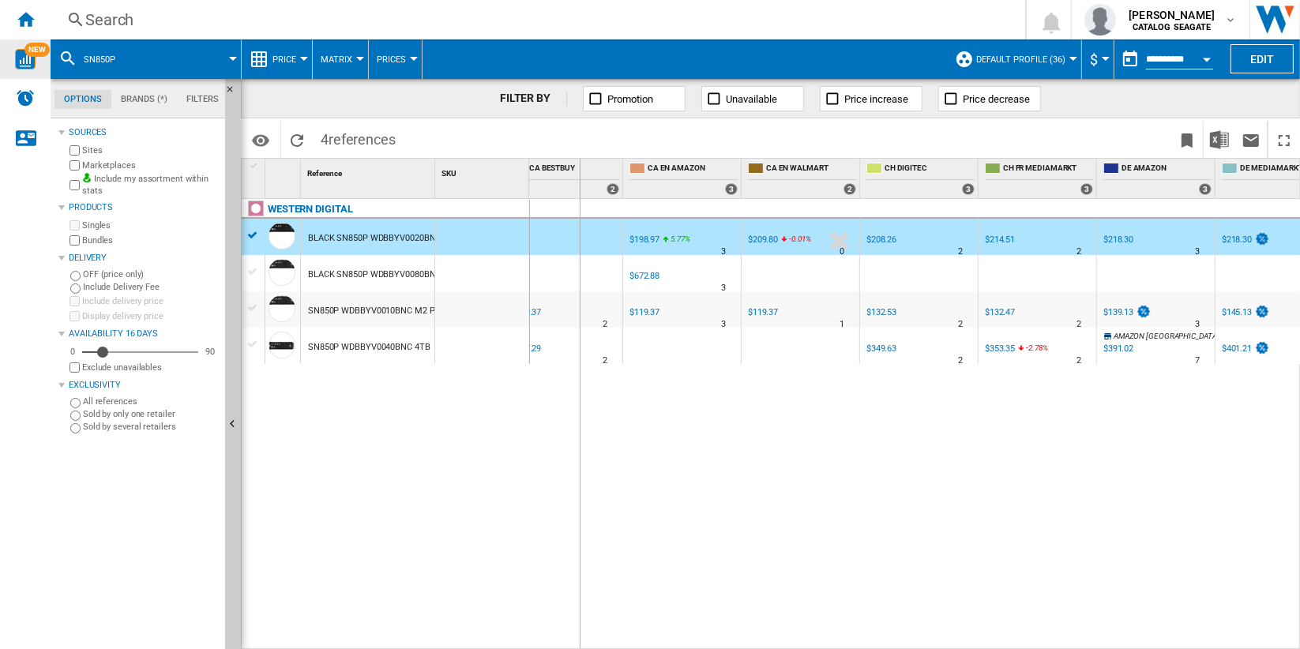
drag, startPoint x: 434, startPoint y: 172, endPoint x: 579, endPoint y: 171, distance: 145.4
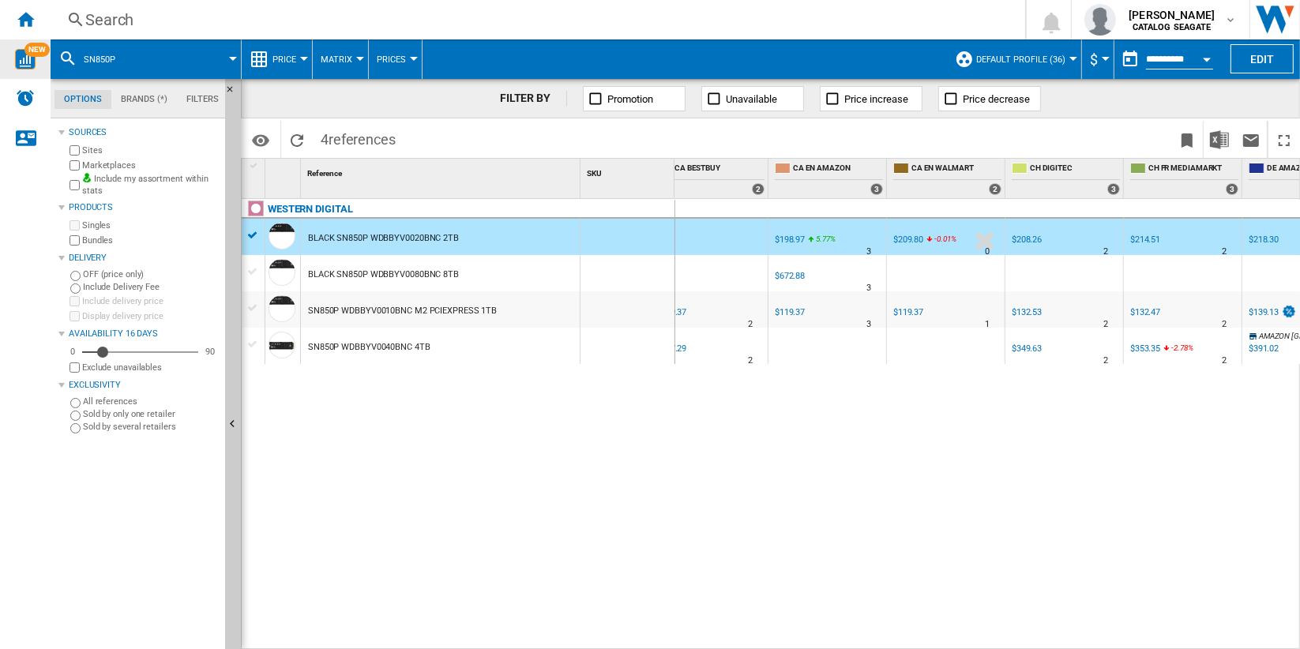
click at [500, 262] on div "BLACK SN850P WDBBYV0080BNC 8TB" at bounding box center [440, 273] width 279 height 36
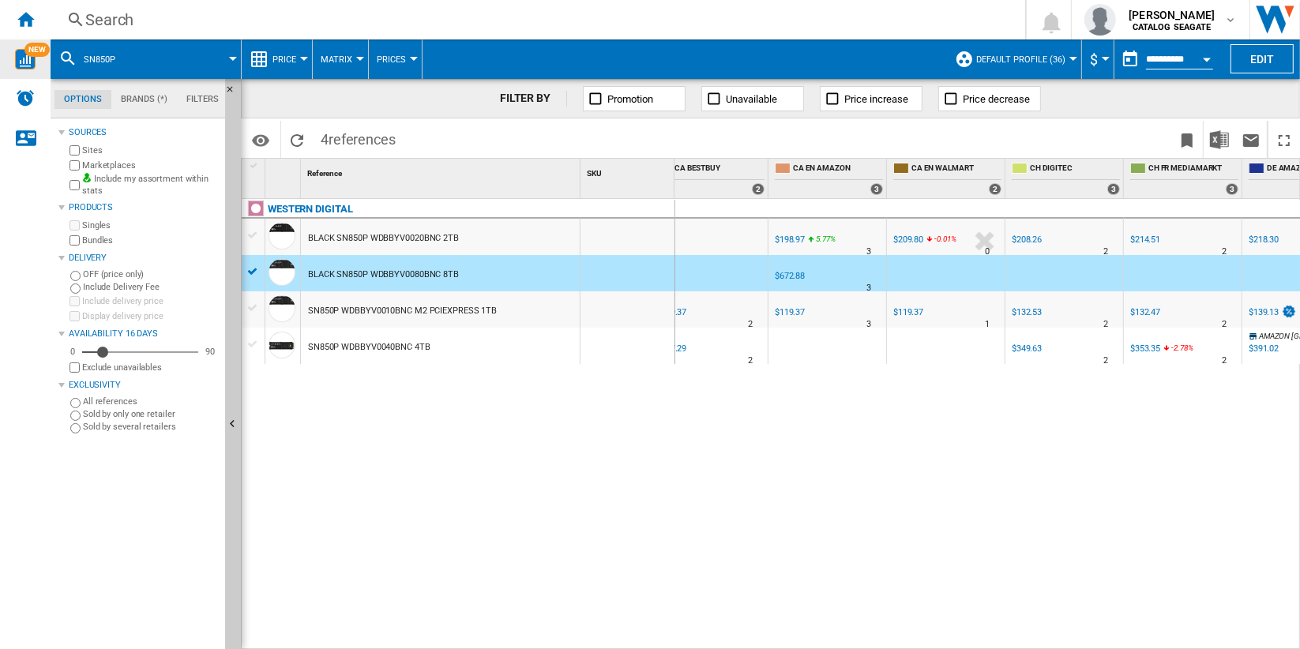
drag, startPoint x: 506, startPoint y: 298, endPoint x: 507, endPoint y: 329, distance: 30.8
click at [506, 299] on div "SN850P WDBBYV0010BNC M2 PCIEXPRESS 1TB" at bounding box center [440, 310] width 279 height 36
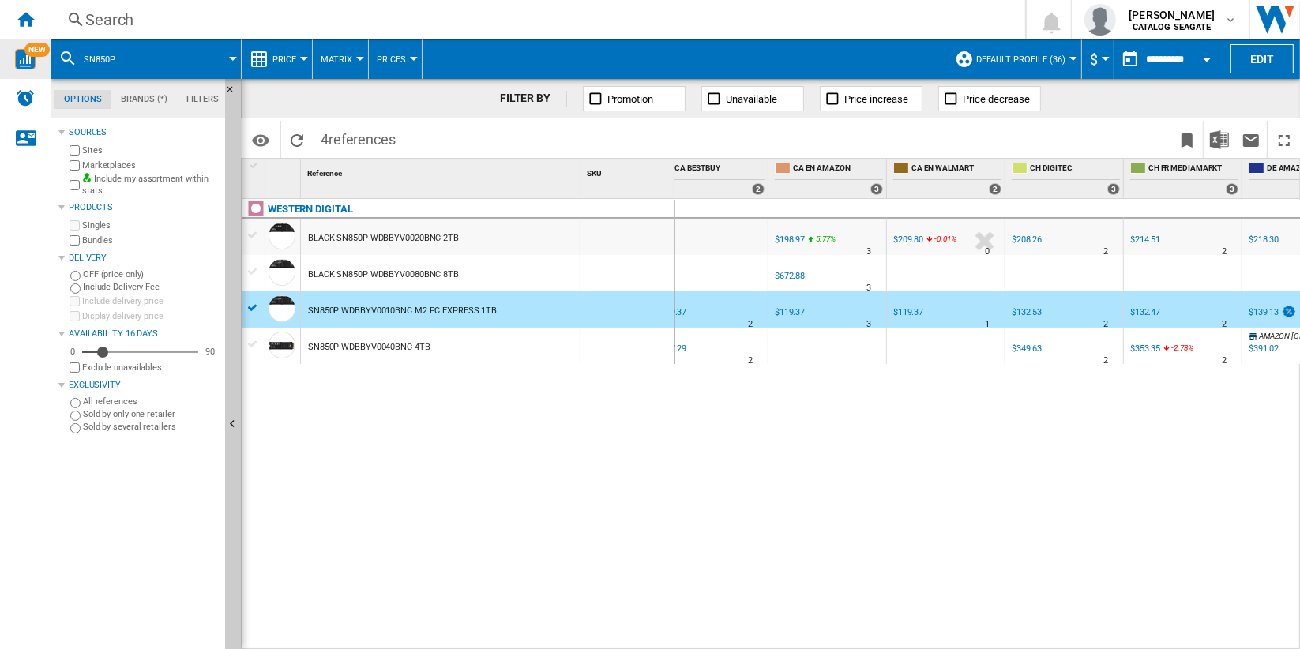
click at [437, 240] on div "BLACK SN850P WDBBYV0020BNC 2TB" at bounding box center [383, 238] width 151 height 36
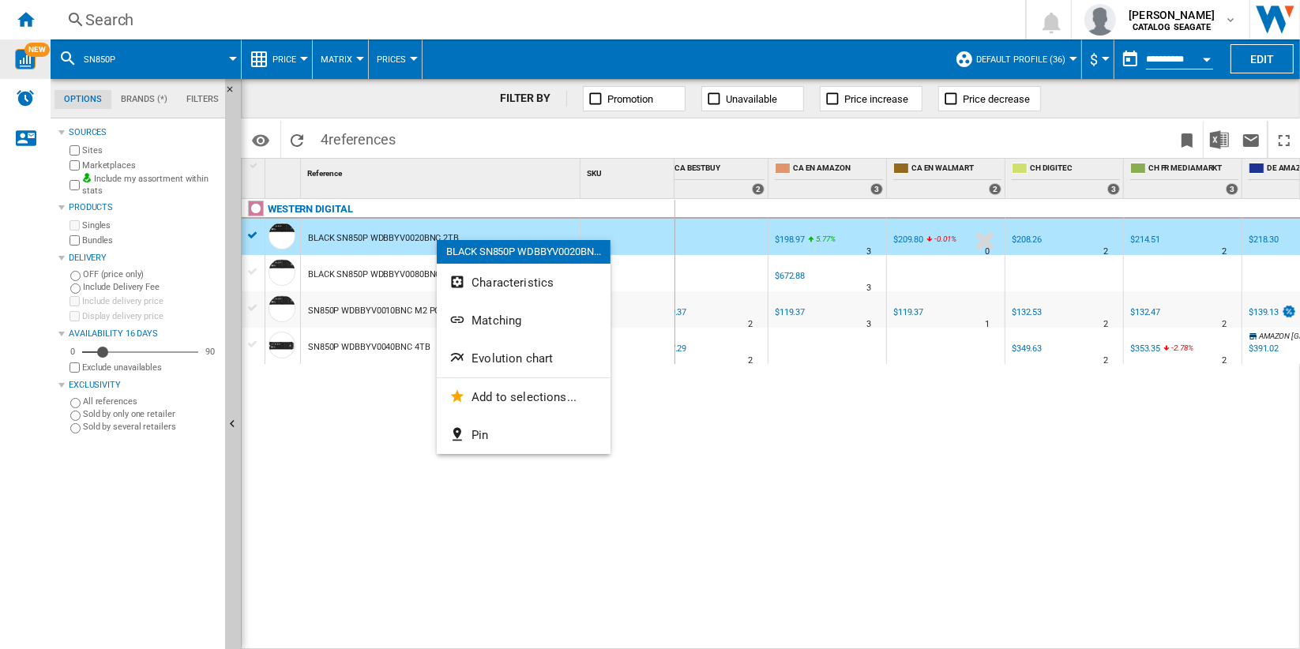
click at [837, 426] on div at bounding box center [650, 324] width 1300 height 649
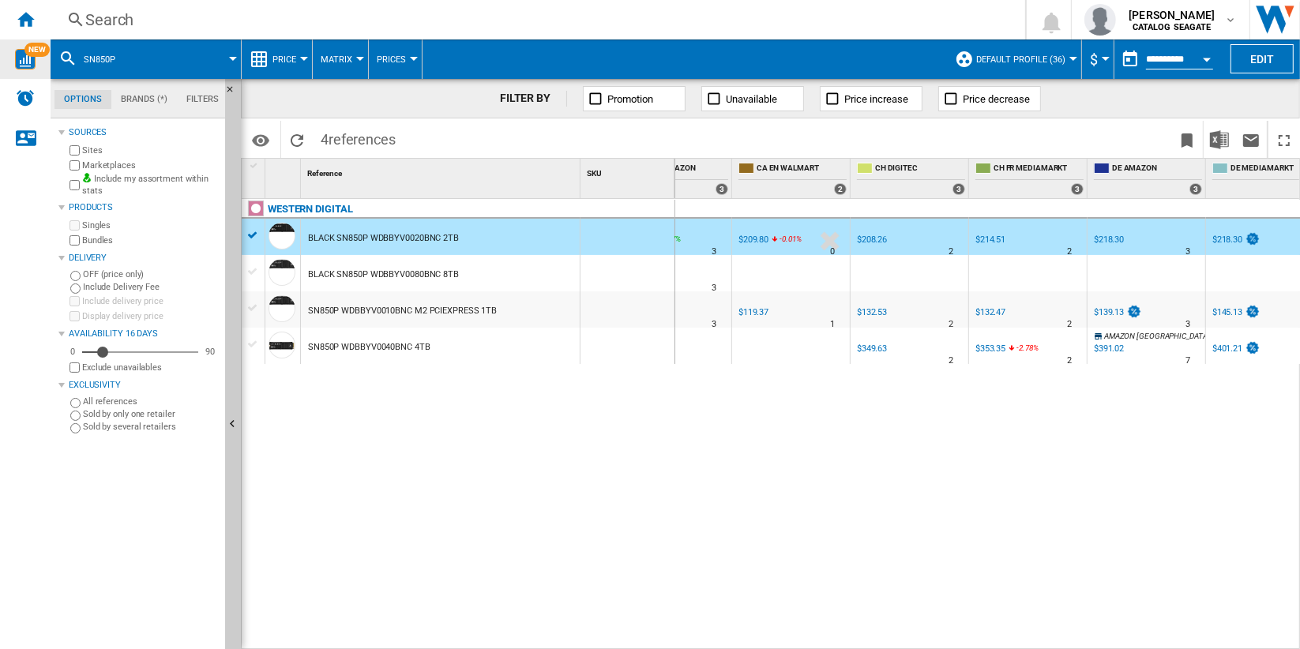
scroll to position [0, 693]
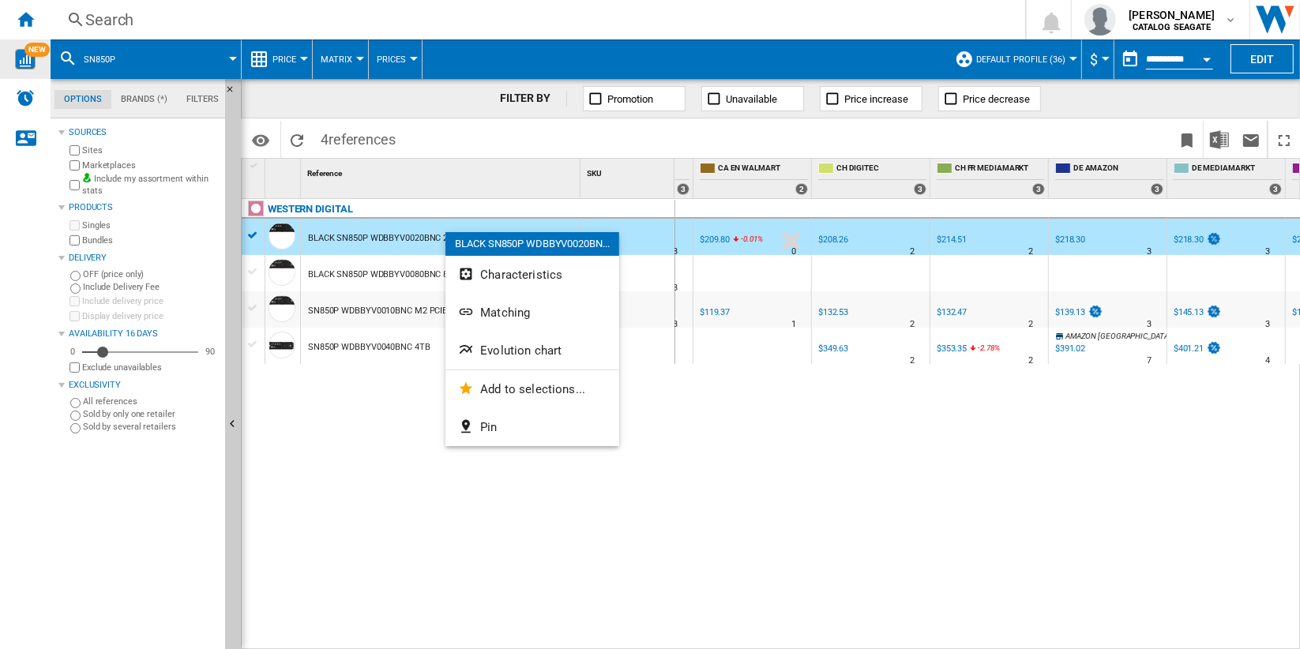
click at [770, 461] on div at bounding box center [650, 324] width 1300 height 649
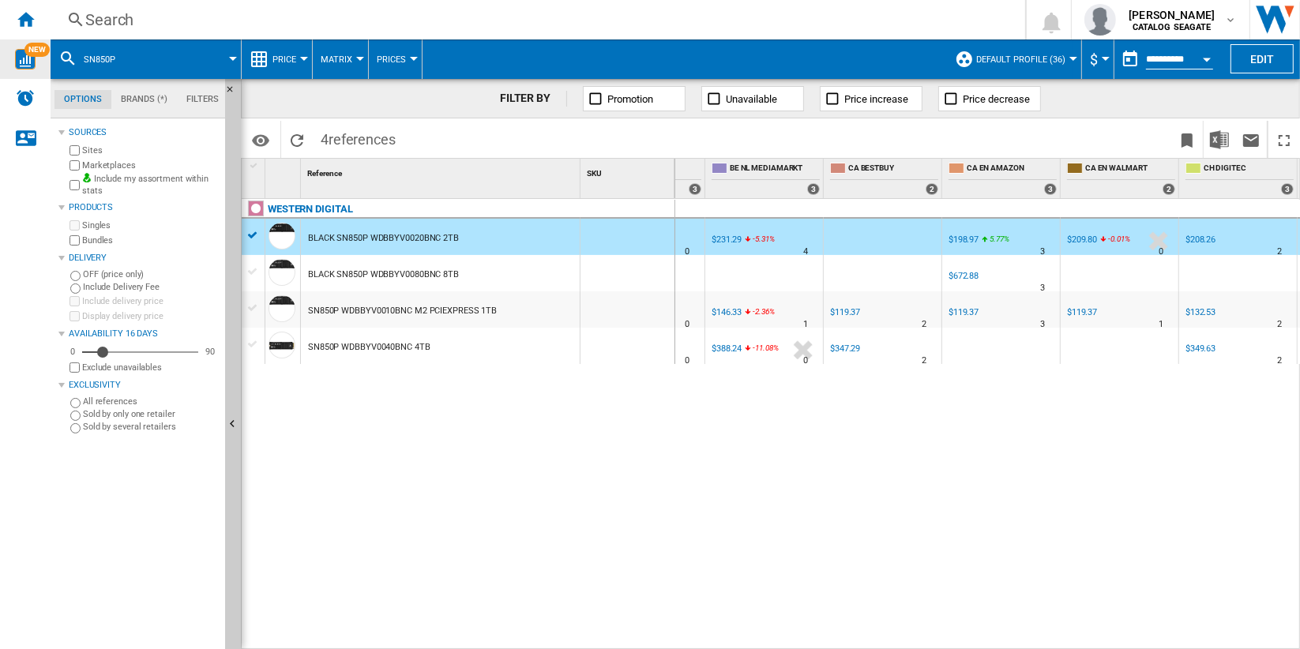
scroll to position [0, 332]
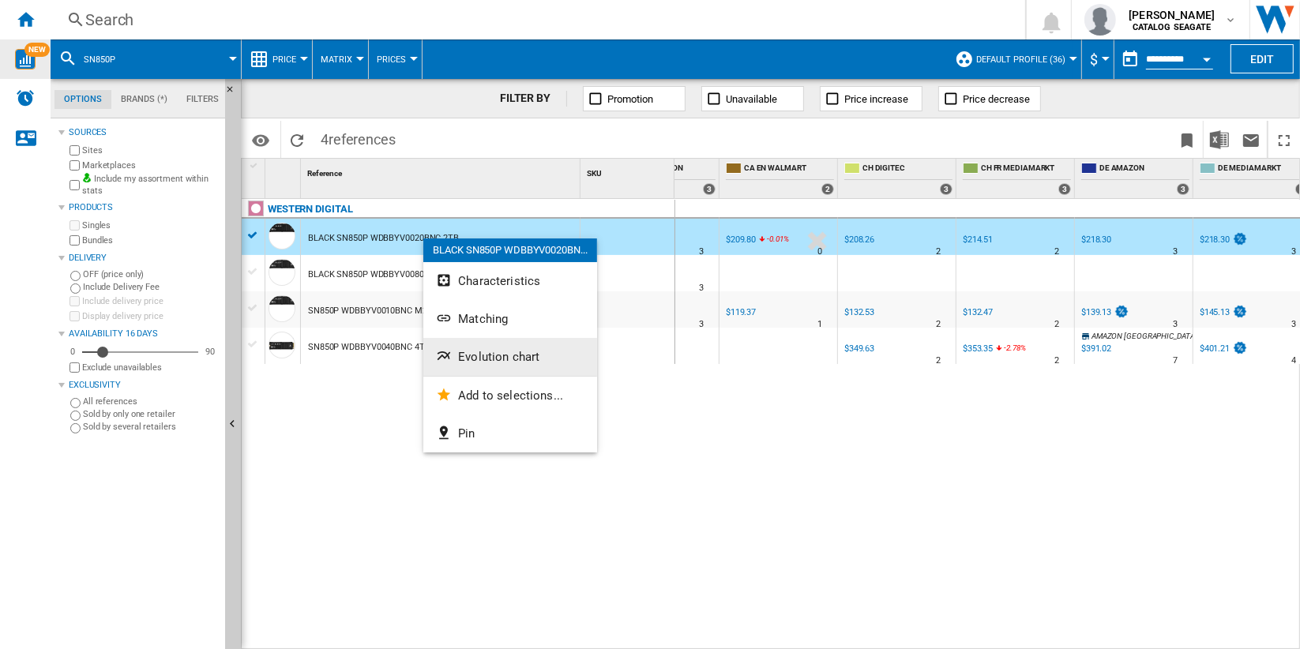
click at [539, 358] on button "Evolution chart" at bounding box center [510, 357] width 174 height 38
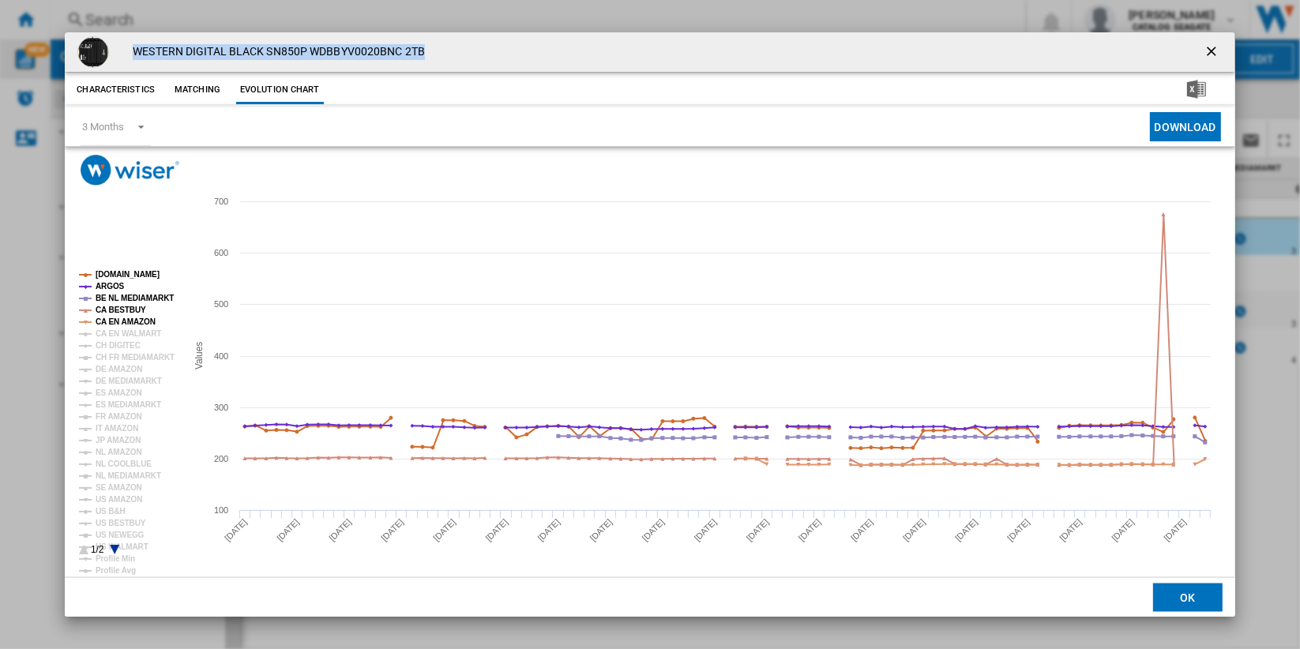
drag, startPoint x: 446, startPoint y: 51, endPoint x: 130, endPoint y: 48, distance: 316.0
click at [130, 48] on div "WESTERN DIGITAL BLACK SN850P WDBBYV0020BNC 2TB" at bounding box center [650, 52] width 1170 height 40
drag, startPoint x: 130, startPoint y: 48, endPoint x: 460, endPoint y: 46, distance: 329.5
click at [460, 46] on div "WESTERN DIGITAL BLACK SN850P WDBBYV0020BNC 2TB" at bounding box center [650, 52] width 1170 height 40
click at [362, 45] on h4 "WESTERN DIGITAL BLACK SN850P WDBBYV0020BNC 2TB" at bounding box center [275, 52] width 300 height 16
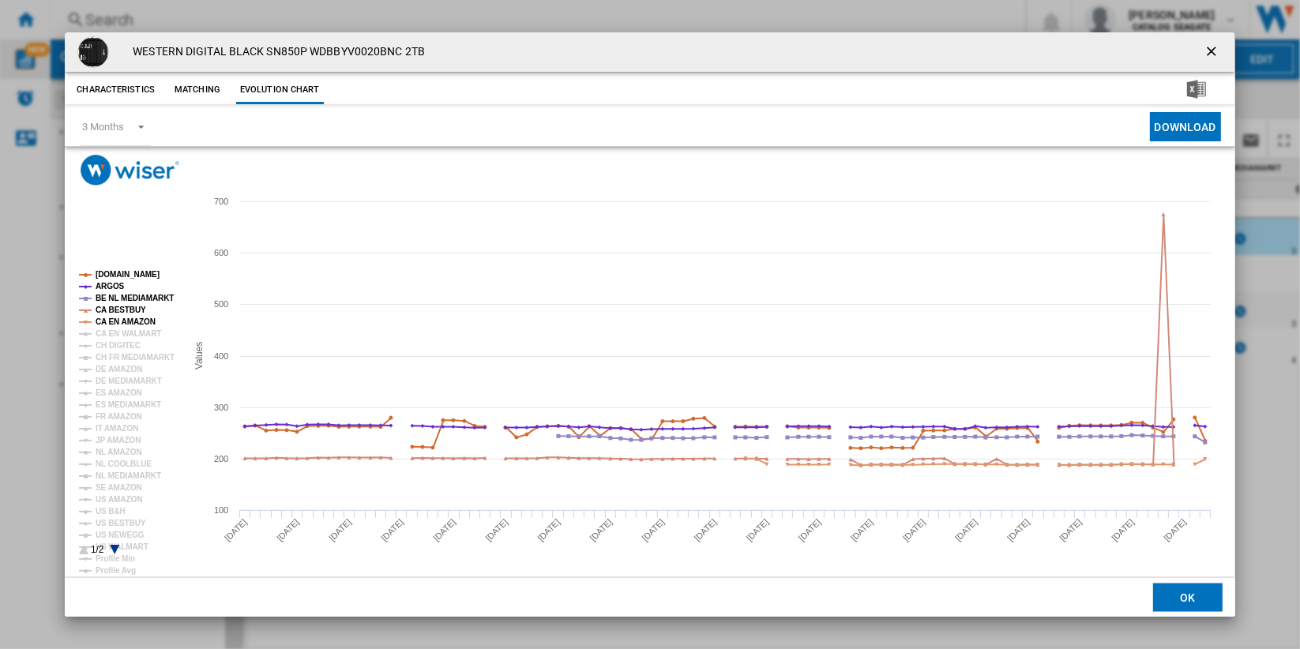
click at [273, 47] on h4 "WESTERN DIGITAL BLACK SN850P WDBBYV0020BNC 2TB" at bounding box center [275, 52] width 300 height 16
copy h4 "SN850P"
